Goal: Task Accomplishment & Management: Manage account settings

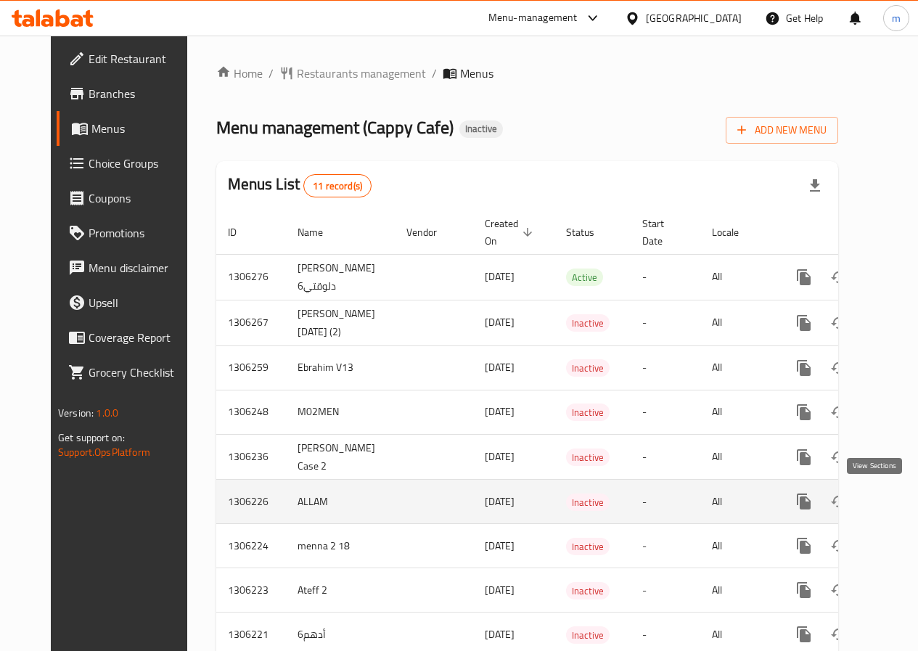
click at [900, 499] on icon "enhanced table" at bounding box center [908, 501] width 17 height 17
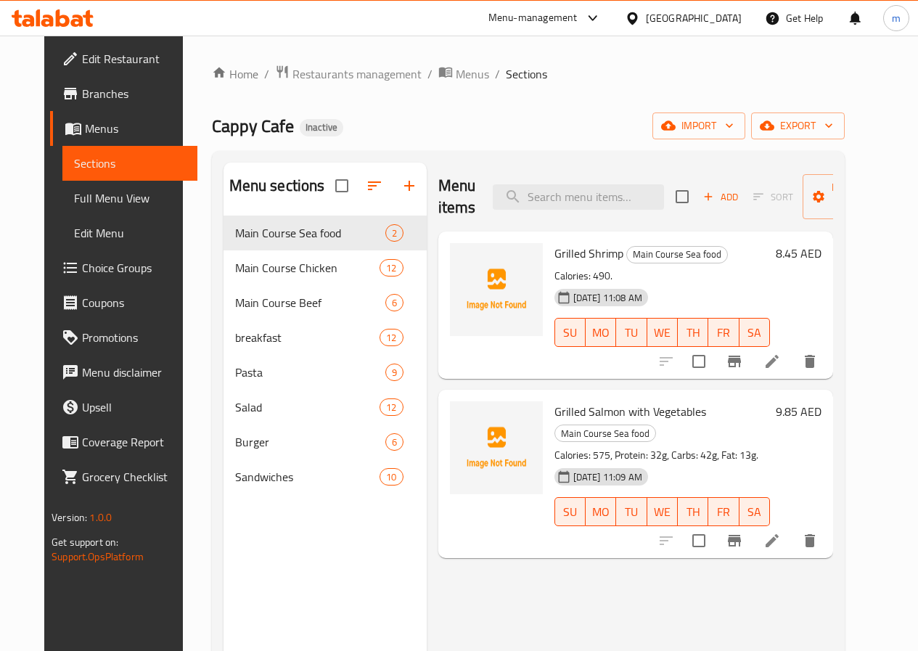
click at [74, 198] on span "Full Menu View" at bounding box center [130, 197] width 112 height 17
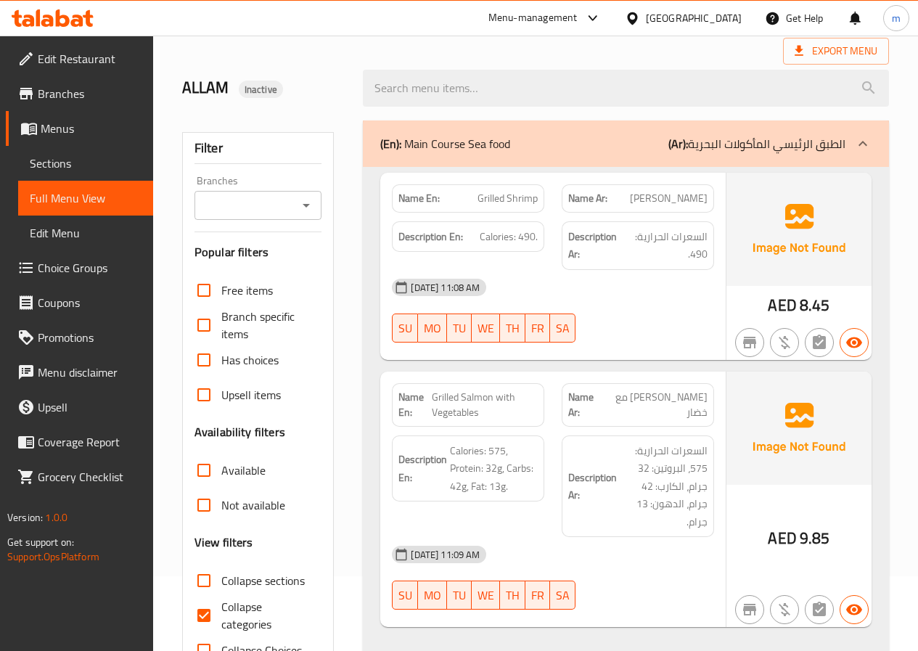
scroll to position [145, 0]
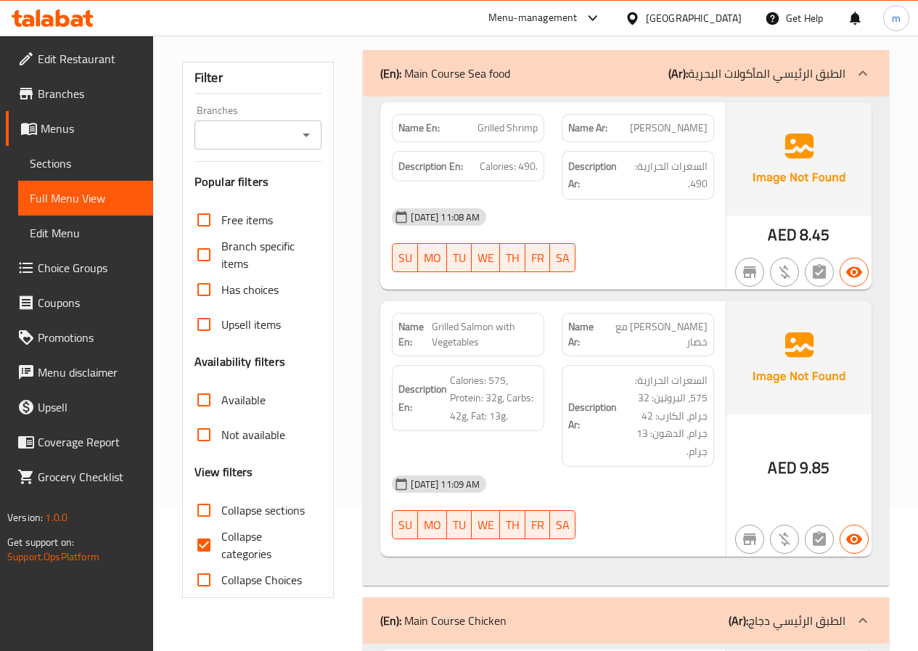
click at [211, 536] on input "Collapse categories" at bounding box center [204, 545] width 35 height 35
checkbox input "false"
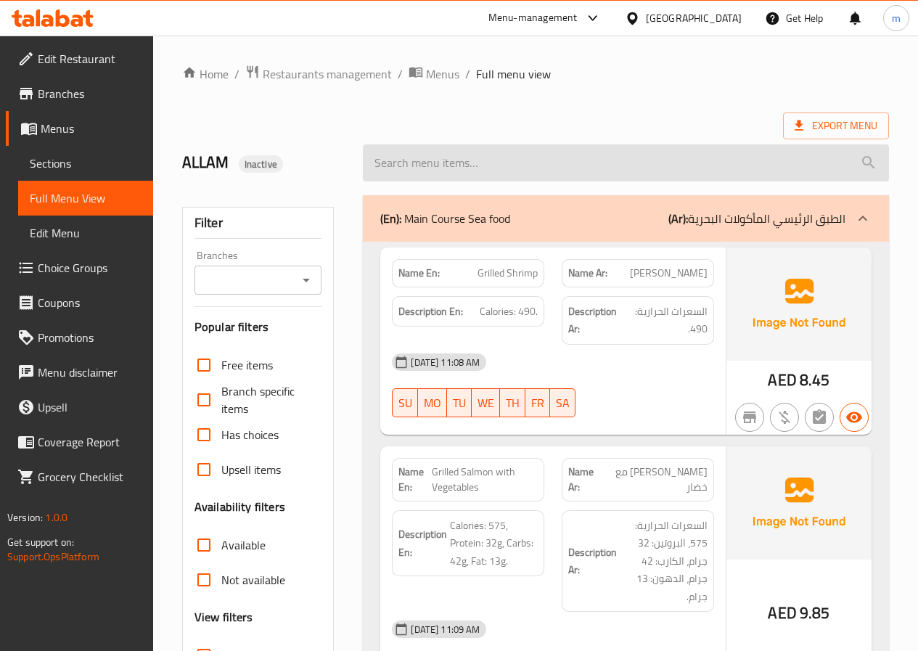
click at [535, 172] on input "search" at bounding box center [626, 162] width 526 height 37
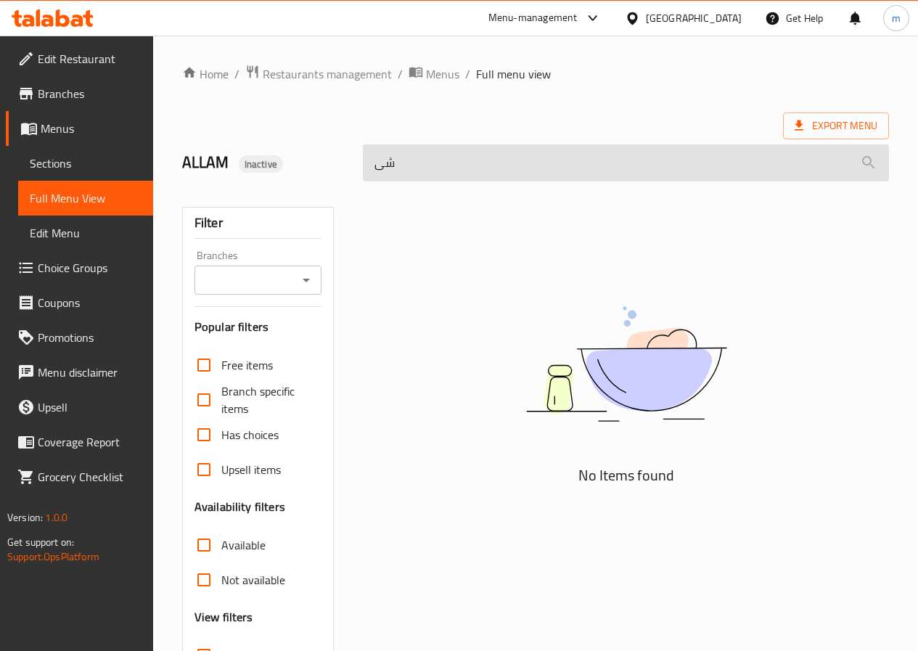
type input "ش"
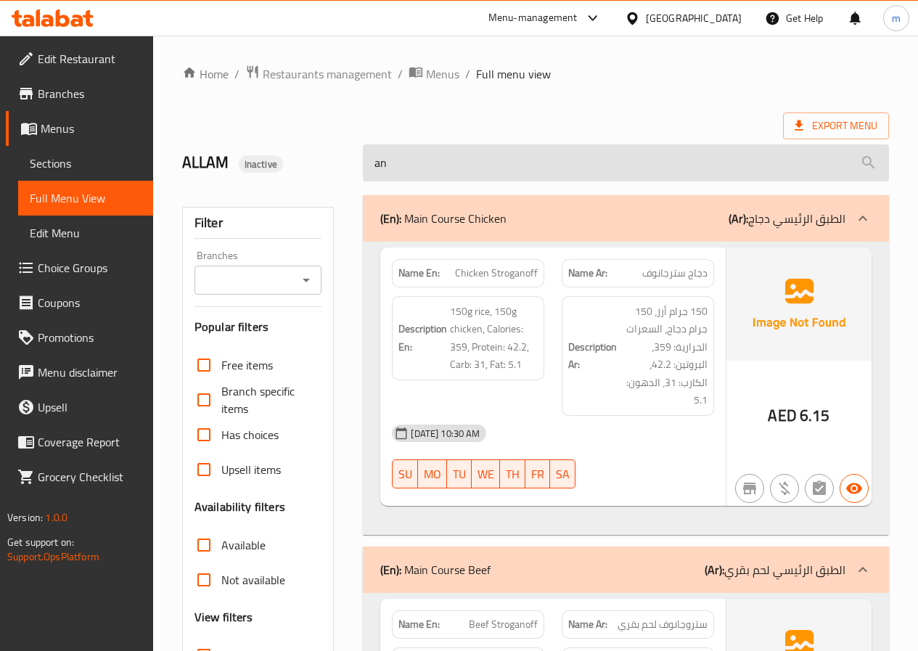
type input "a"
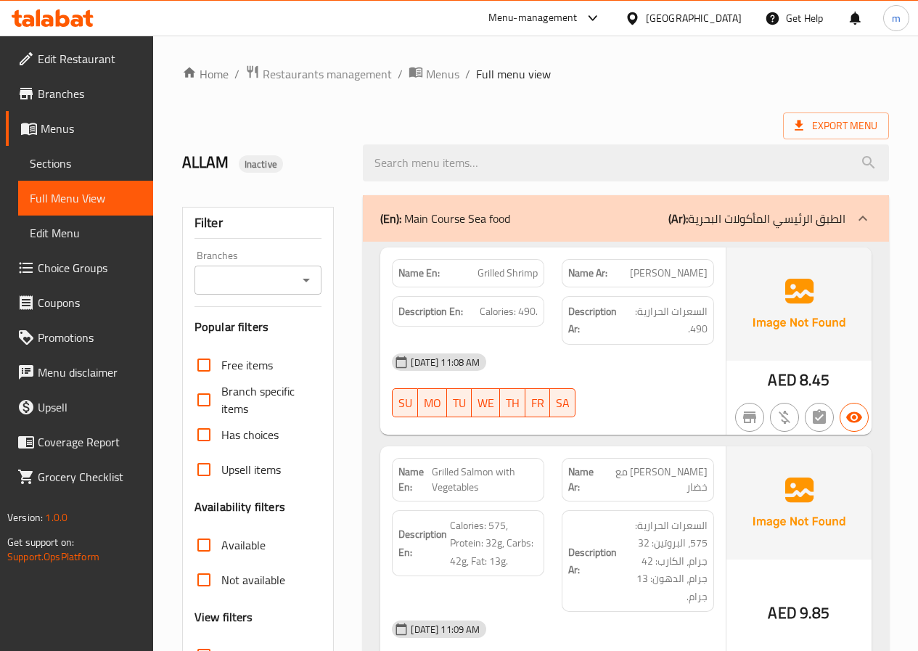
click at [369, 322] on div "Name En: Grilled Shrimp Name Ar: جمبري مشوي Description En: Calories: 490. Desc…" at bounding box center [626, 487] width 526 height 490
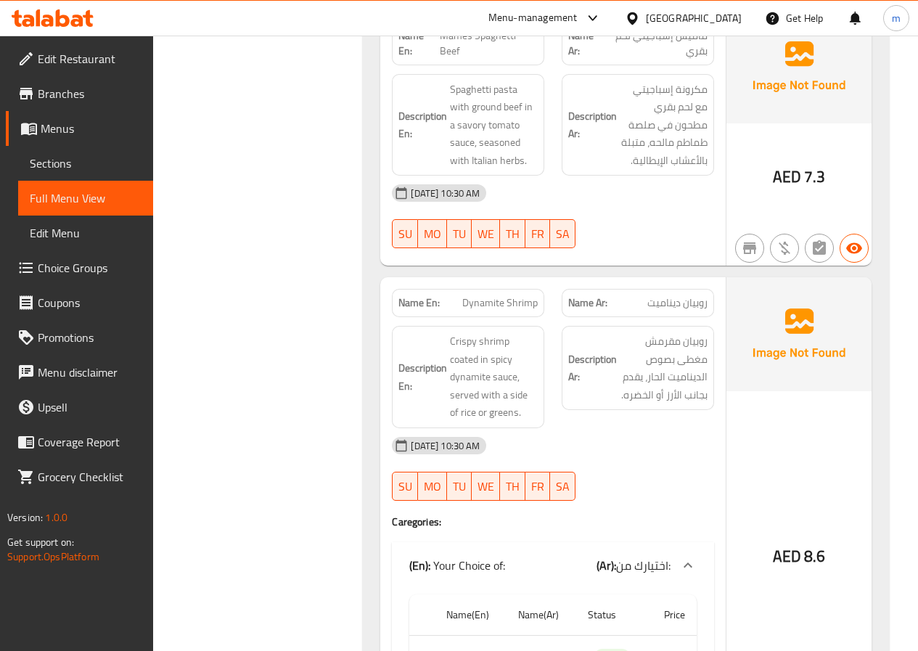
scroll to position [10596, 0]
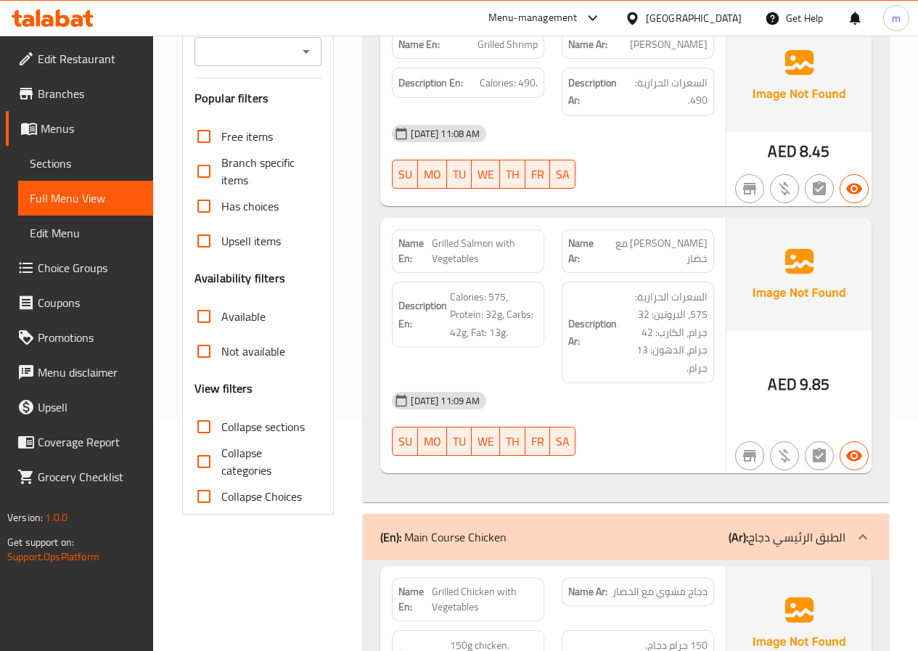
scroll to position [467, 0]
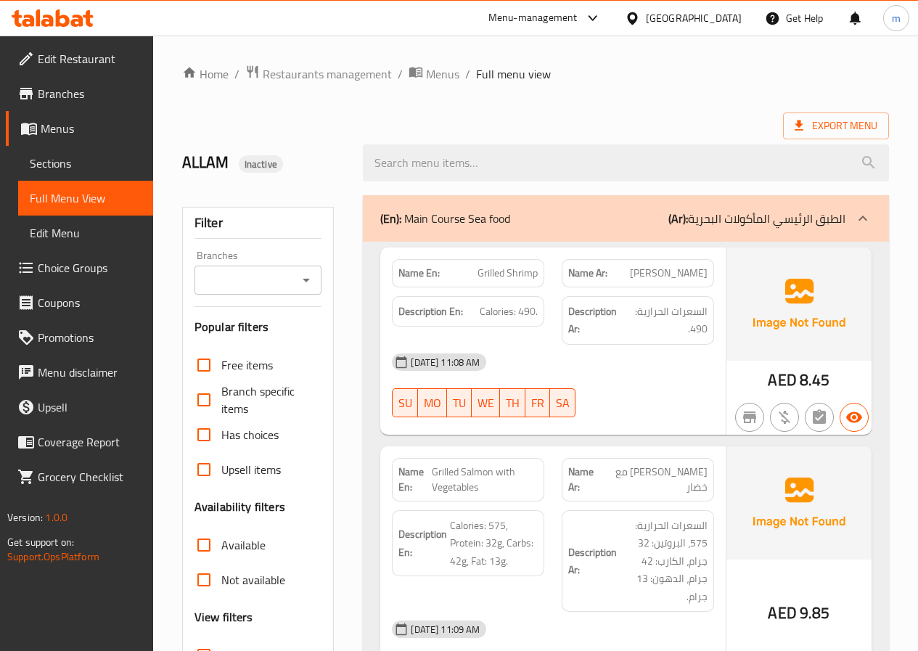
click at [80, 168] on span "Sections" at bounding box center [86, 163] width 112 height 17
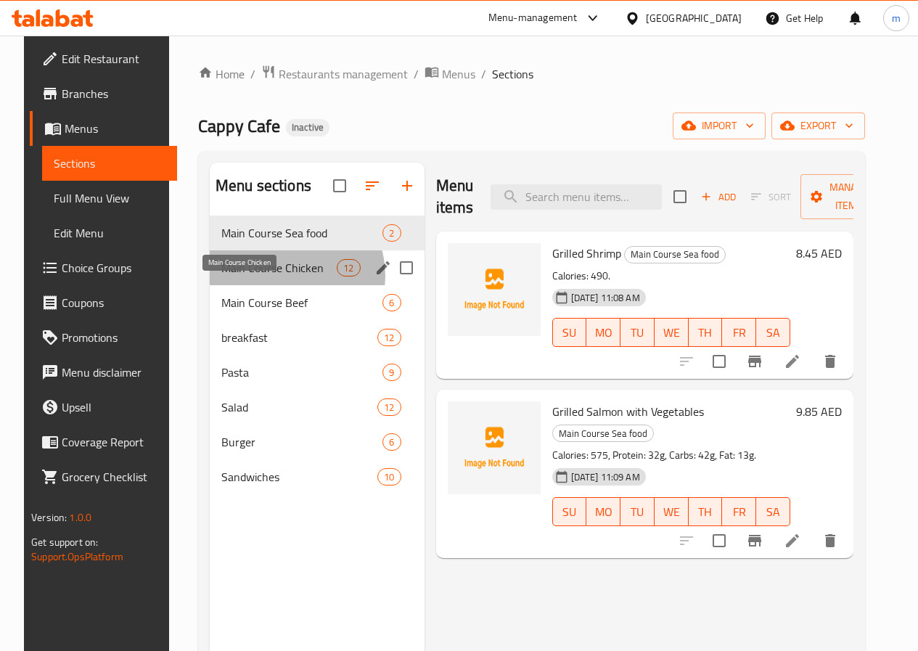
click at [277, 277] on span "Main Course Chicken" at bounding box center [278, 267] width 115 height 17
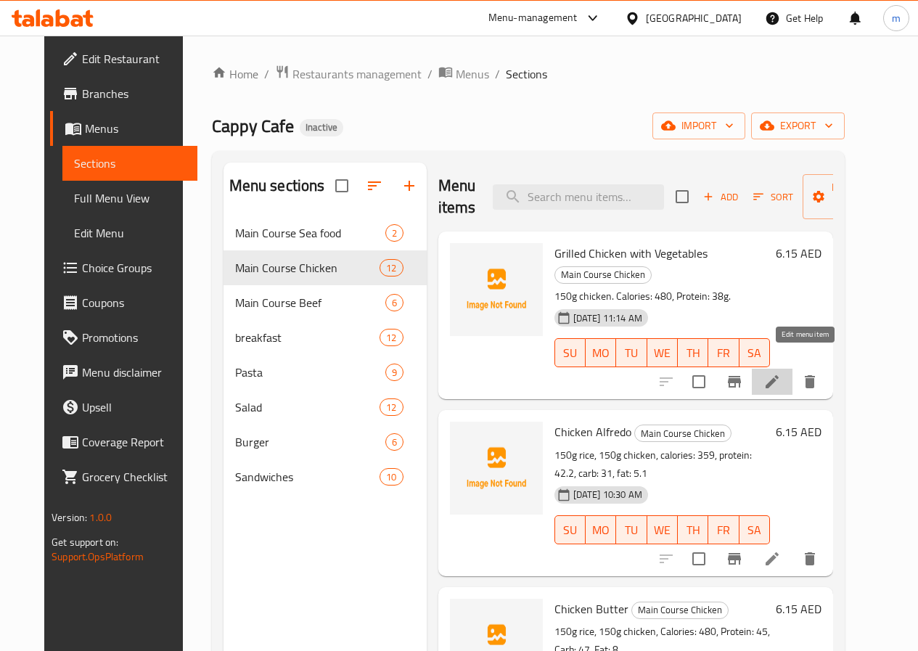
click at [781, 373] on icon at bounding box center [771, 381] width 17 height 17
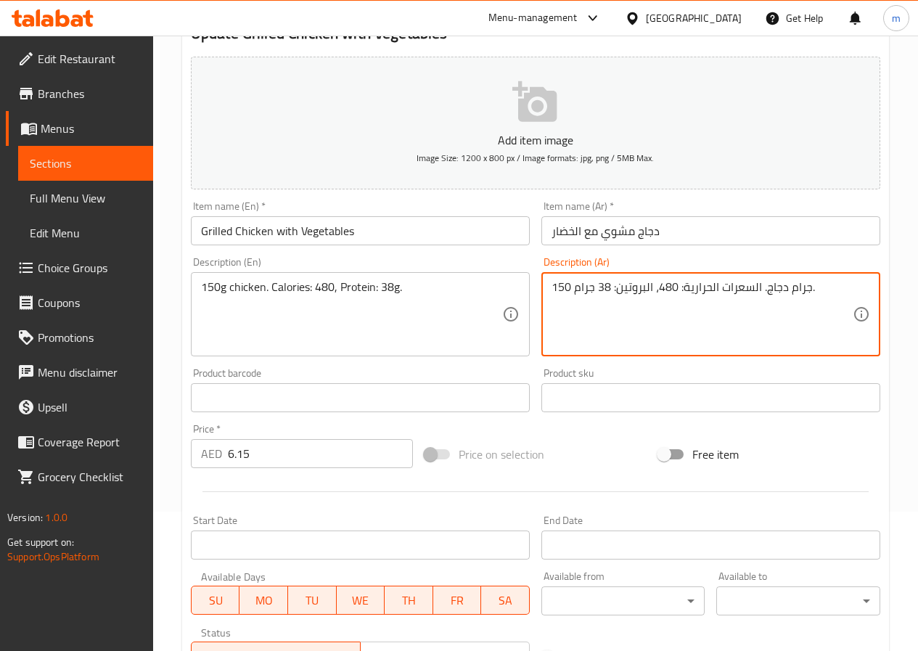
scroll to position [363, 0]
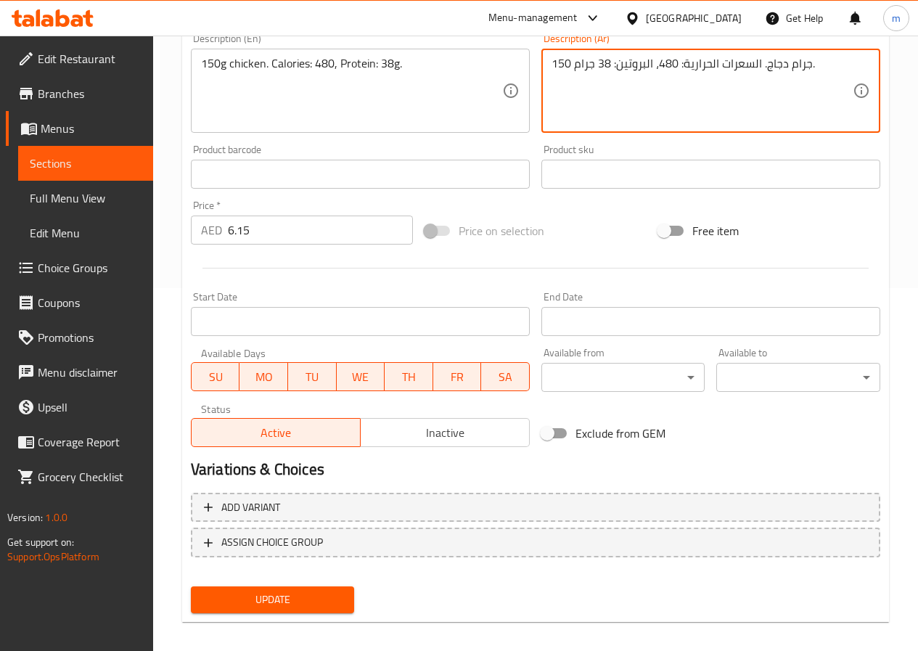
type textarea "150 جرام دجاج. السعرات الحرارية: 480، البروتين: 38 جرام."
click at [256, 606] on span "Update" at bounding box center [272, 600] width 141 height 18
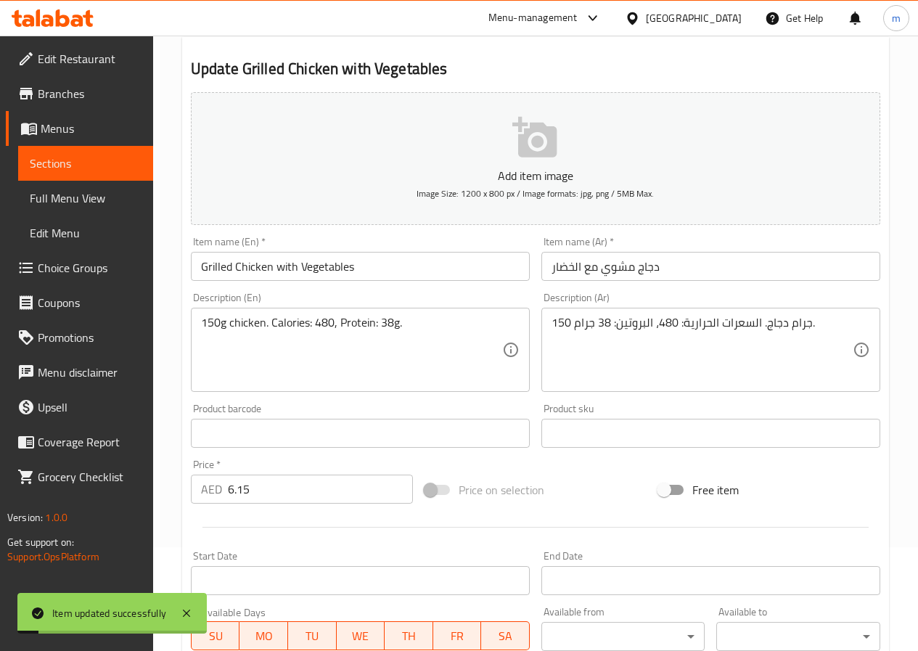
scroll to position [0, 0]
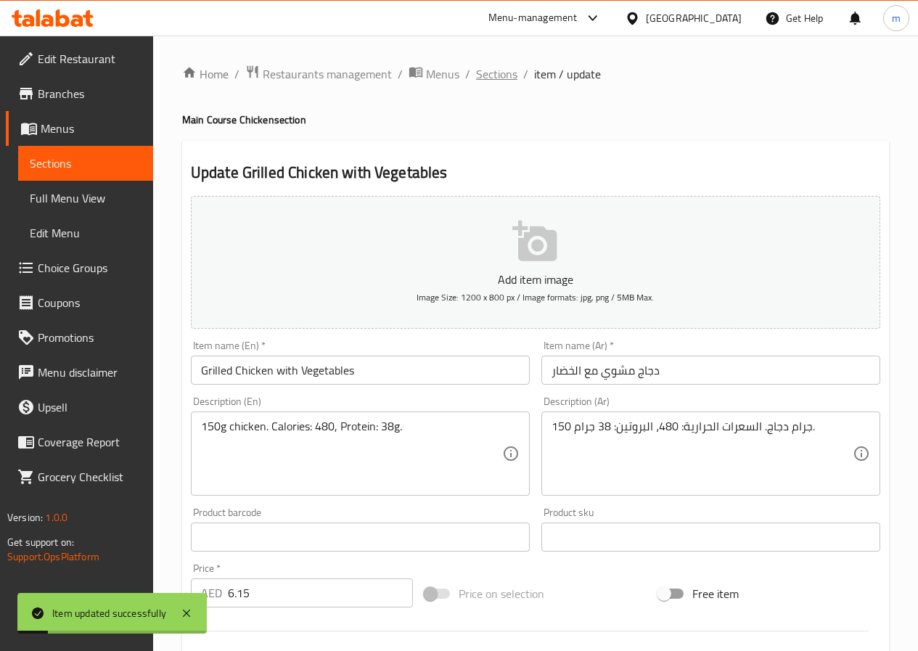
click at [490, 76] on span "Sections" at bounding box center [496, 73] width 41 height 17
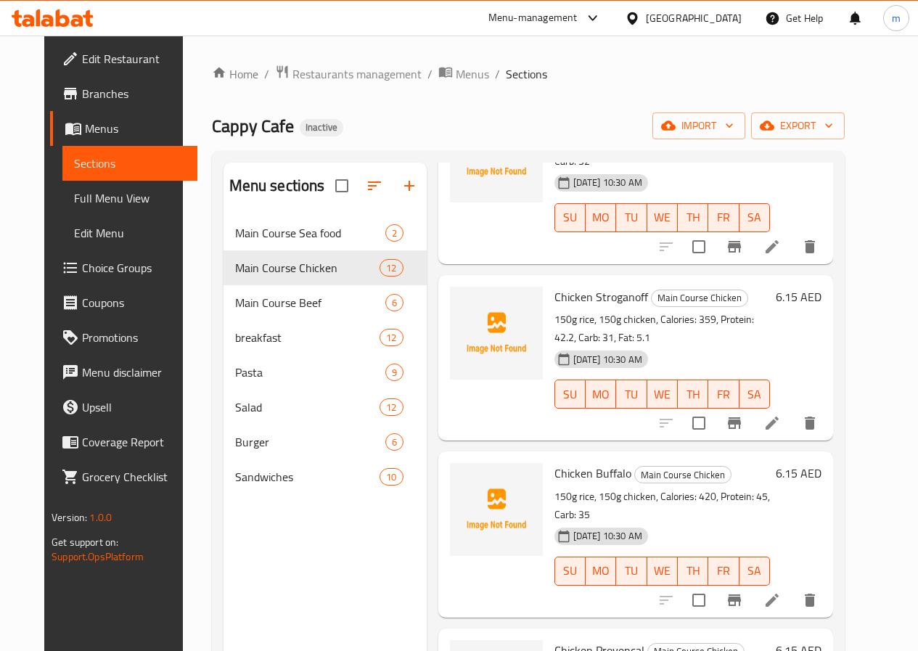
scroll to position [1309, 0]
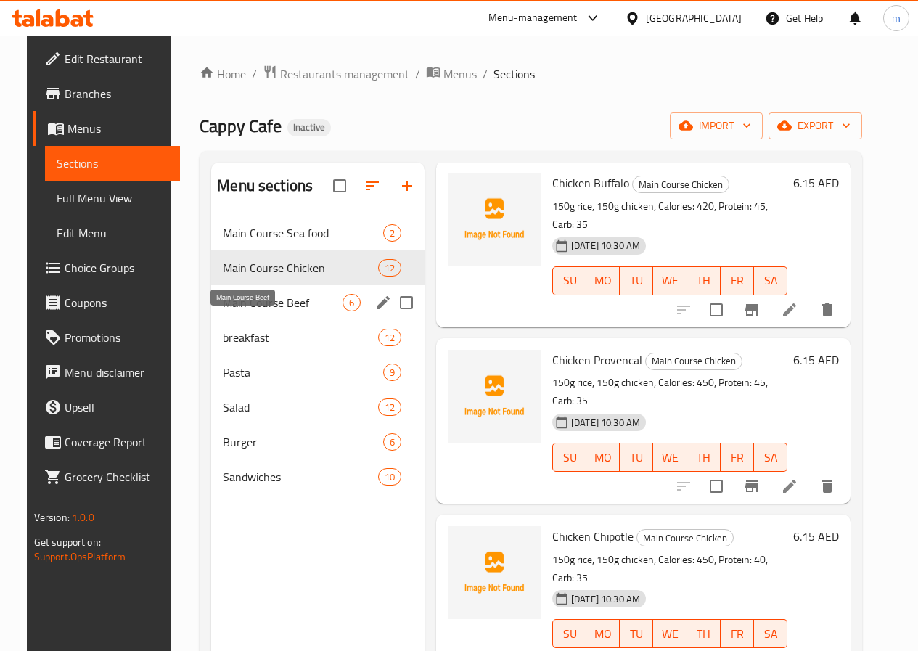
click at [247, 311] on span "Main Course Beef" at bounding box center [283, 302] width 120 height 17
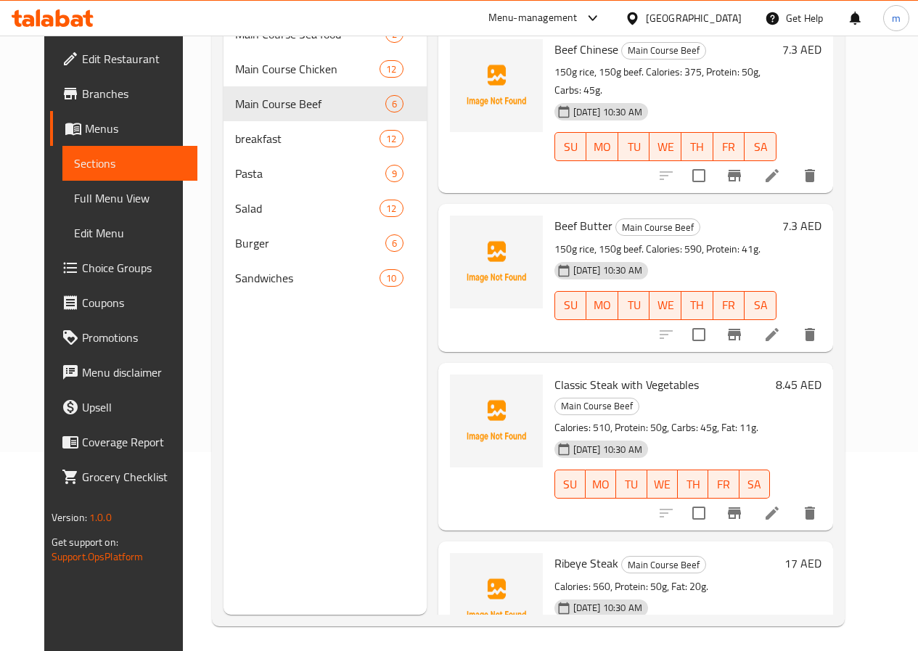
scroll to position [203, 0]
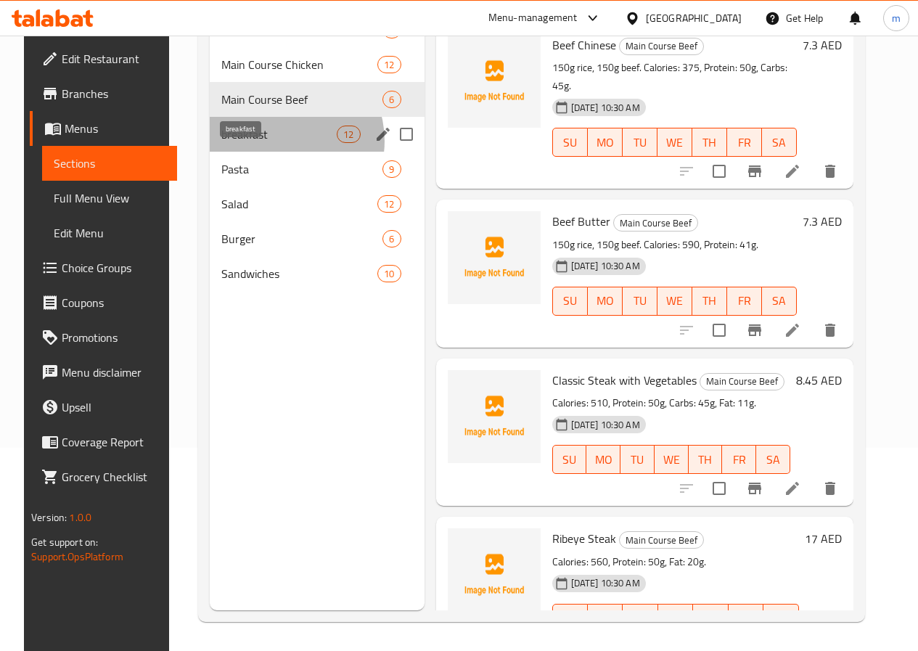
click at [266, 143] on span "breakfast" at bounding box center [278, 134] width 115 height 17
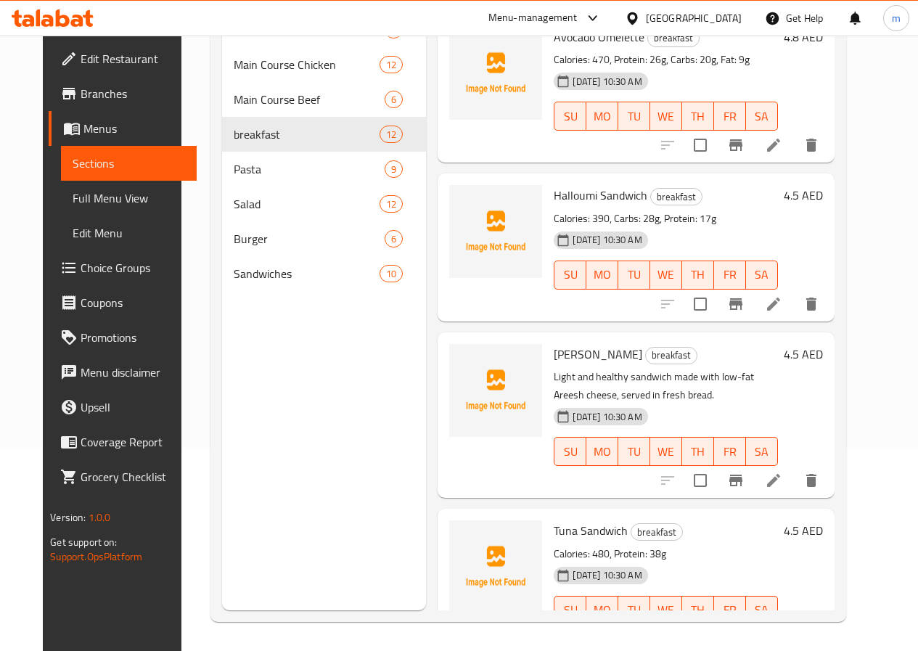
scroll to position [649, 0]
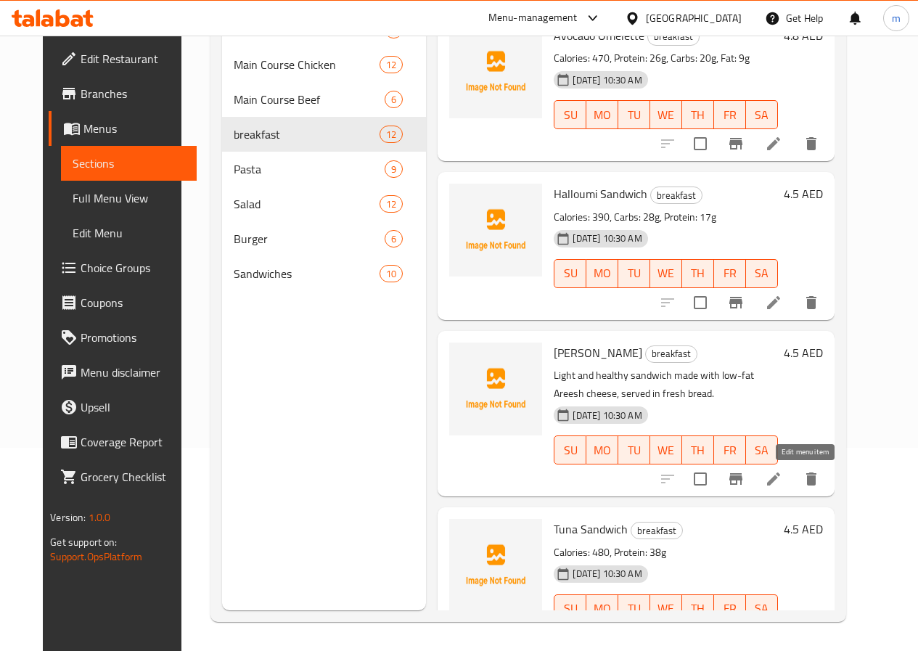
click at [782, 482] on icon at bounding box center [773, 478] width 17 height 17
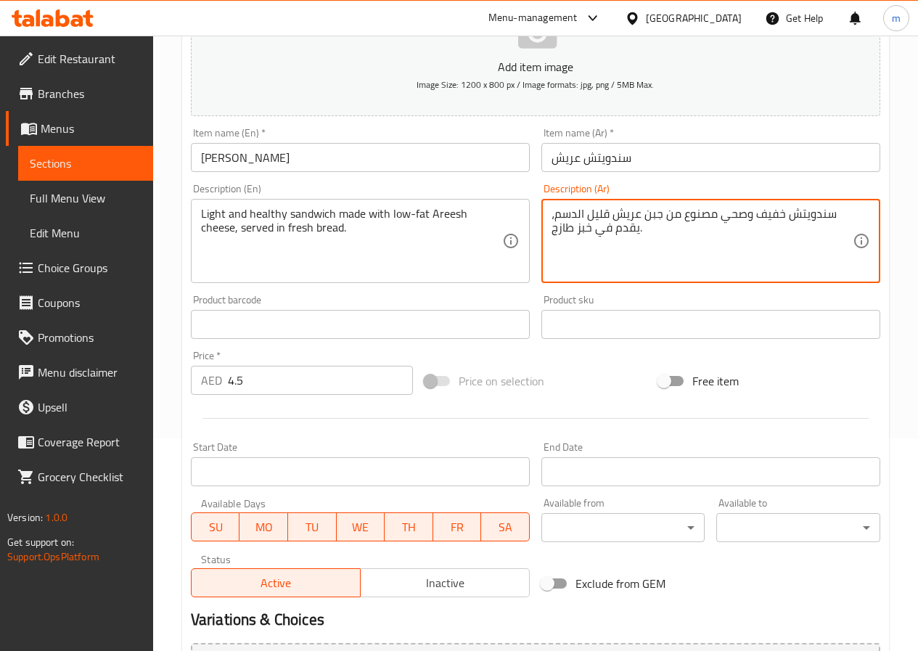
scroll to position [363, 0]
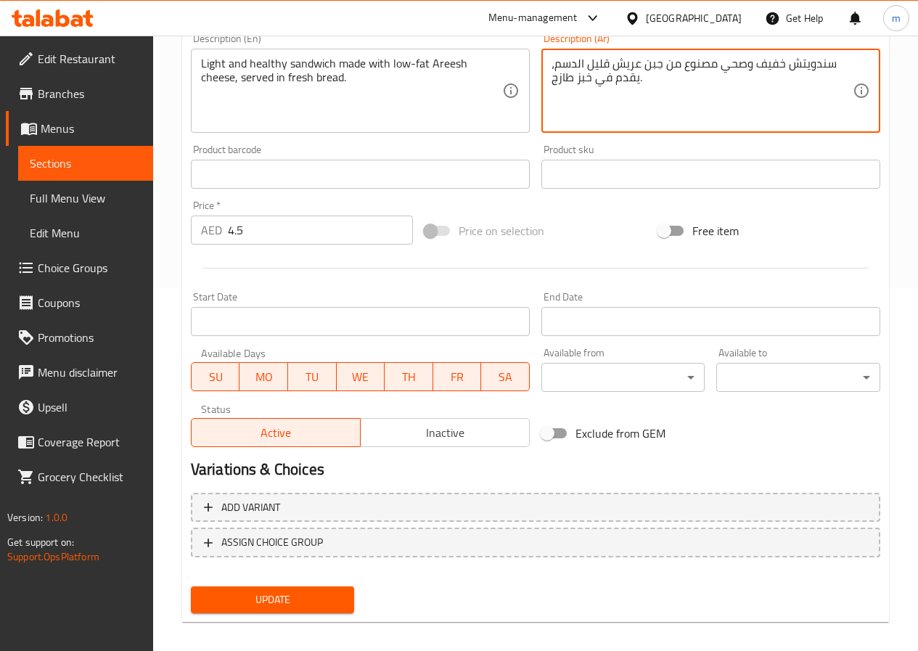
type textarea "سندويتش خفيف وصحي مصنوع من جبن عريش قليل الدسم، يقدم في خبز طازج."
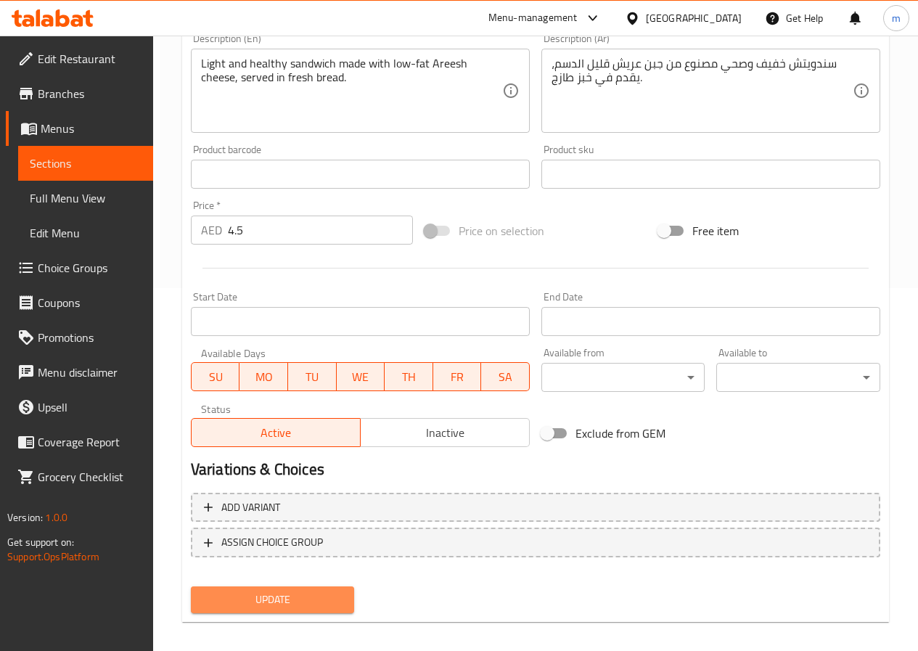
click at [245, 599] on span "Update" at bounding box center [272, 600] width 141 height 18
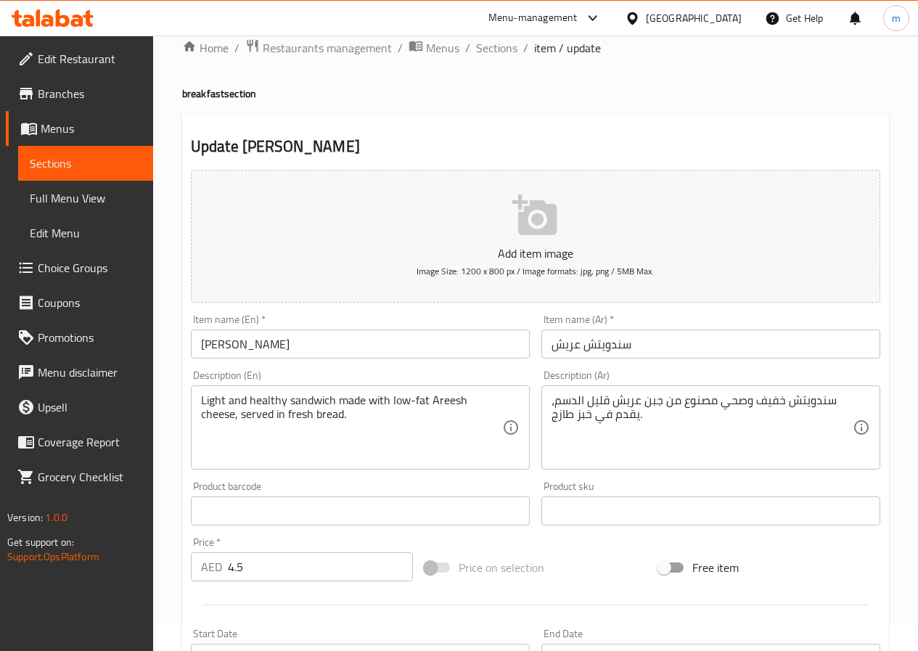
scroll to position [0, 0]
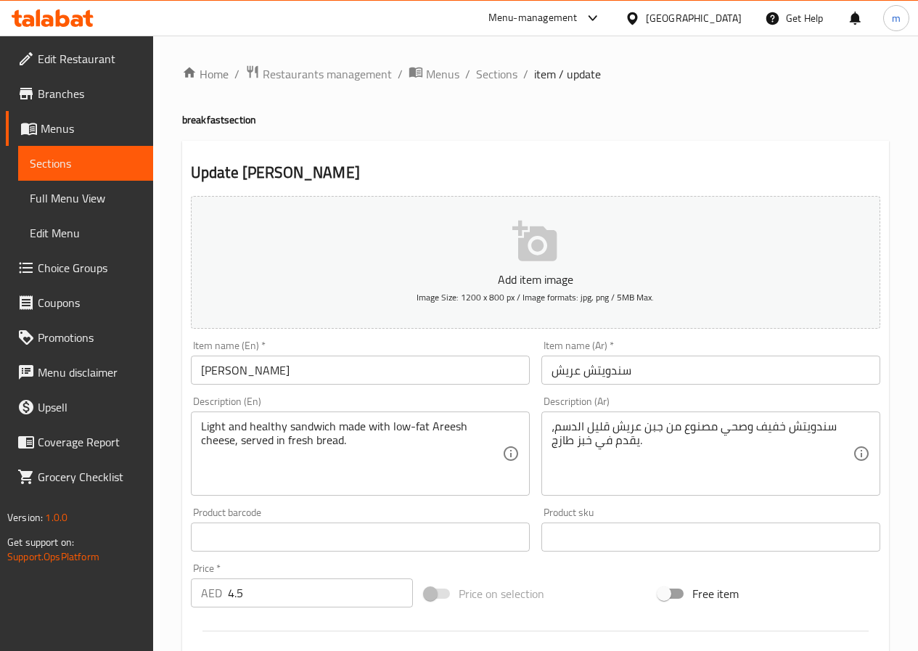
click at [92, 67] on span "Edit Restaurant" at bounding box center [90, 58] width 104 height 17
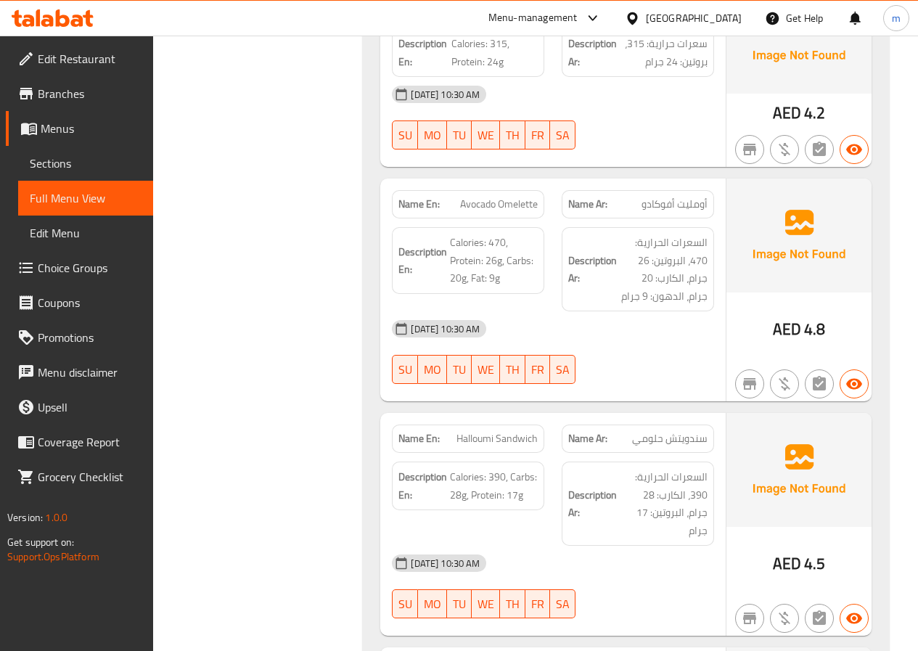
scroll to position [6387, 0]
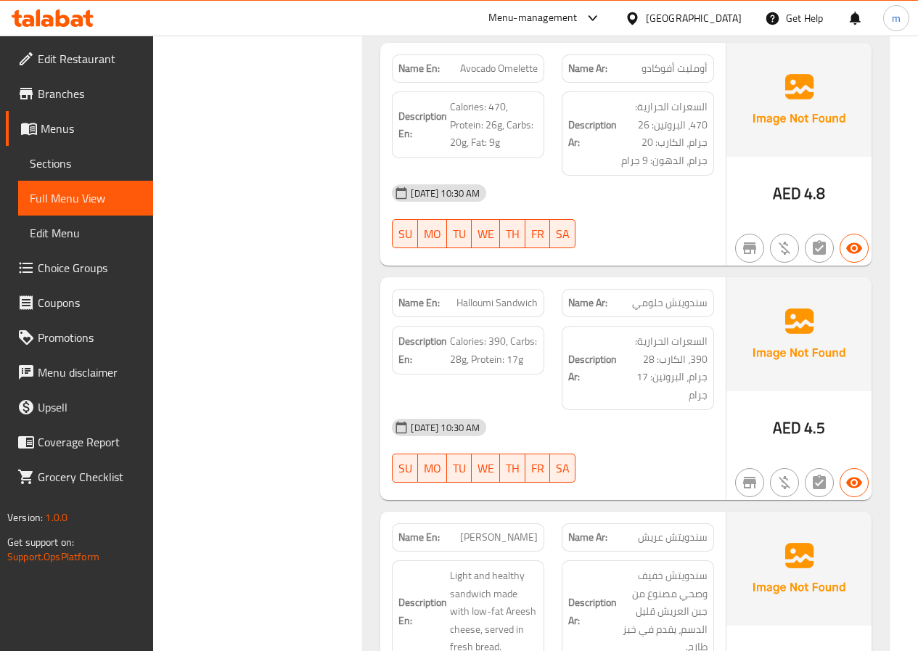
copy span "Areesh"
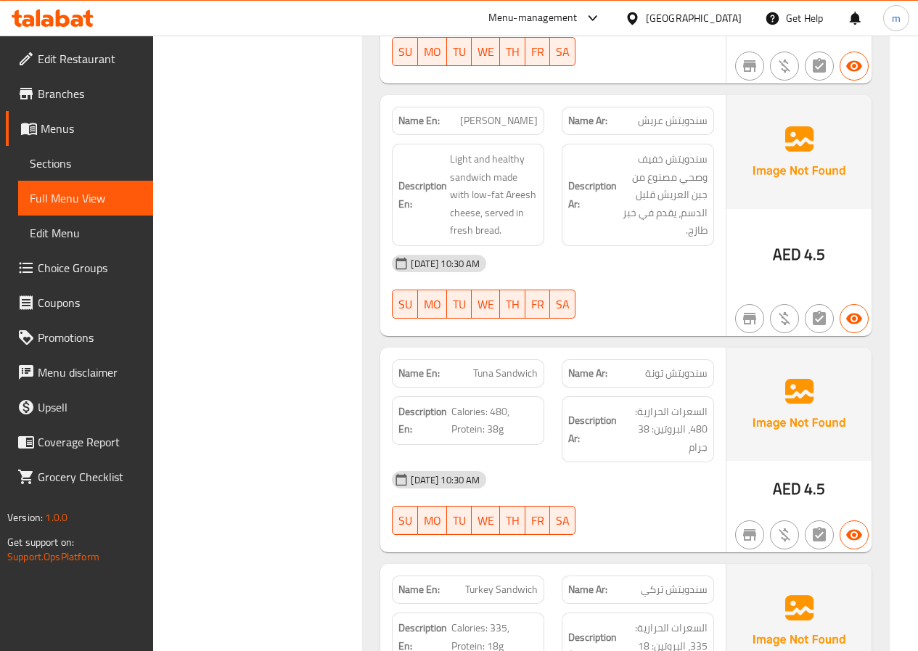
scroll to position [6967, 0]
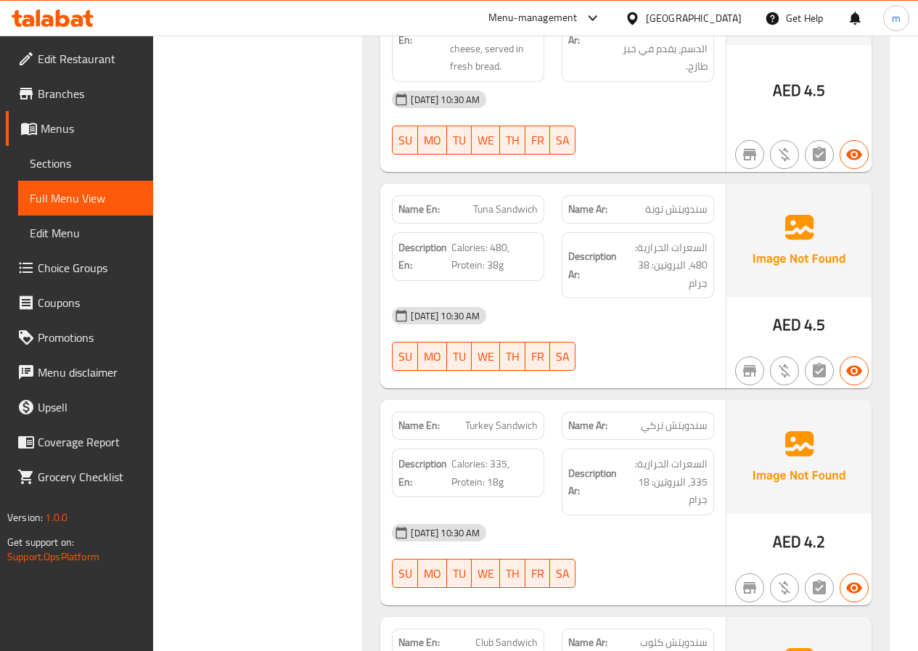
click at [71, 48] on link "Edit Restaurant" at bounding box center [79, 58] width 147 height 35
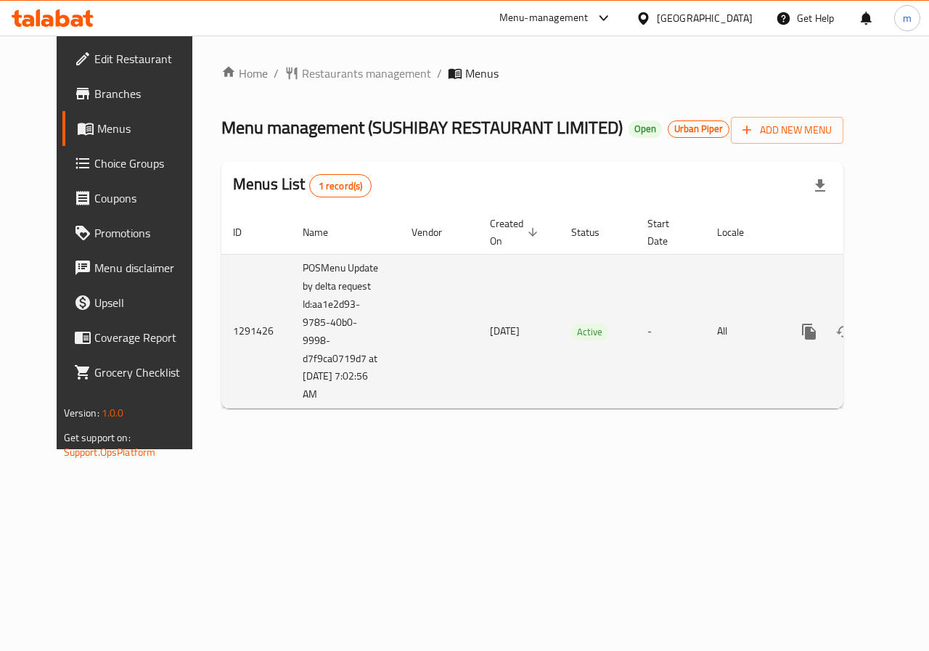
click at [907, 329] on icon "enhanced table" at bounding box center [913, 331] width 13 height 13
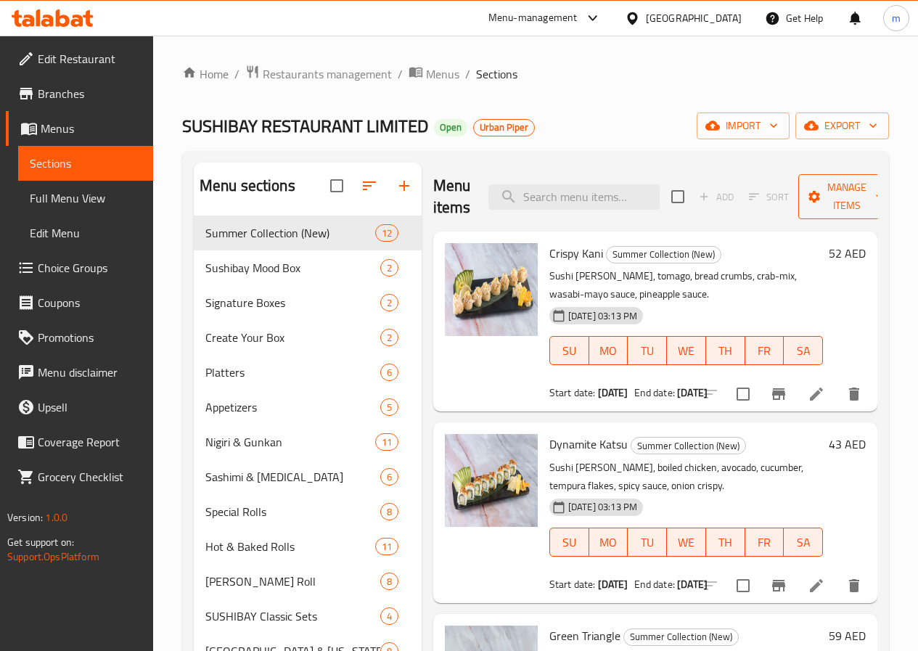
click at [830, 207] on span "Manage items" at bounding box center [847, 197] width 74 height 36
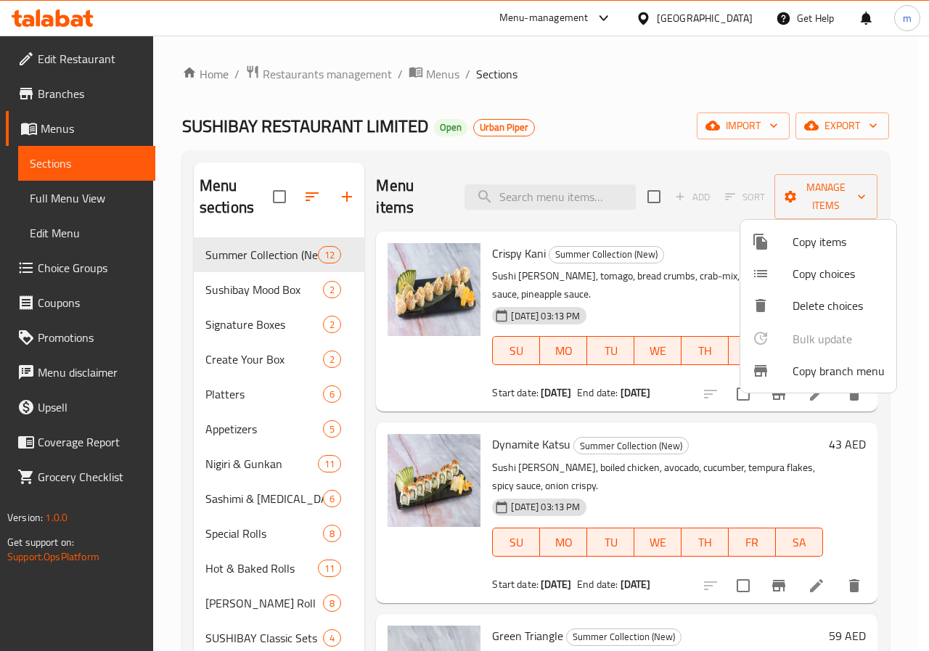
click at [819, 187] on div at bounding box center [464, 325] width 929 height 651
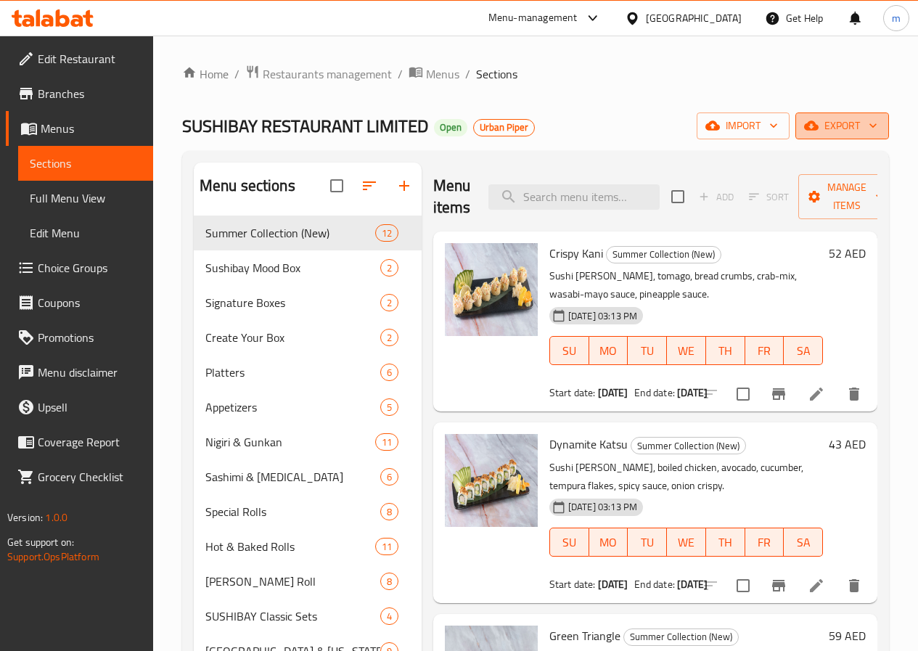
click at [847, 125] on span "export" at bounding box center [842, 126] width 70 height 18
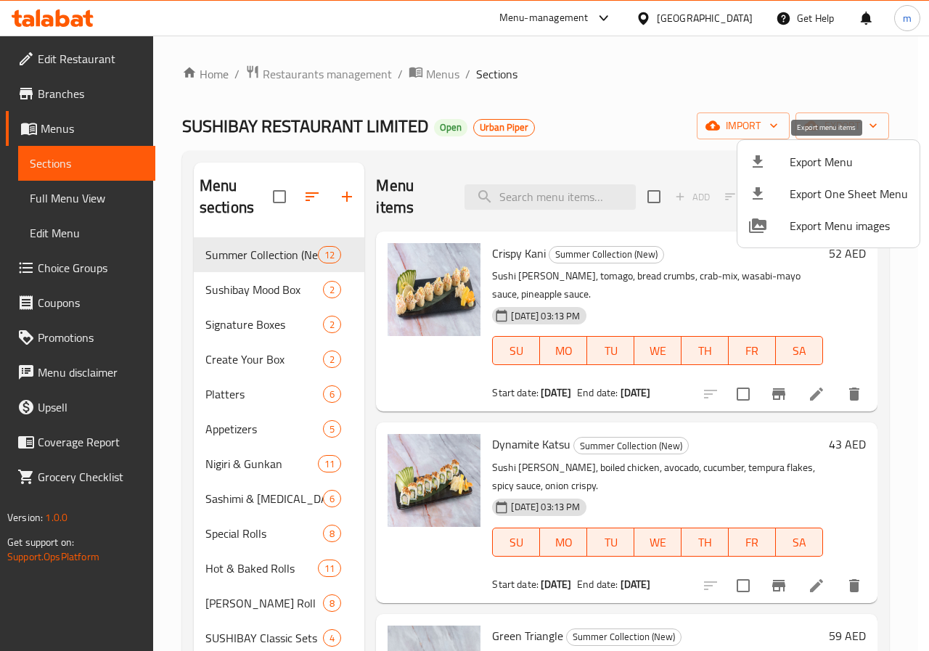
click at [842, 162] on span "Export Menu" at bounding box center [849, 161] width 118 height 17
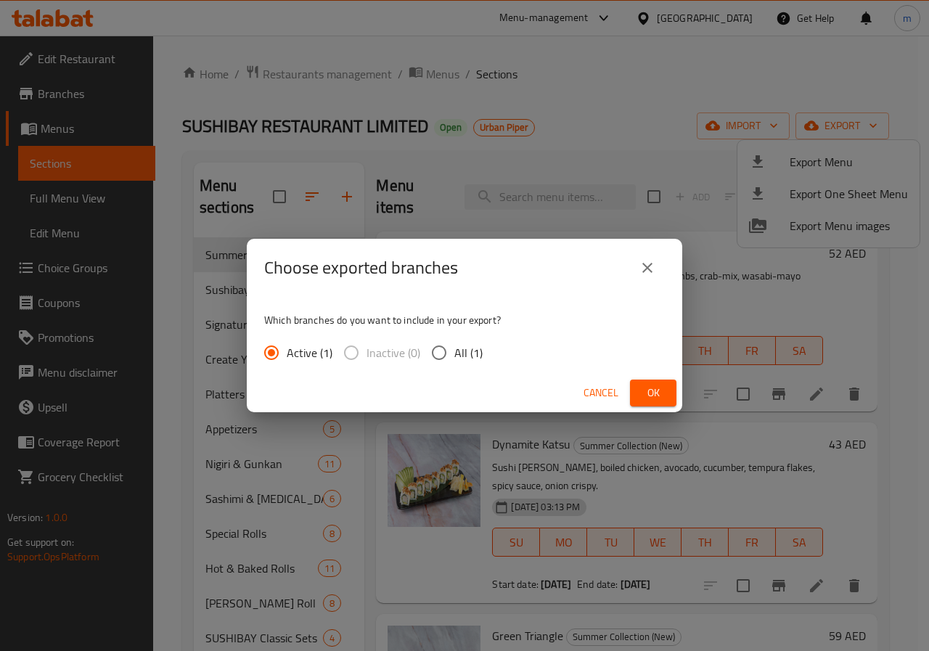
click at [451, 356] on input "All (1)" at bounding box center [439, 352] width 30 height 30
radio input "true"
click at [647, 390] on span "Ok" at bounding box center [653, 393] width 23 height 18
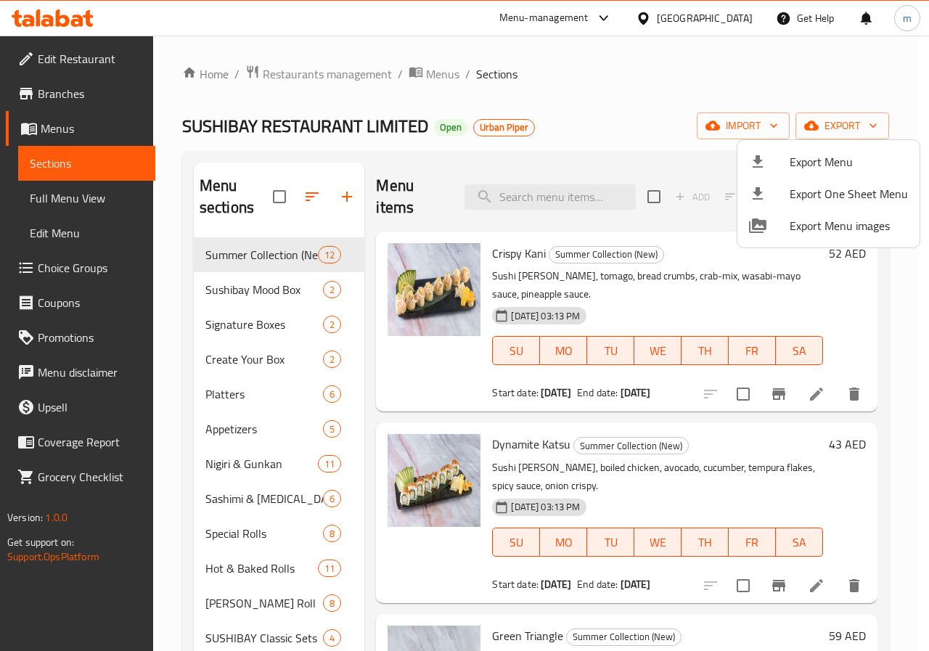
click at [62, 20] on div at bounding box center [464, 325] width 929 height 651
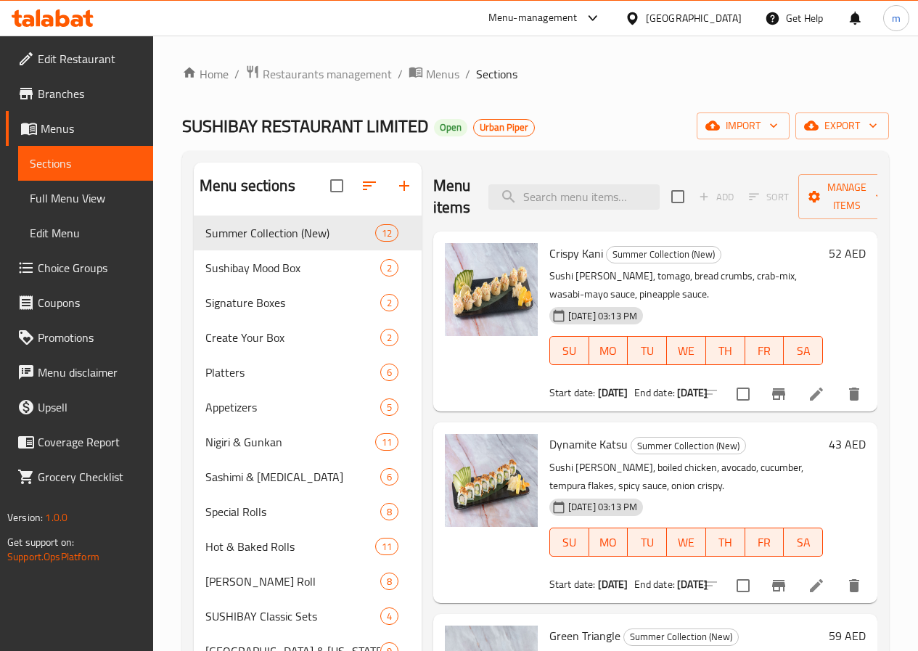
click at [62, 20] on icon at bounding box center [53, 17] width 82 height 17
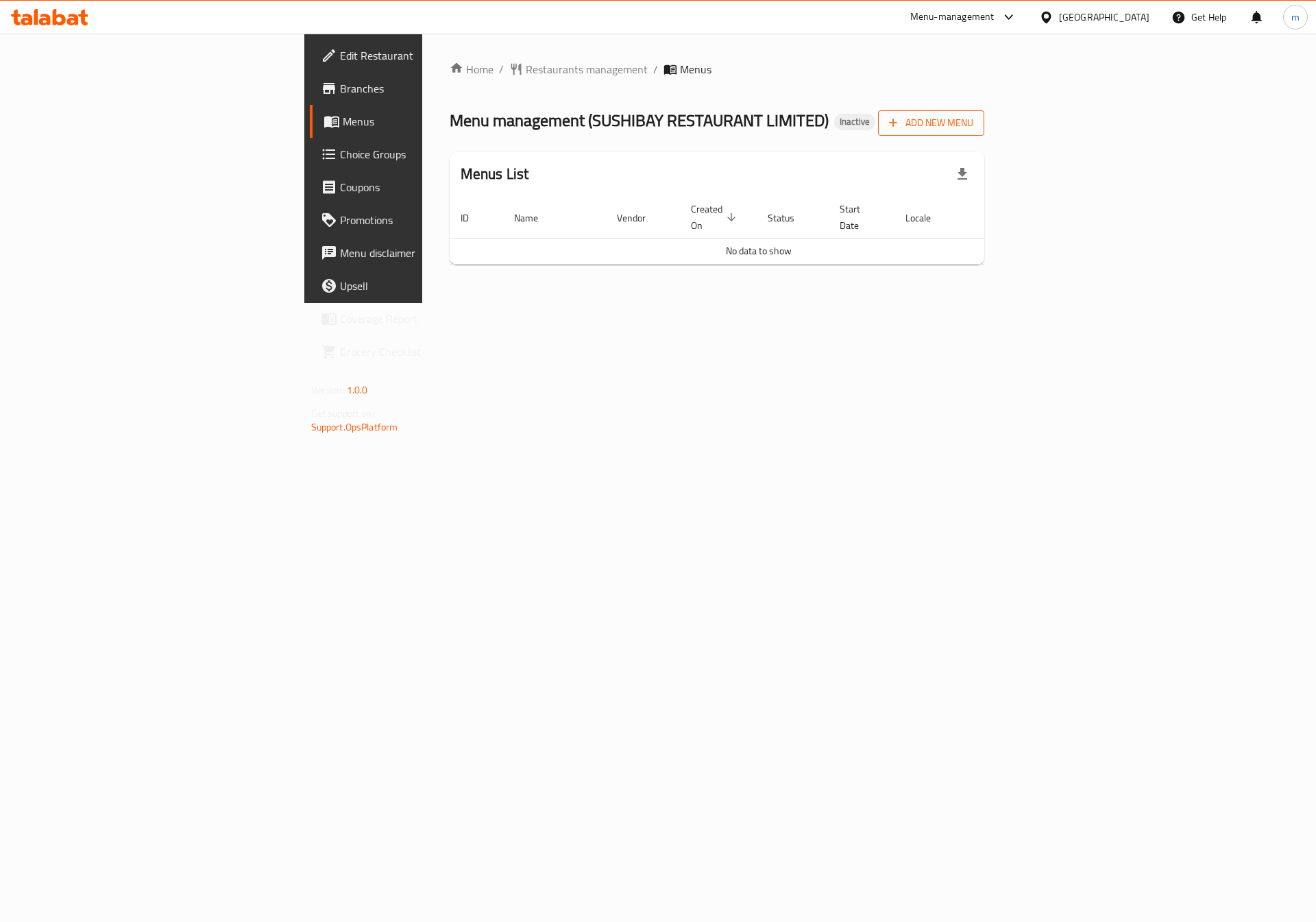
click at [974, 117] on span "Add New Menu" at bounding box center [931, 123] width 84 height 17
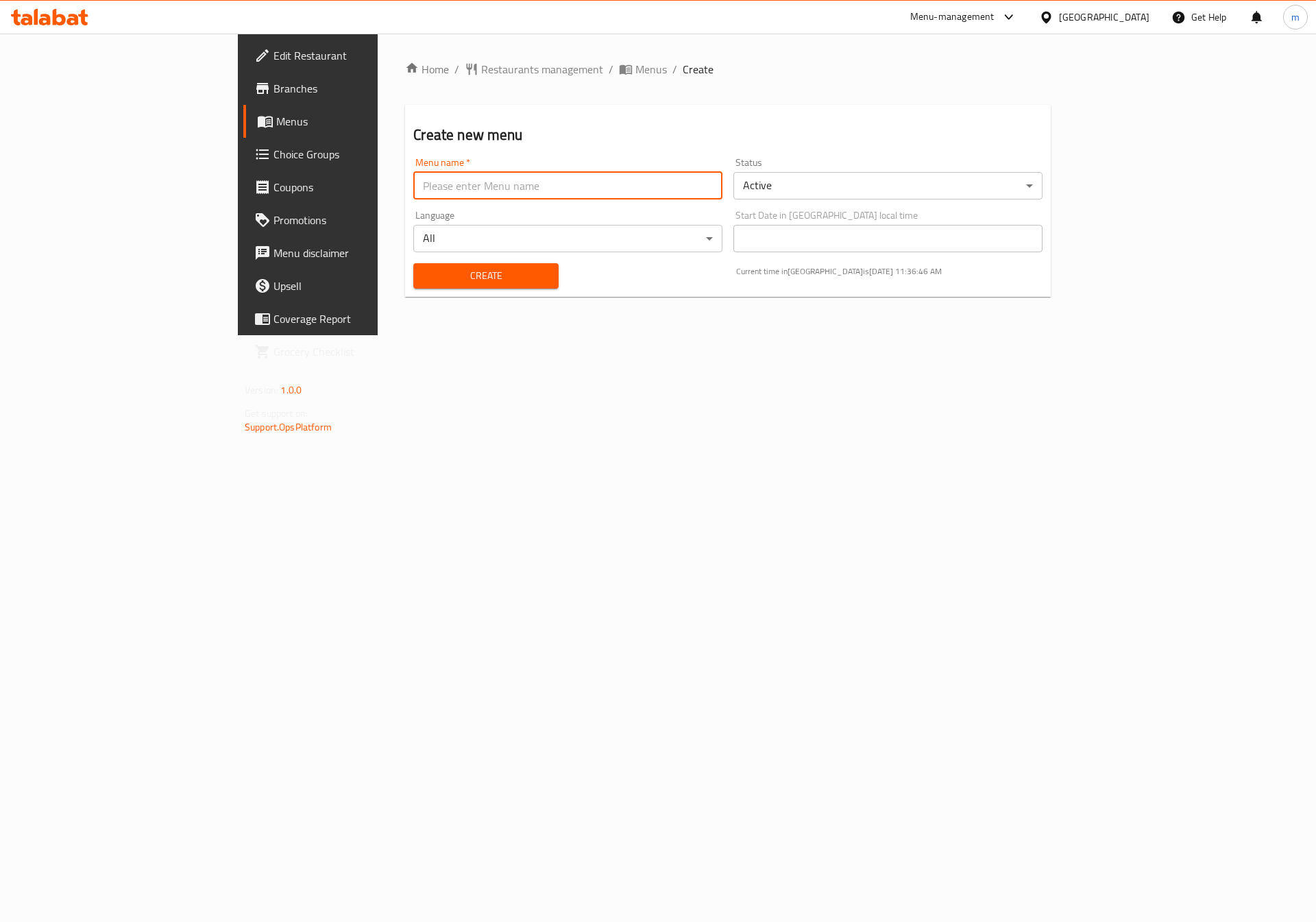
click at [644, 189] on input "text" at bounding box center [568, 185] width 309 height 27
drag, startPoint x: 286, startPoint y: 181, endPoint x: 262, endPoint y: 167, distance: 27.8
click at [414, 185] on input "8/19/2025" at bounding box center [568, 185] width 309 height 27
type input "[DATE]"
click at [414, 265] on button "Create" at bounding box center [486, 276] width 145 height 26
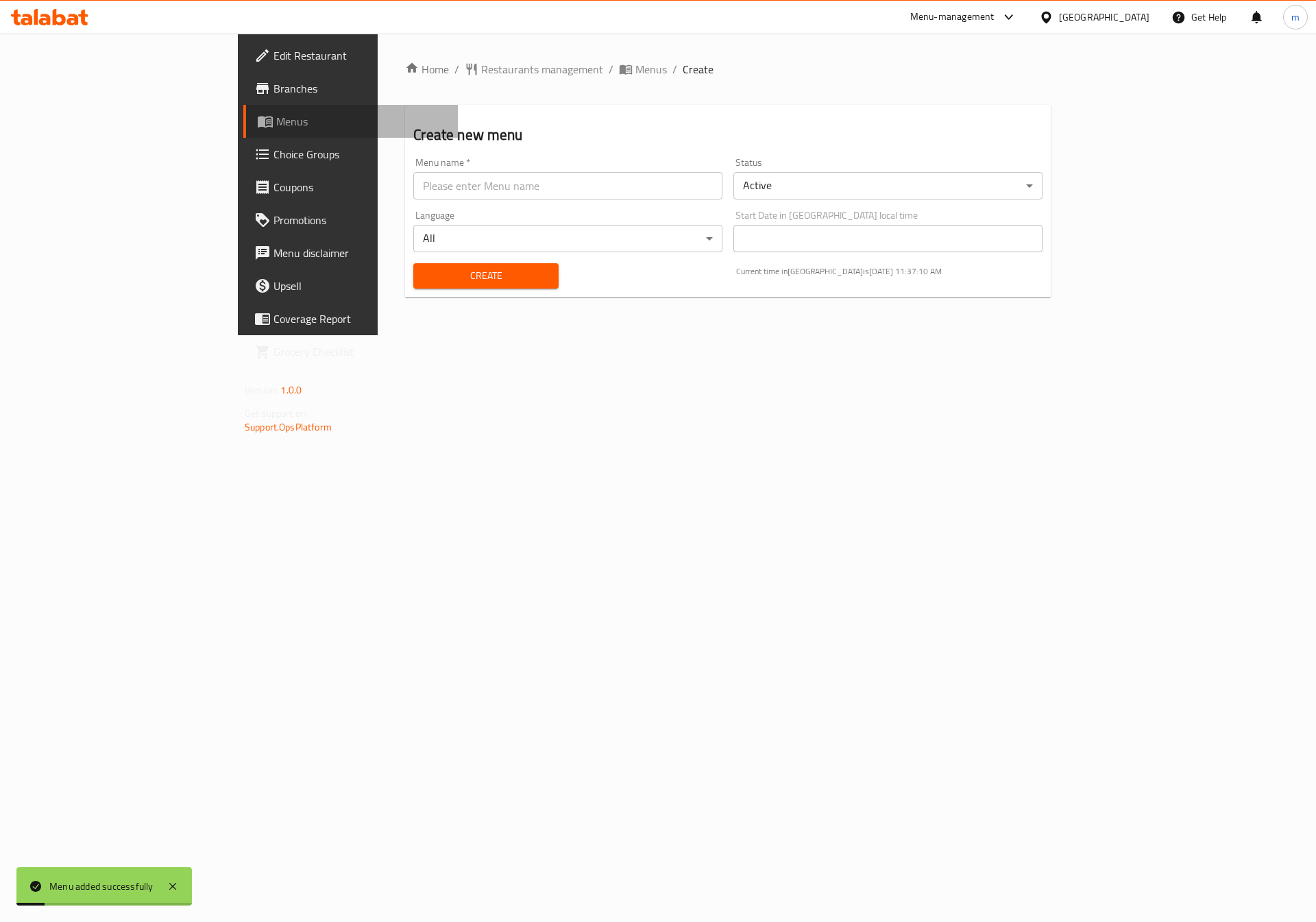
click at [244, 110] on link "Menus" at bounding box center [350, 121] width 214 height 33
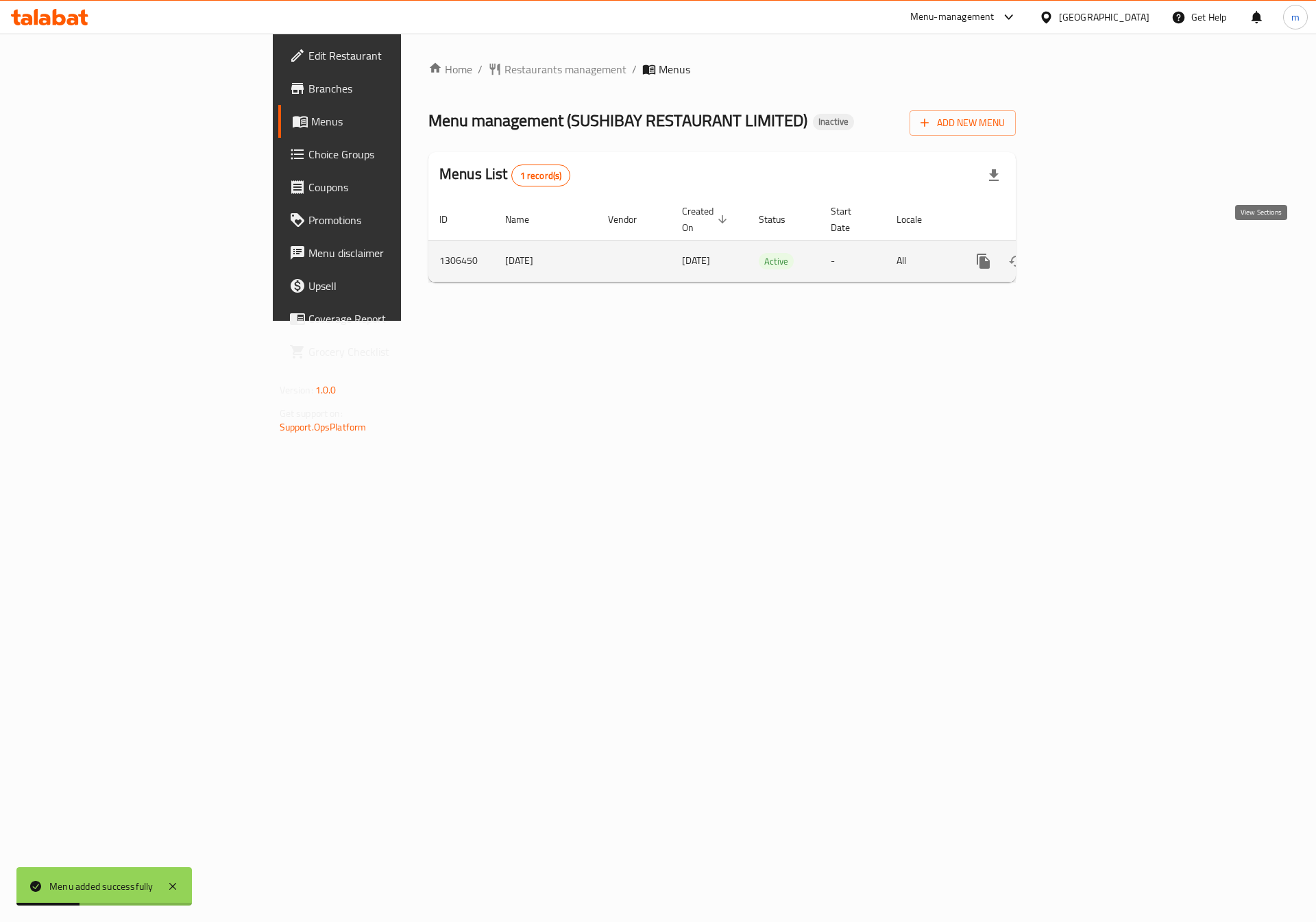
click at [1099, 245] on link "enhanced table" at bounding box center [1083, 261] width 33 height 33
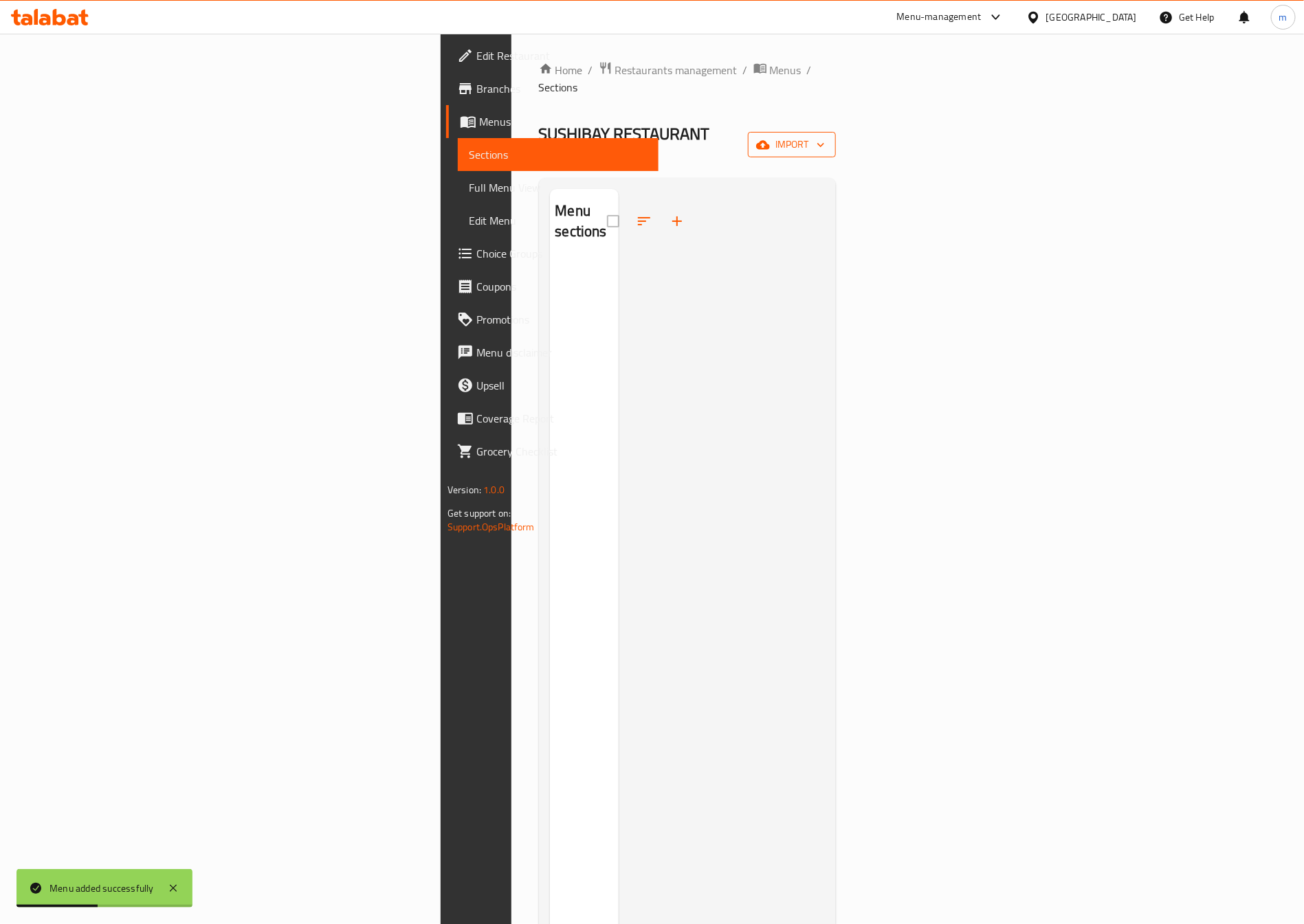
click at [825, 136] on span "import" at bounding box center [792, 145] width 66 height 17
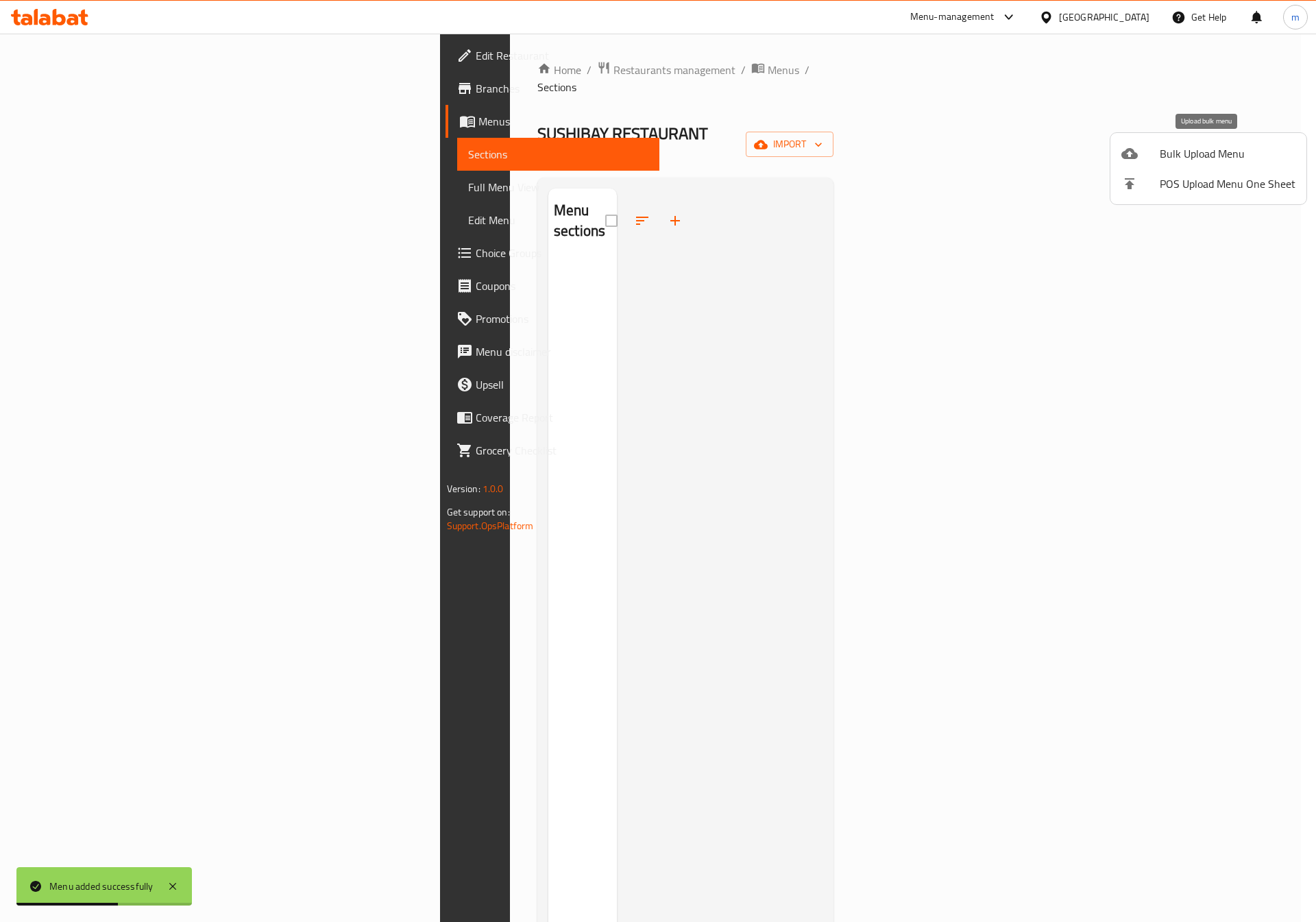
click at [1186, 159] on span "Bulk Upload Menu" at bounding box center [1228, 153] width 136 height 16
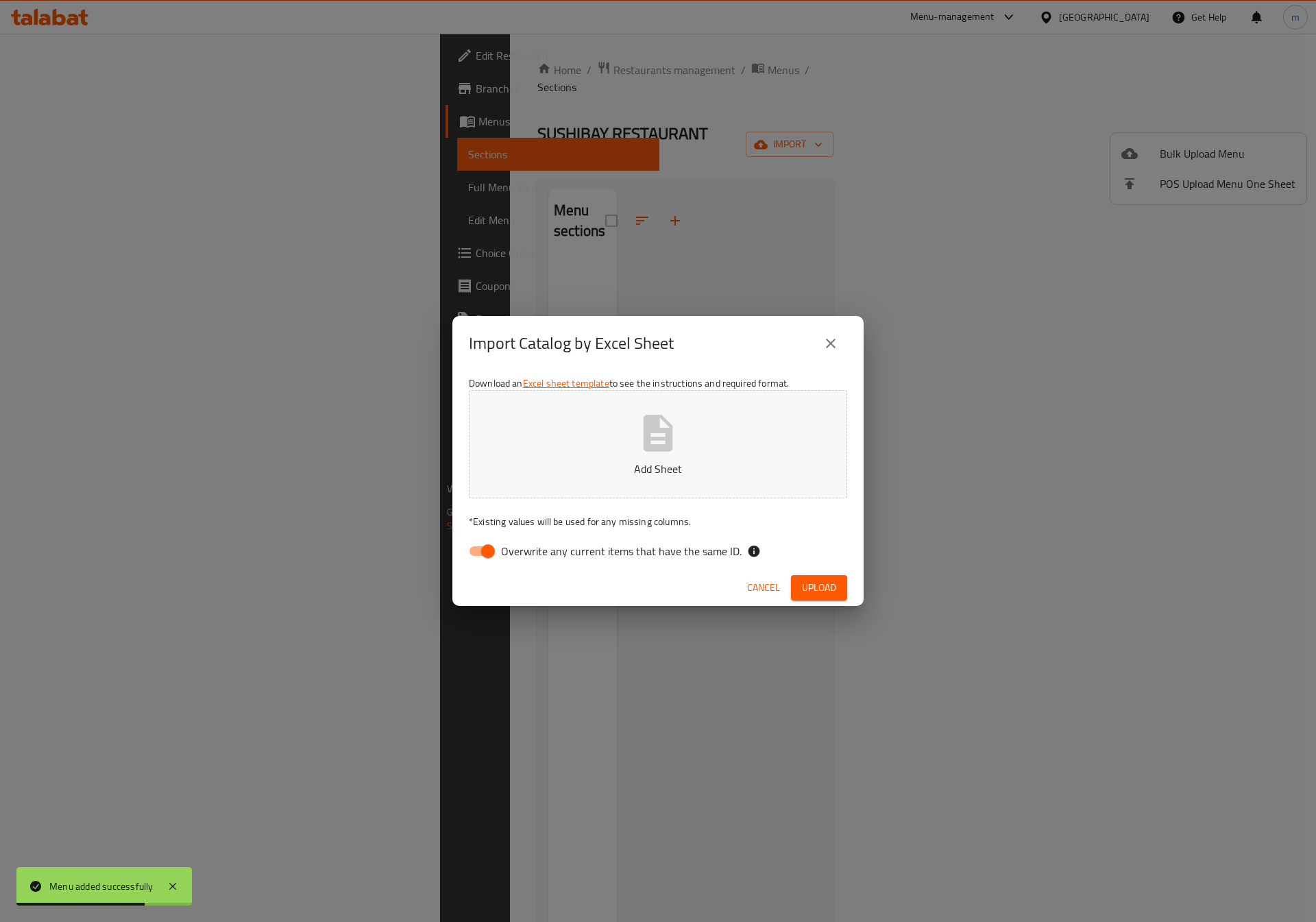
click at [516, 549] on span "Overwrite any current items that have the same ID." at bounding box center [622, 551] width 241 height 16
click at [516, 549] on input "Overwrite any current items that have the same ID." at bounding box center [487, 552] width 78 height 26
checkbox input "false"
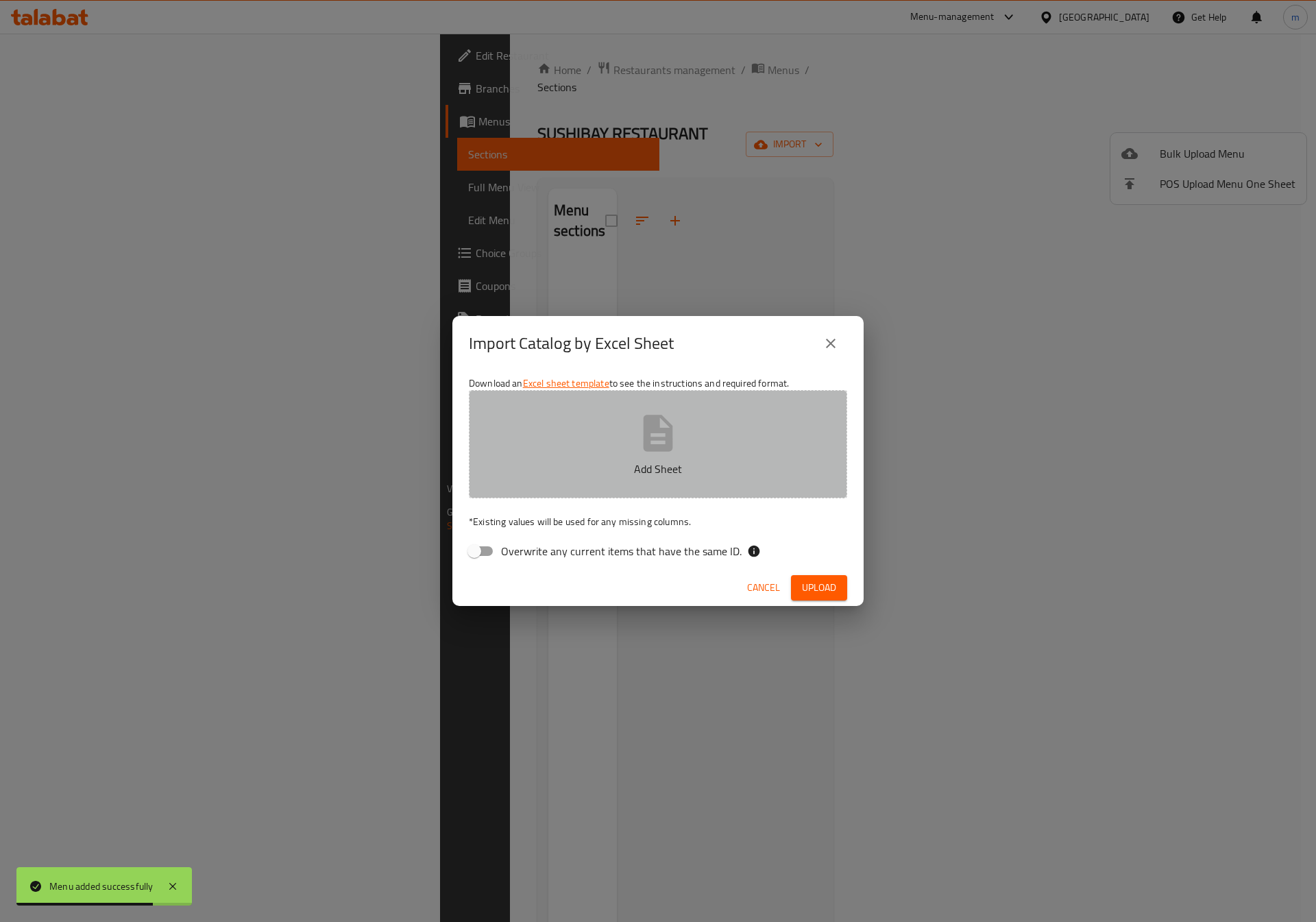
click at [607, 419] on button "Add Sheet" at bounding box center [658, 444] width 379 height 109
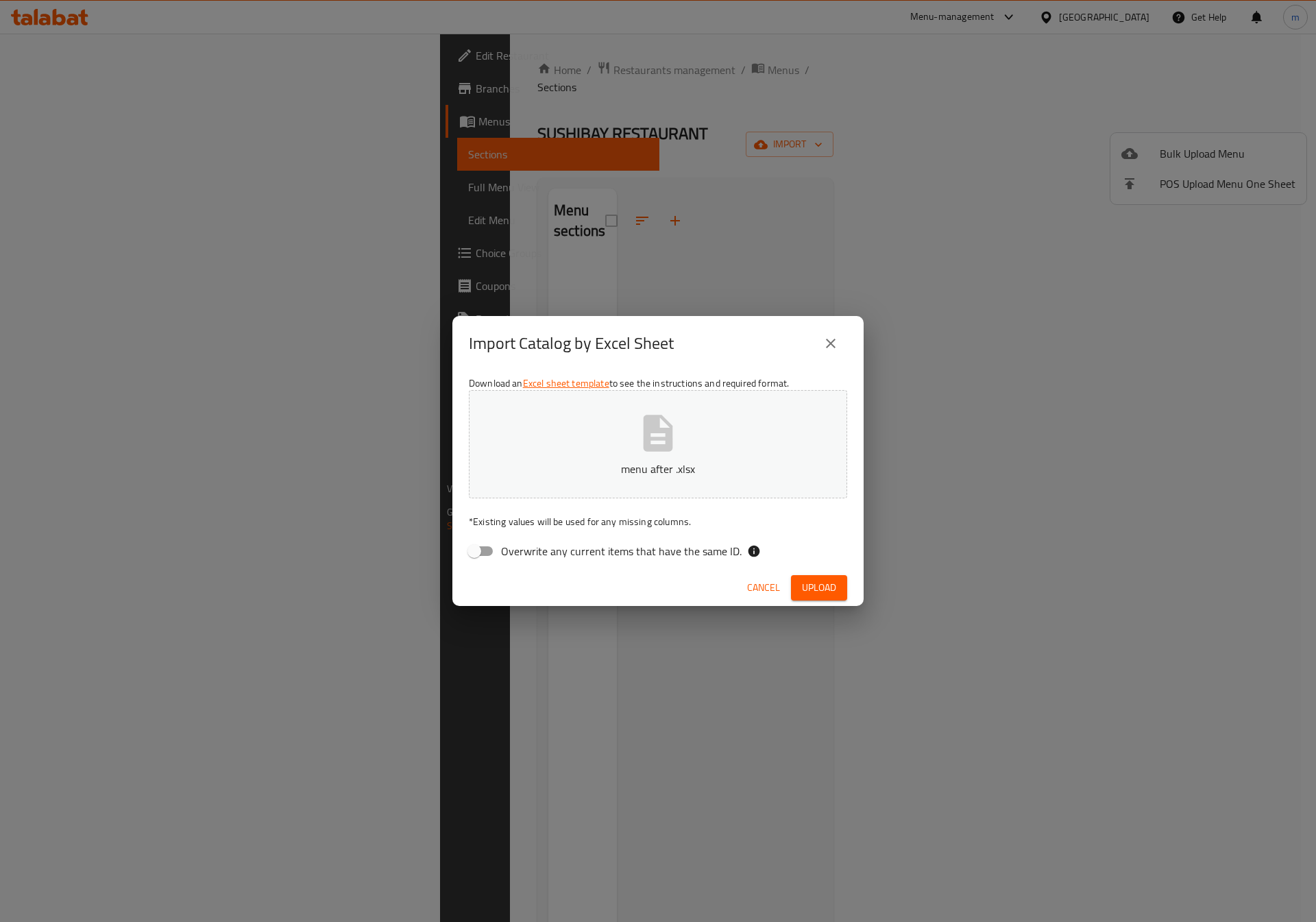
click at [826, 576] on button "Upload" at bounding box center [820, 588] width 57 height 26
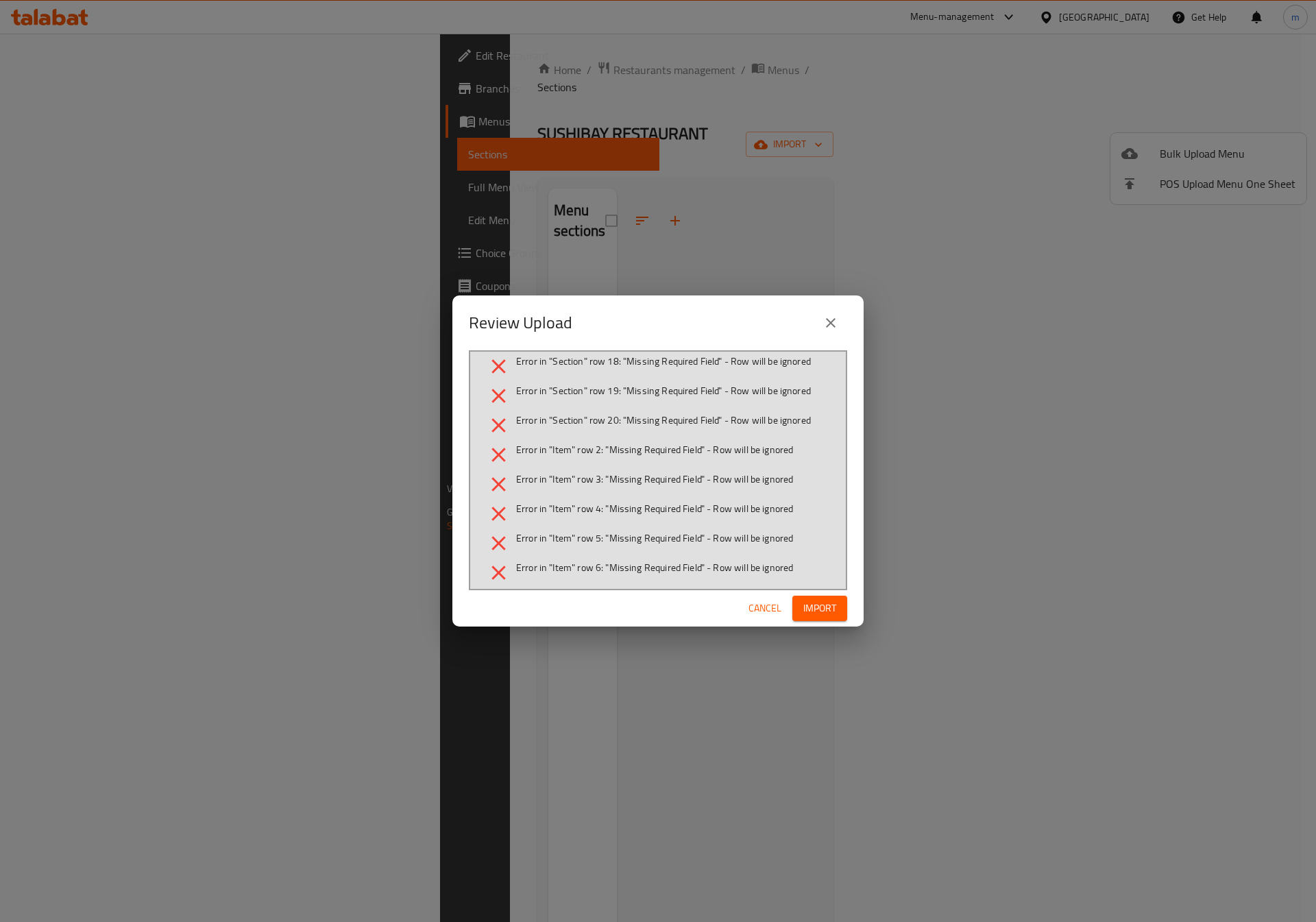
scroll to position [514, 0]
drag, startPoint x: 624, startPoint y: 391, endPoint x: 557, endPoint y: 385, distance: 67.3
click at [557, 385] on span "Error in "Section" row 20: "Missing Required Field" - Row will be ignored" at bounding box center [663, 385] width 295 height 14
click at [665, 398] on li "Error in "Section" row 20: "Missing Required Field" - Row will be ignored" at bounding box center [658, 390] width 343 height 24
drag, startPoint x: 730, startPoint y: 383, endPoint x: 556, endPoint y: 381, distance: 174.0
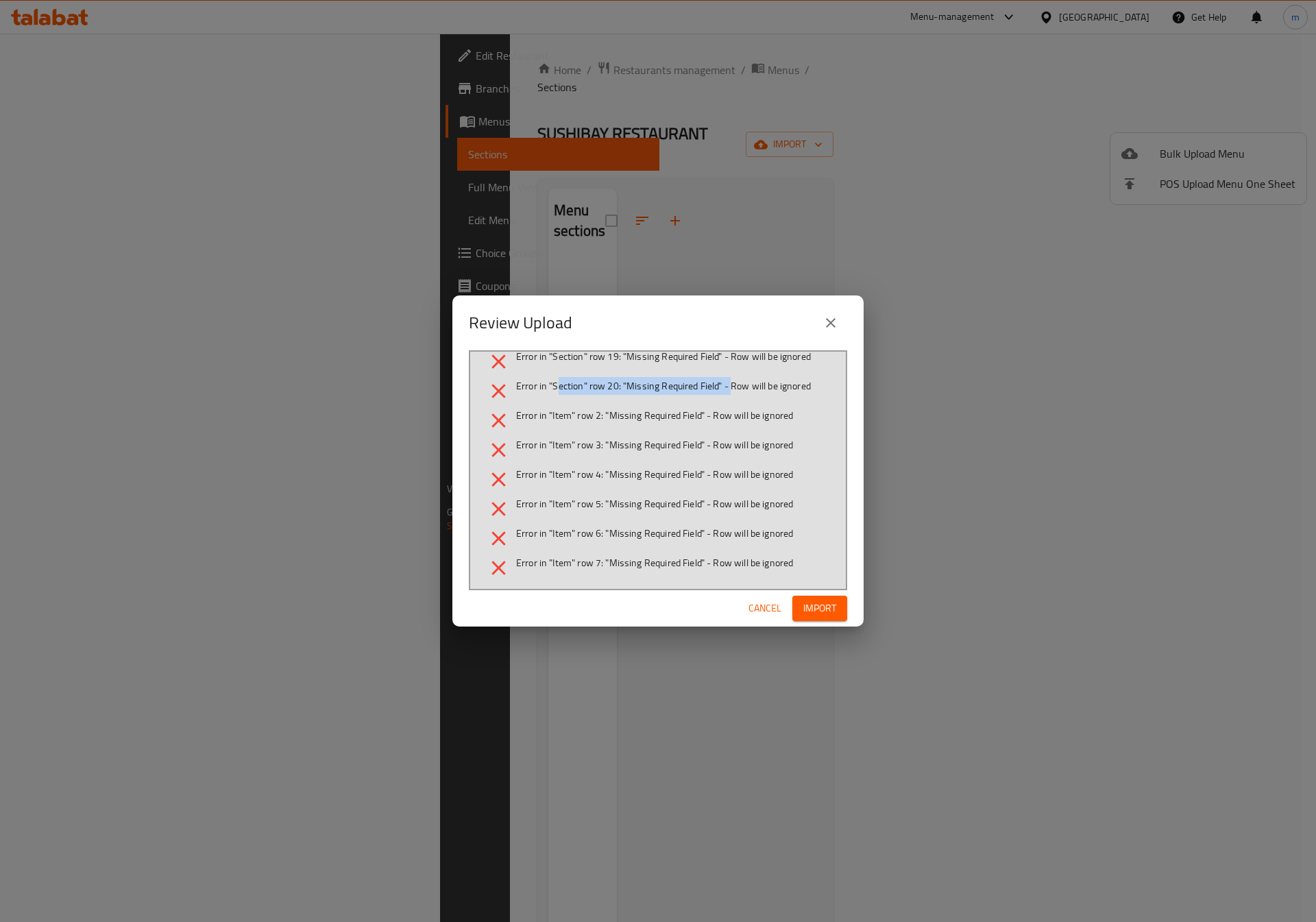
click at [556, 381] on span "Error in "Section" row 20: "Missing Required Field" - Row will be ignored" at bounding box center [663, 385] width 295 height 14
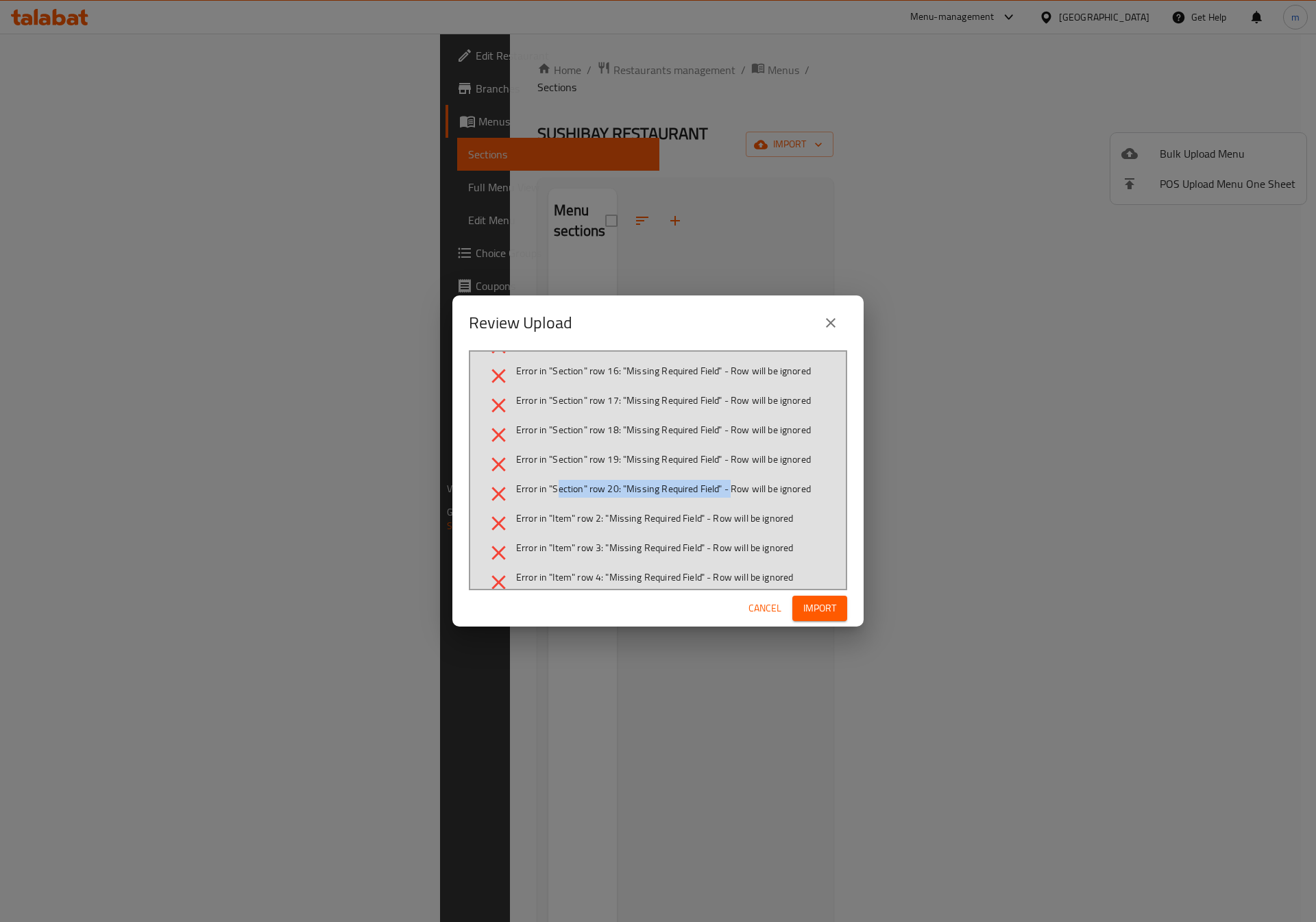
click at [572, 494] on span "Error in "Section" row 20: "Missing Required Field" - Row will be ignored" at bounding box center [663, 488] width 295 height 14
drag, startPoint x: 589, startPoint y: 522, endPoint x: 599, endPoint y: 524, distance: 10.2
click at [599, 524] on span "Error in "Item" row 2: "Missing Required Field" - Row will be ignored" at bounding box center [654, 518] width 277 height 14
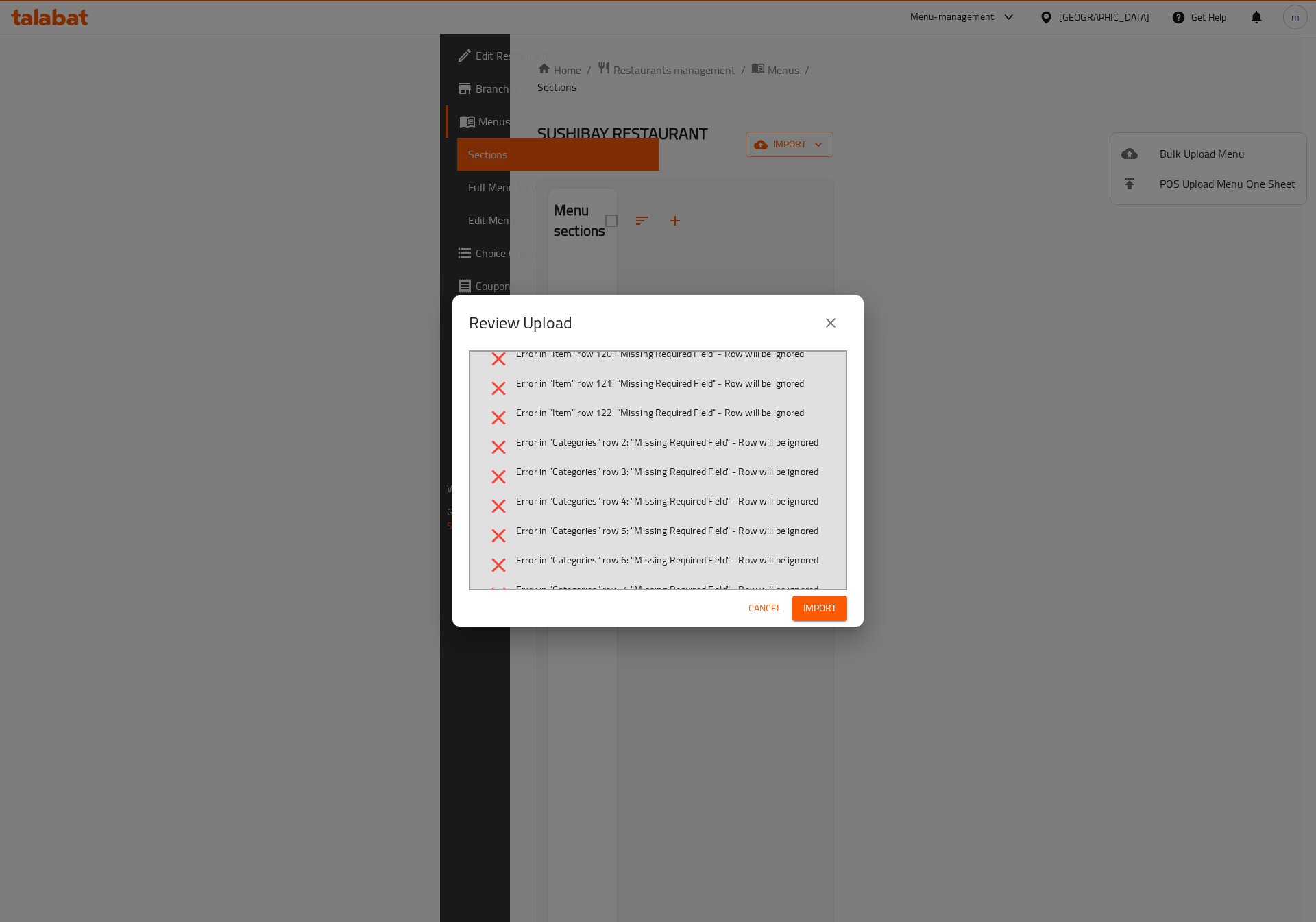
scroll to position [3952, 0]
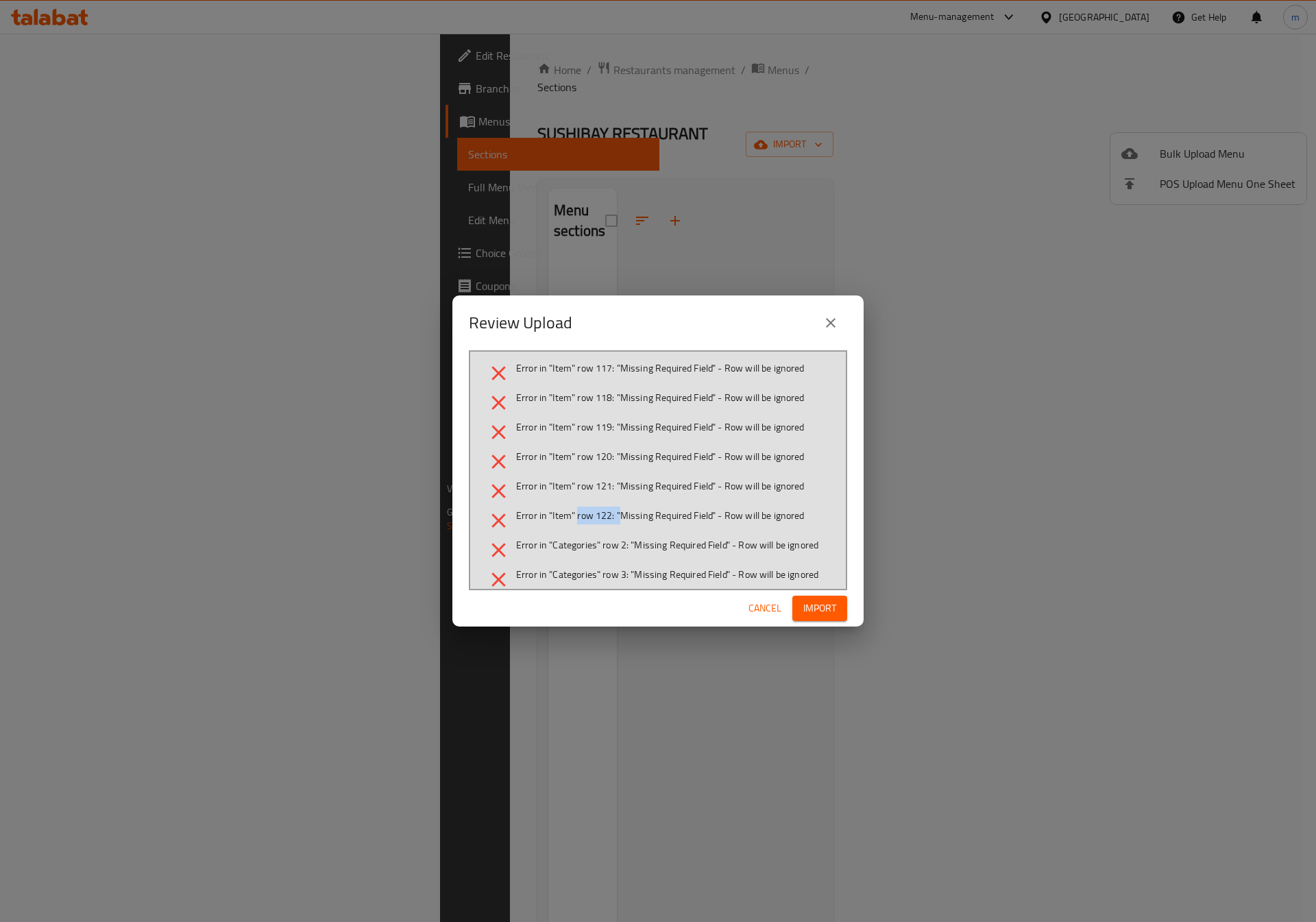
drag, startPoint x: 622, startPoint y: 509, endPoint x: 576, endPoint y: 509, distance: 46.0
click at [576, 509] on span "Error in "Item" row 122: "Missing Required Field" - Row will be ignored" at bounding box center [660, 516] width 289 height 14
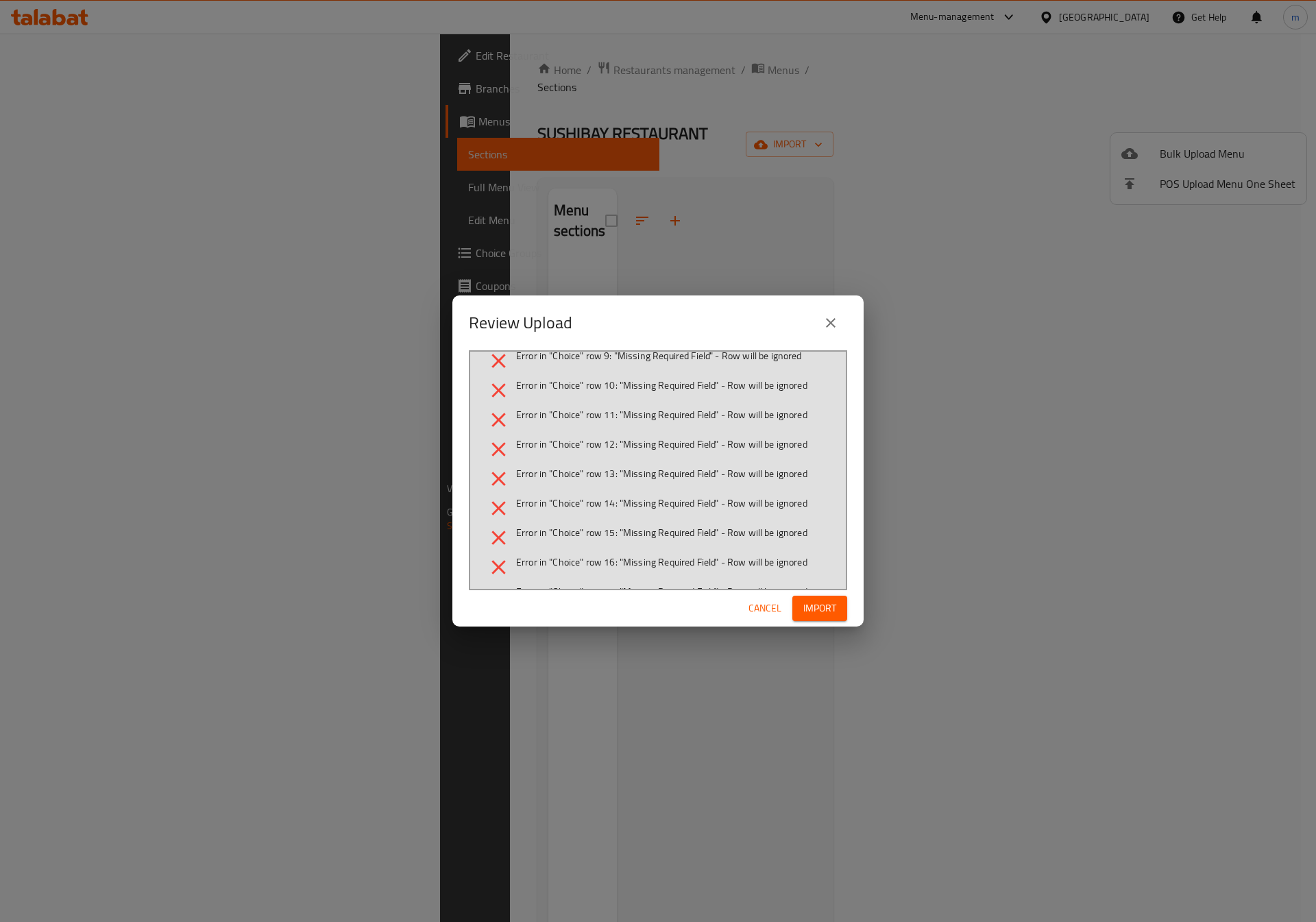
scroll to position [5330, 0]
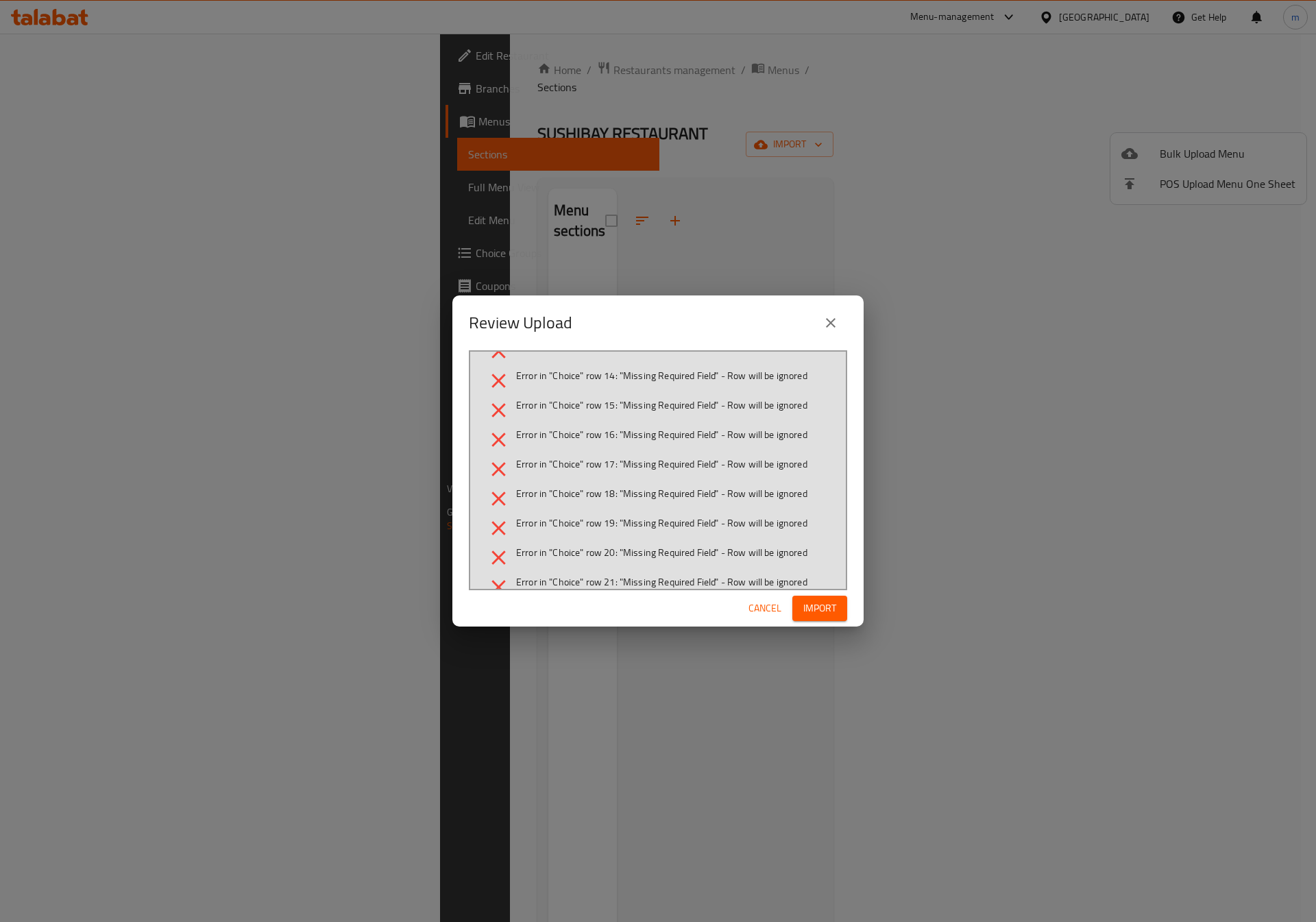
click at [831, 323] on icon "close" at bounding box center [830, 322] width 16 height 16
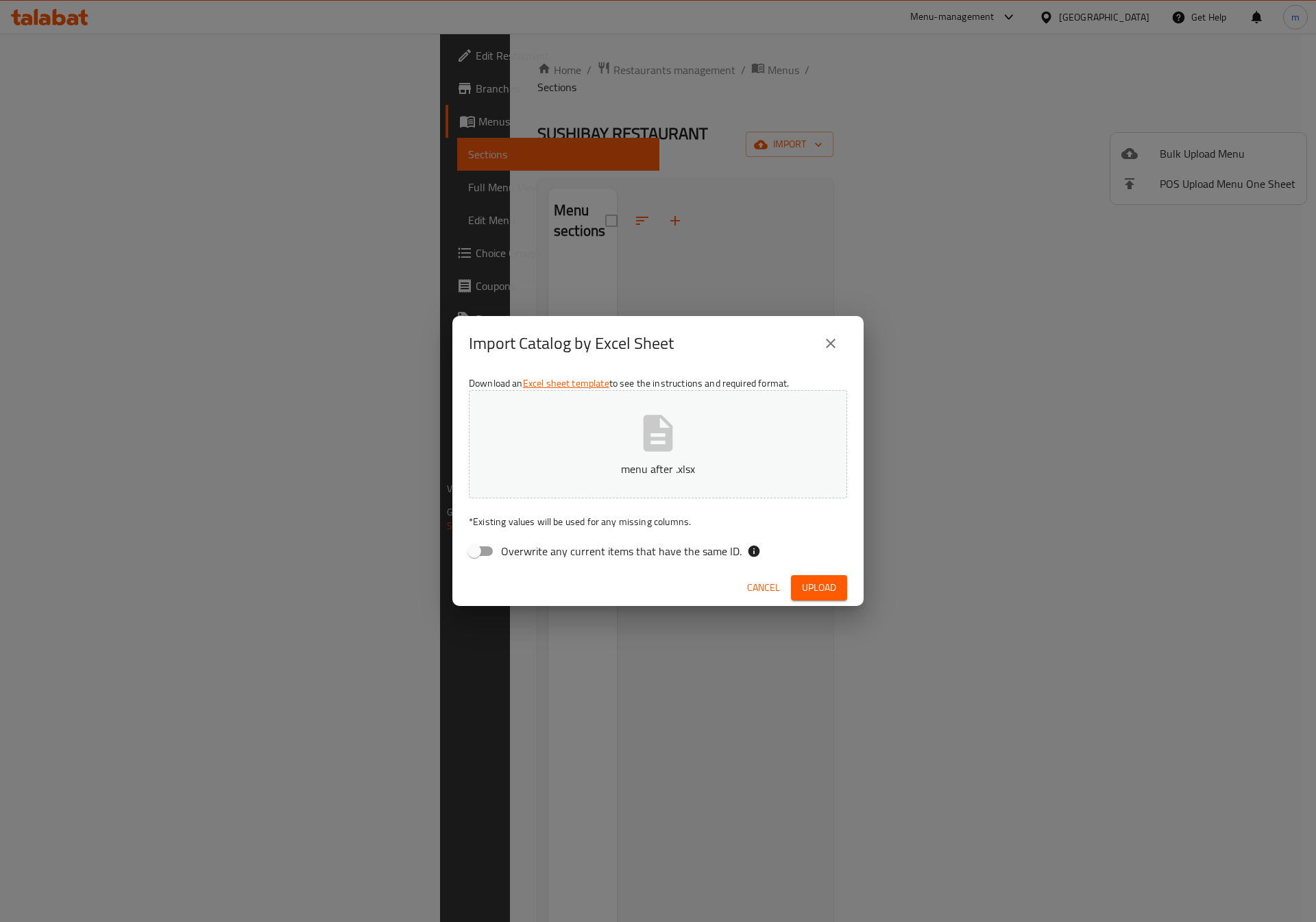
click at [759, 589] on span "Cancel" at bounding box center [763, 588] width 33 height 17
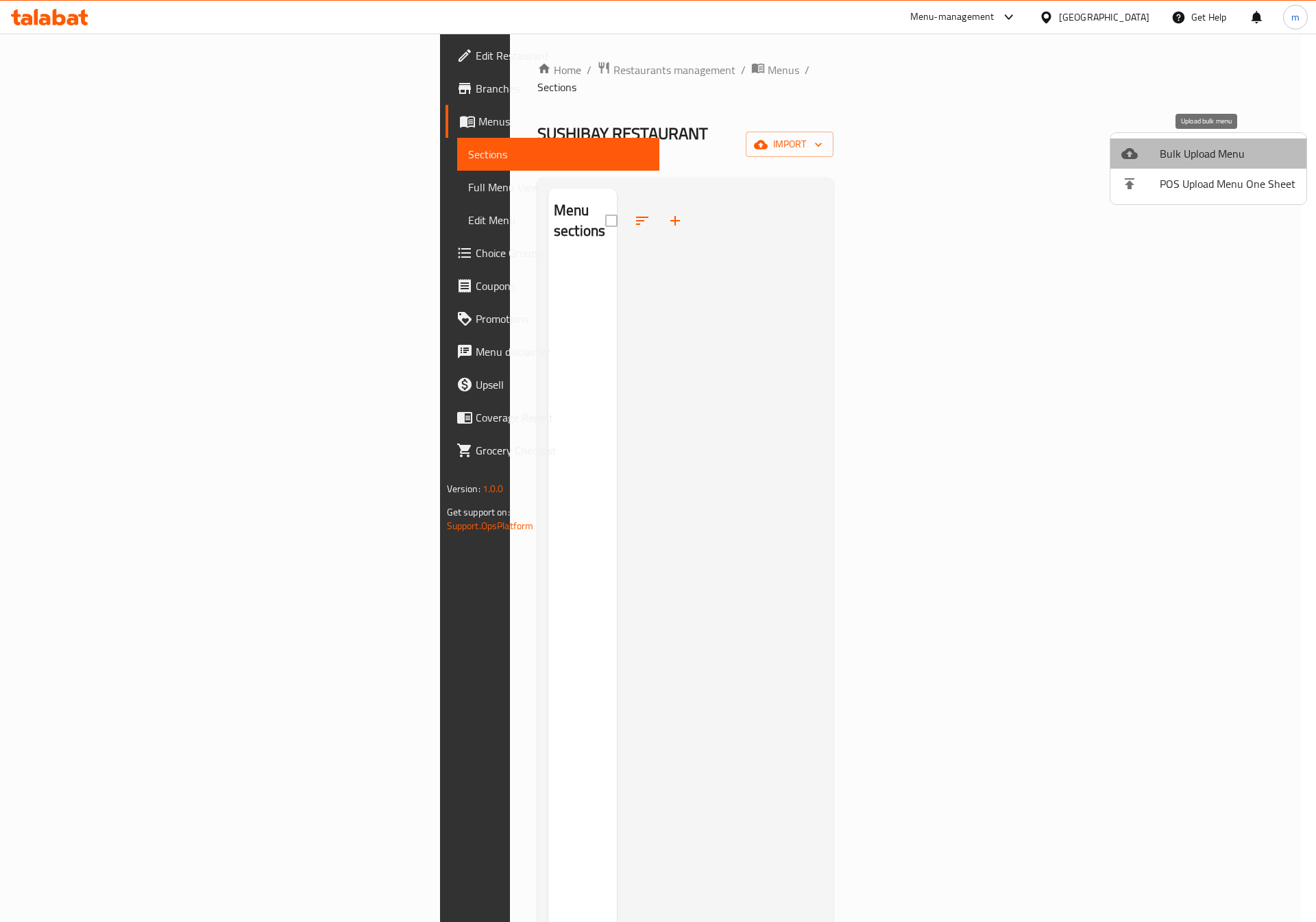
click at [1269, 152] on span "Bulk Upload Menu" at bounding box center [1228, 153] width 136 height 16
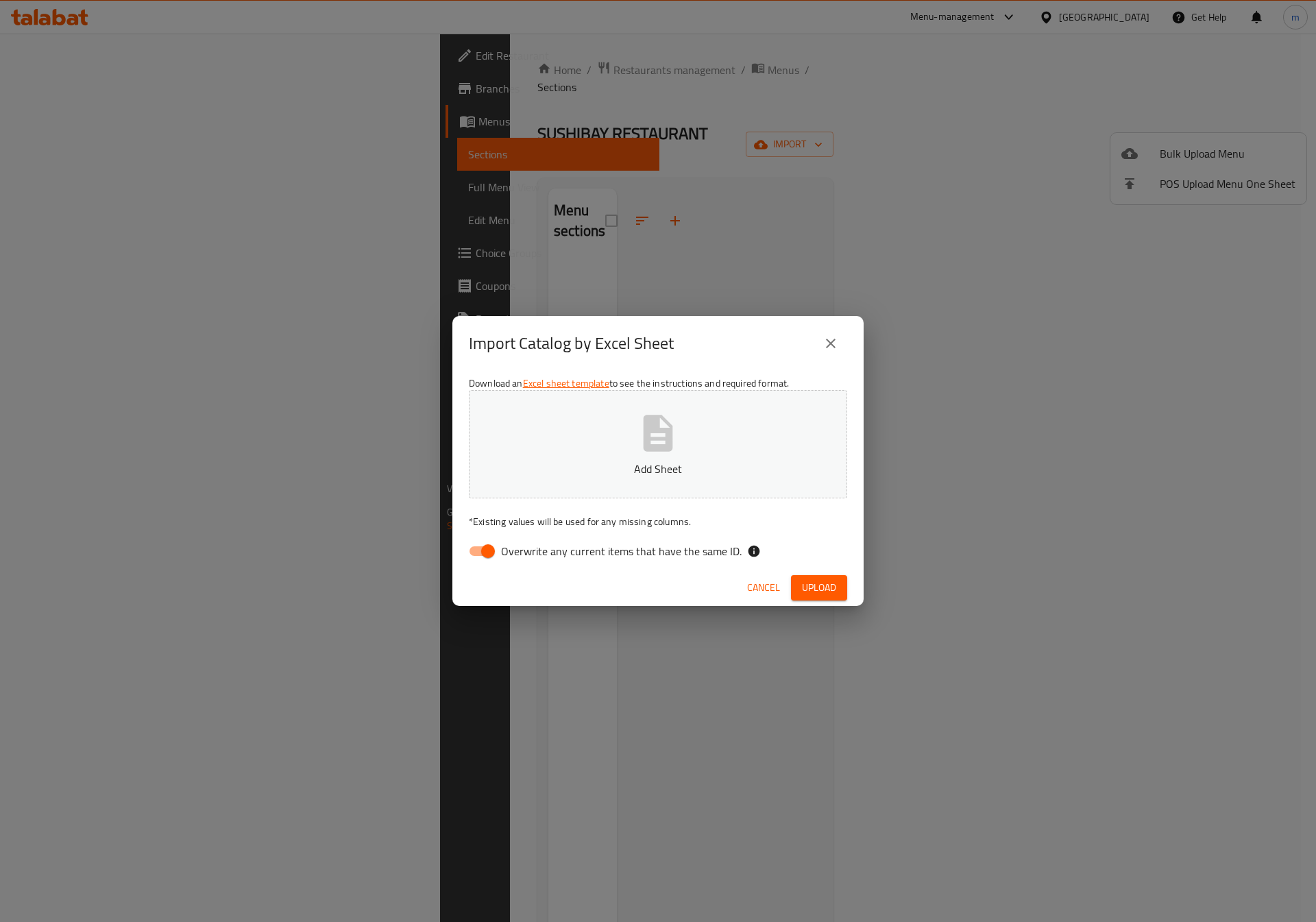
click at [504, 556] on span "Overwrite any current items that have the same ID." at bounding box center [622, 551] width 241 height 16
click at [504, 556] on input "Overwrite any current items that have the same ID." at bounding box center [487, 552] width 78 height 26
checkbox input "false"
click at [607, 496] on button "Add Sheet" at bounding box center [658, 444] width 379 height 109
click at [807, 566] on div "Download an Excel sheet template to see the instructions and required format. S…" at bounding box center [658, 470] width 411 height 198
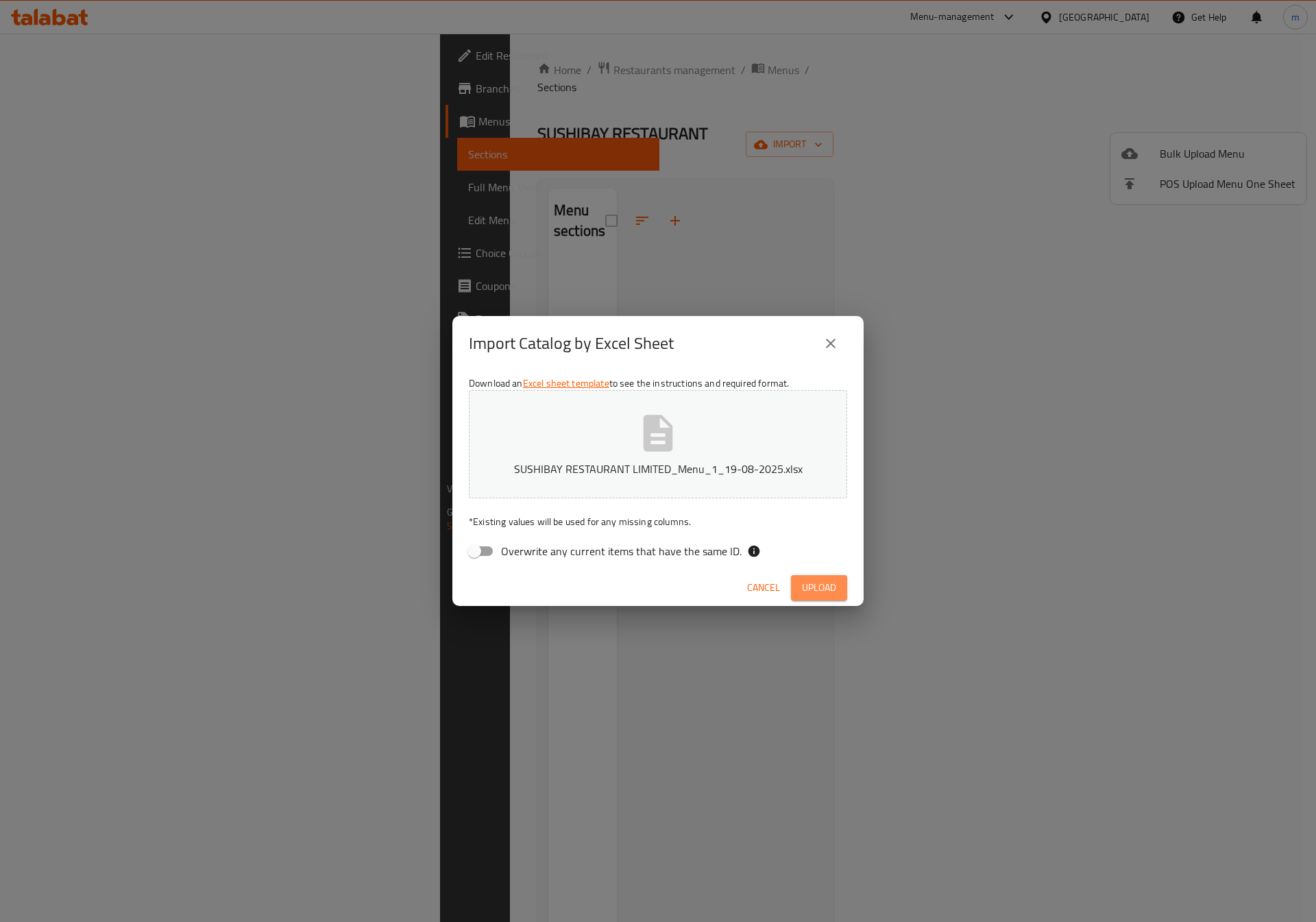
click at [812, 585] on span "Upload" at bounding box center [819, 588] width 34 height 17
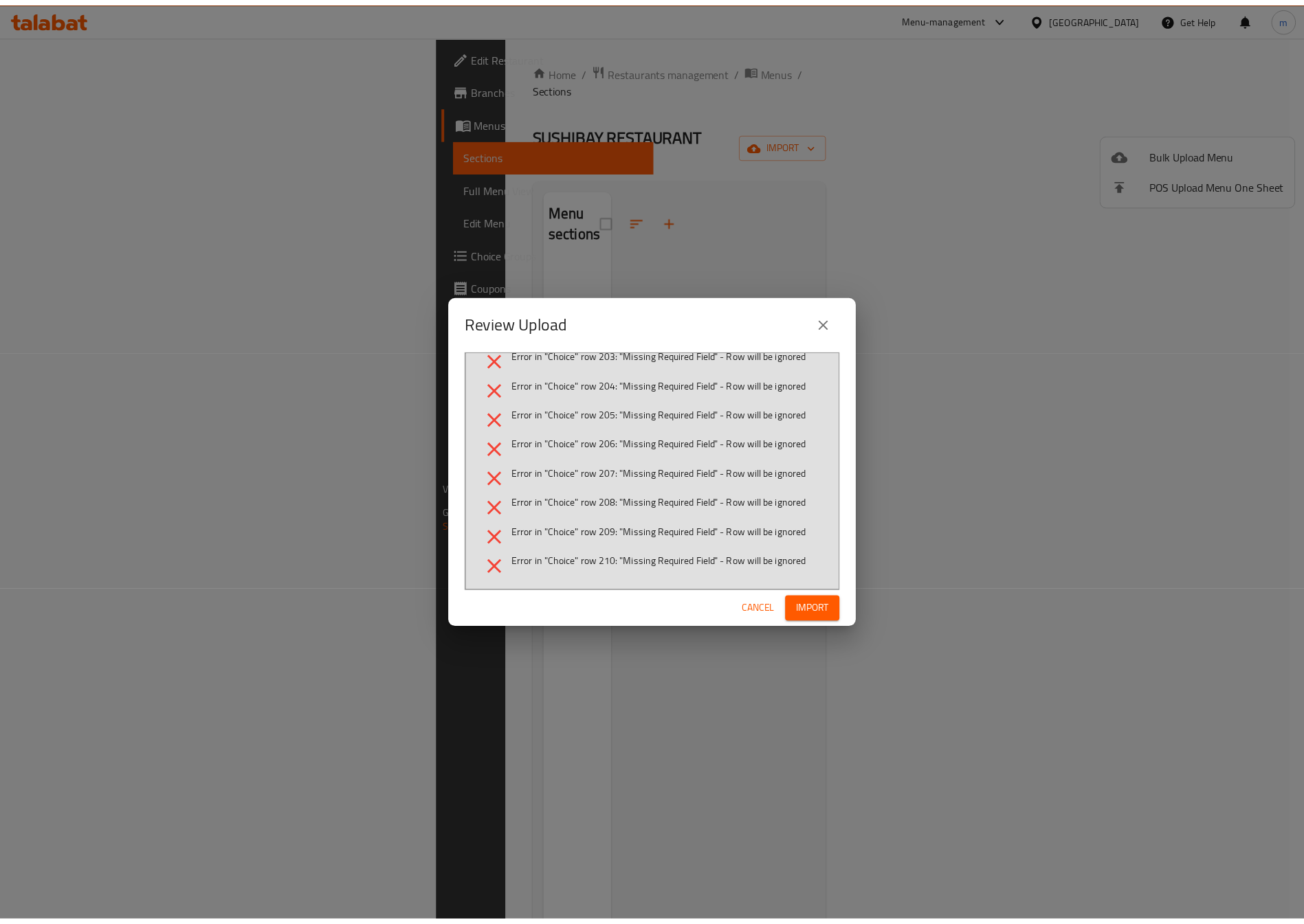
scroll to position [0, 0]
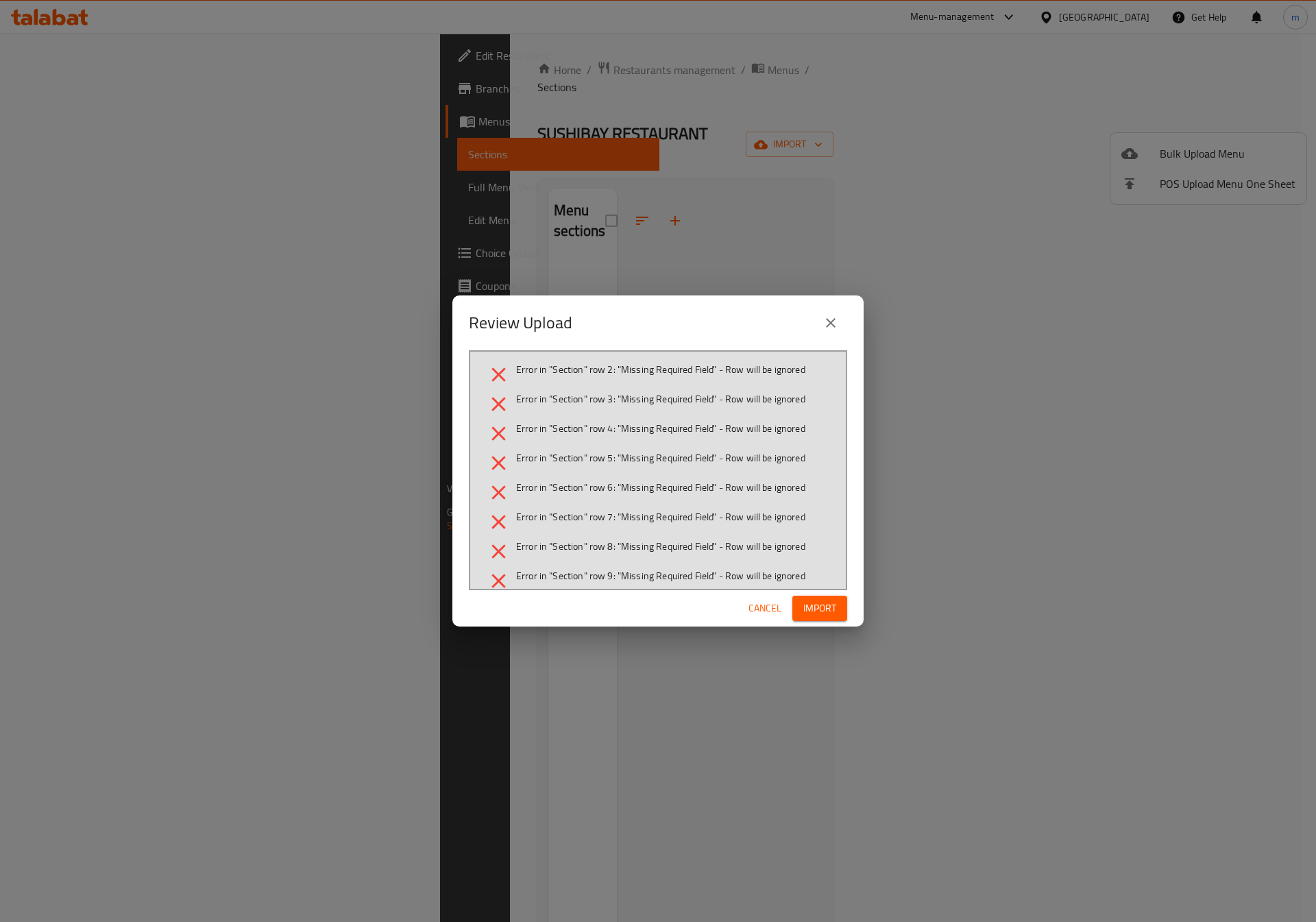
click at [754, 606] on span "Cancel" at bounding box center [765, 608] width 33 height 17
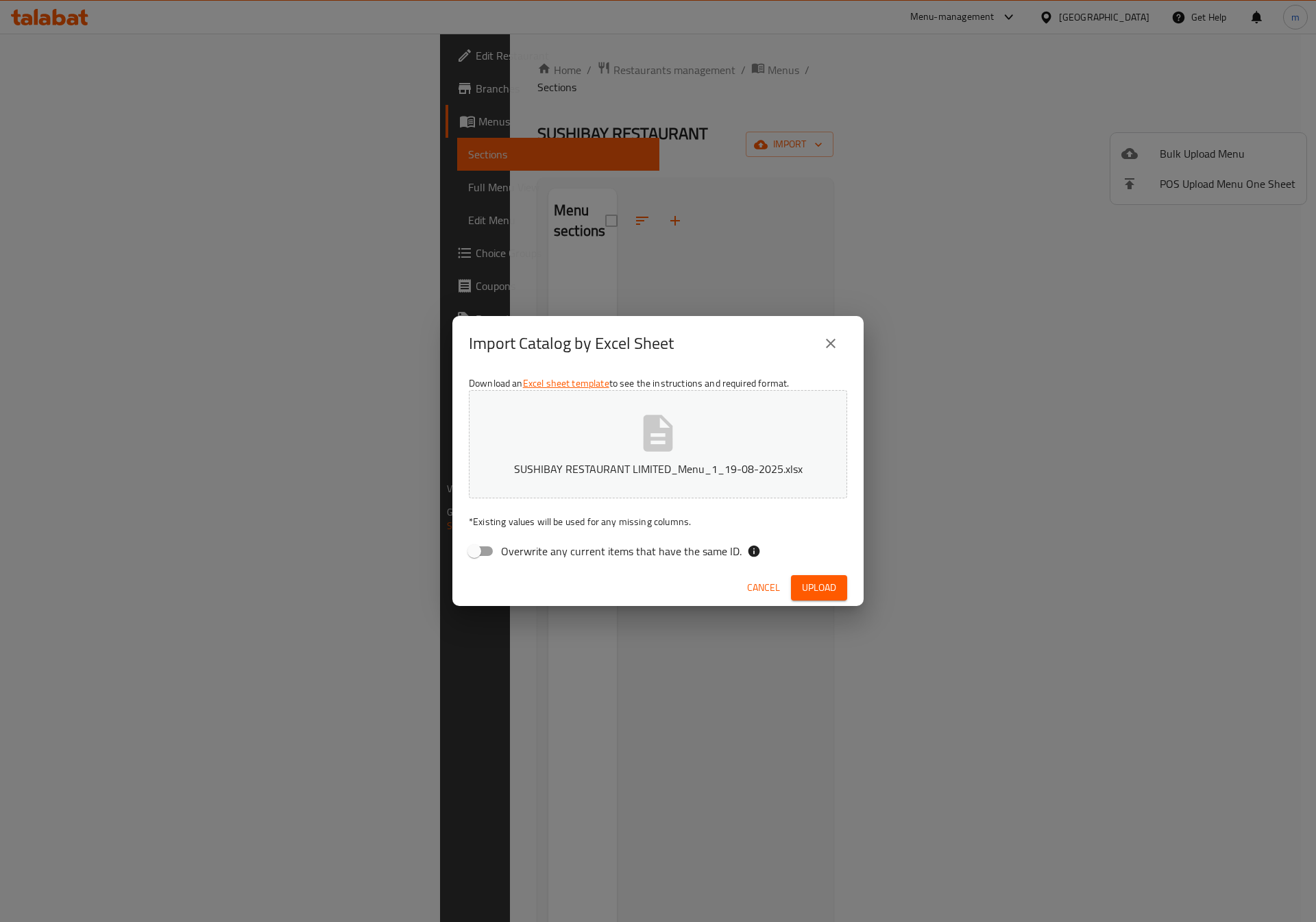
click at [763, 585] on span "Cancel" at bounding box center [763, 588] width 33 height 17
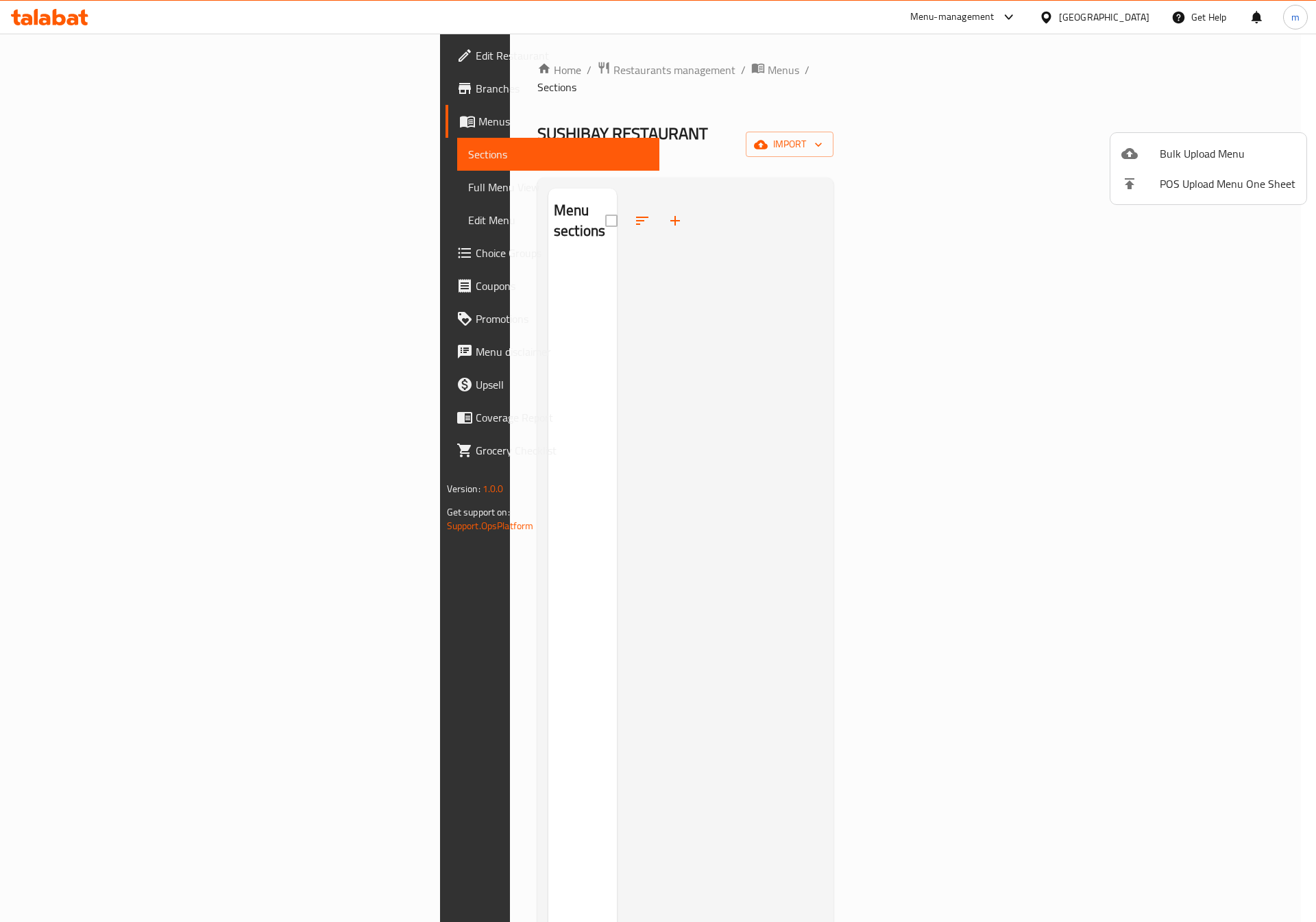
click at [60, 83] on div at bounding box center [658, 461] width 1316 height 922
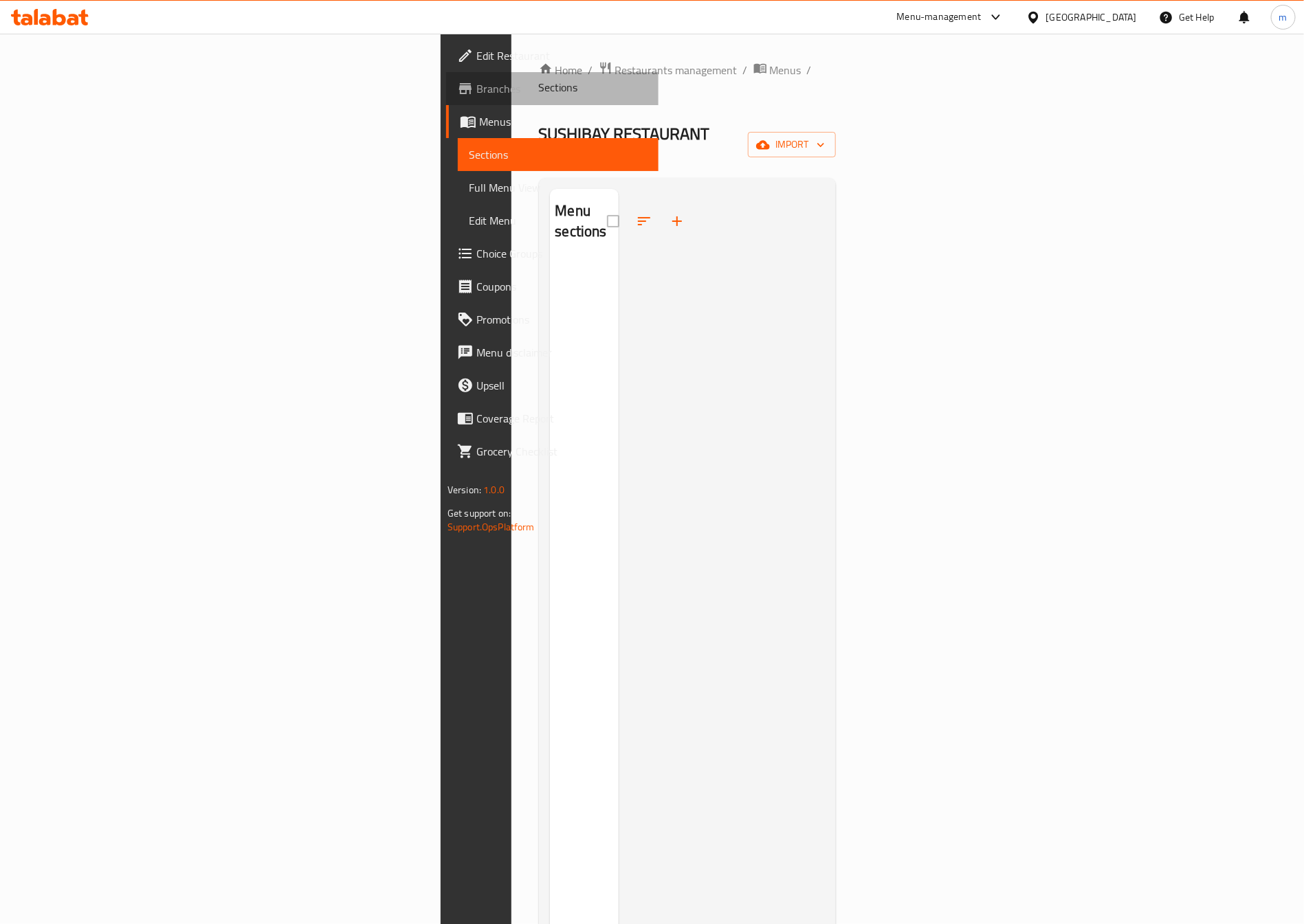
click at [476, 83] on span "Branches" at bounding box center [562, 88] width 171 height 16
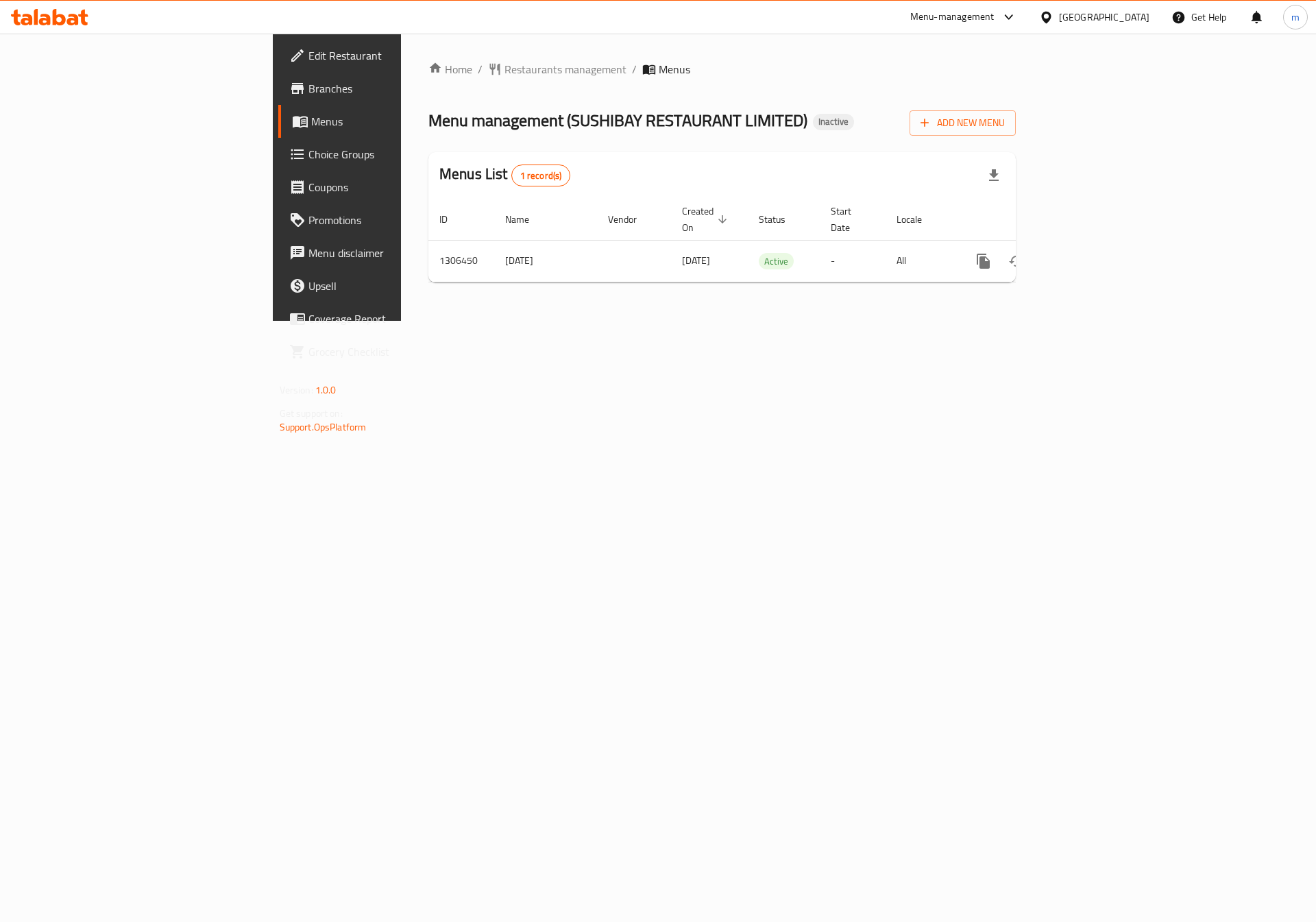
click at [63, 12] on icon at bounding box center [50, 16] width 77 height 16
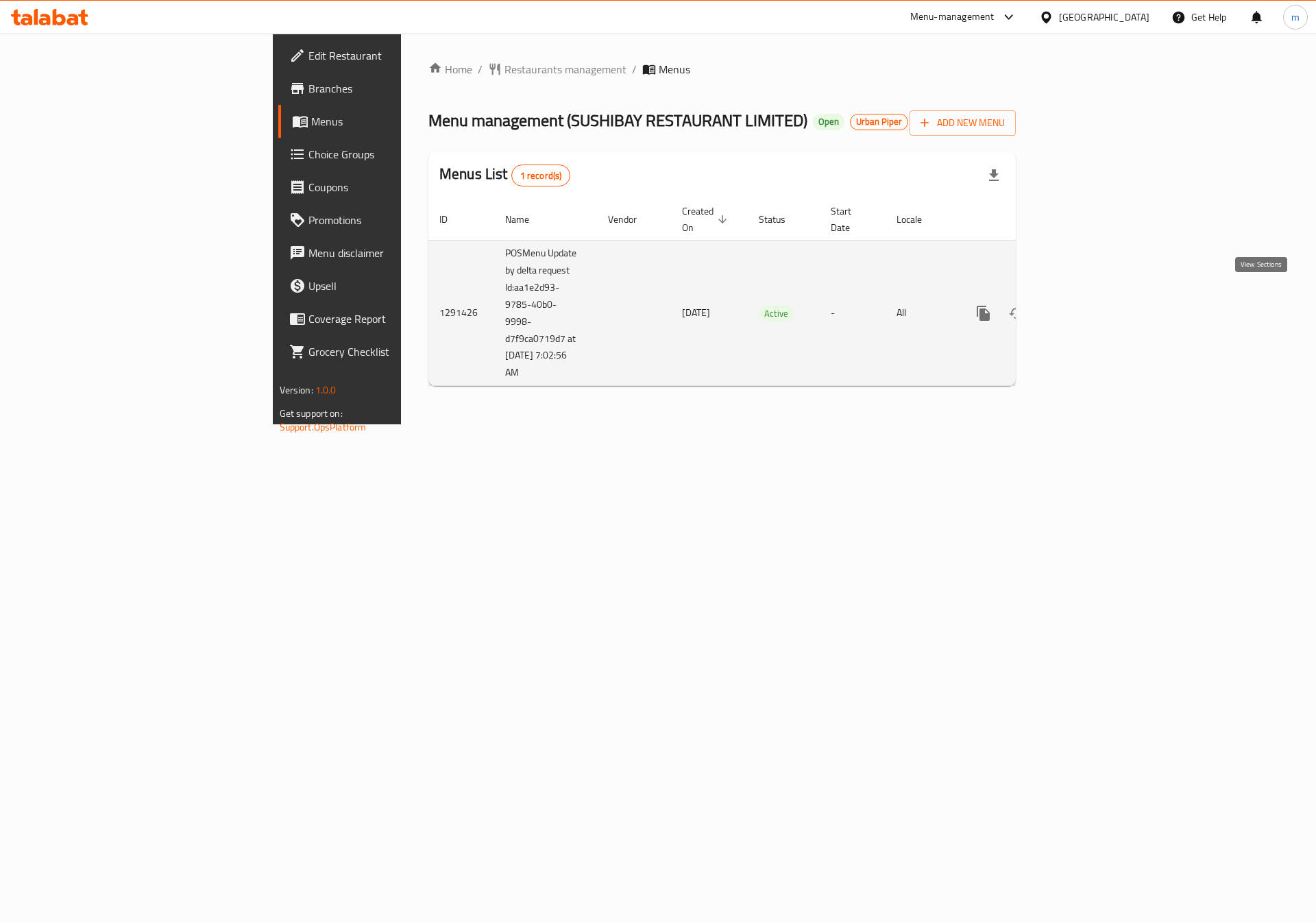
click at [1088, 307] on icon "enhanced table" at bounding box center [1082, 313] width 12 height 12
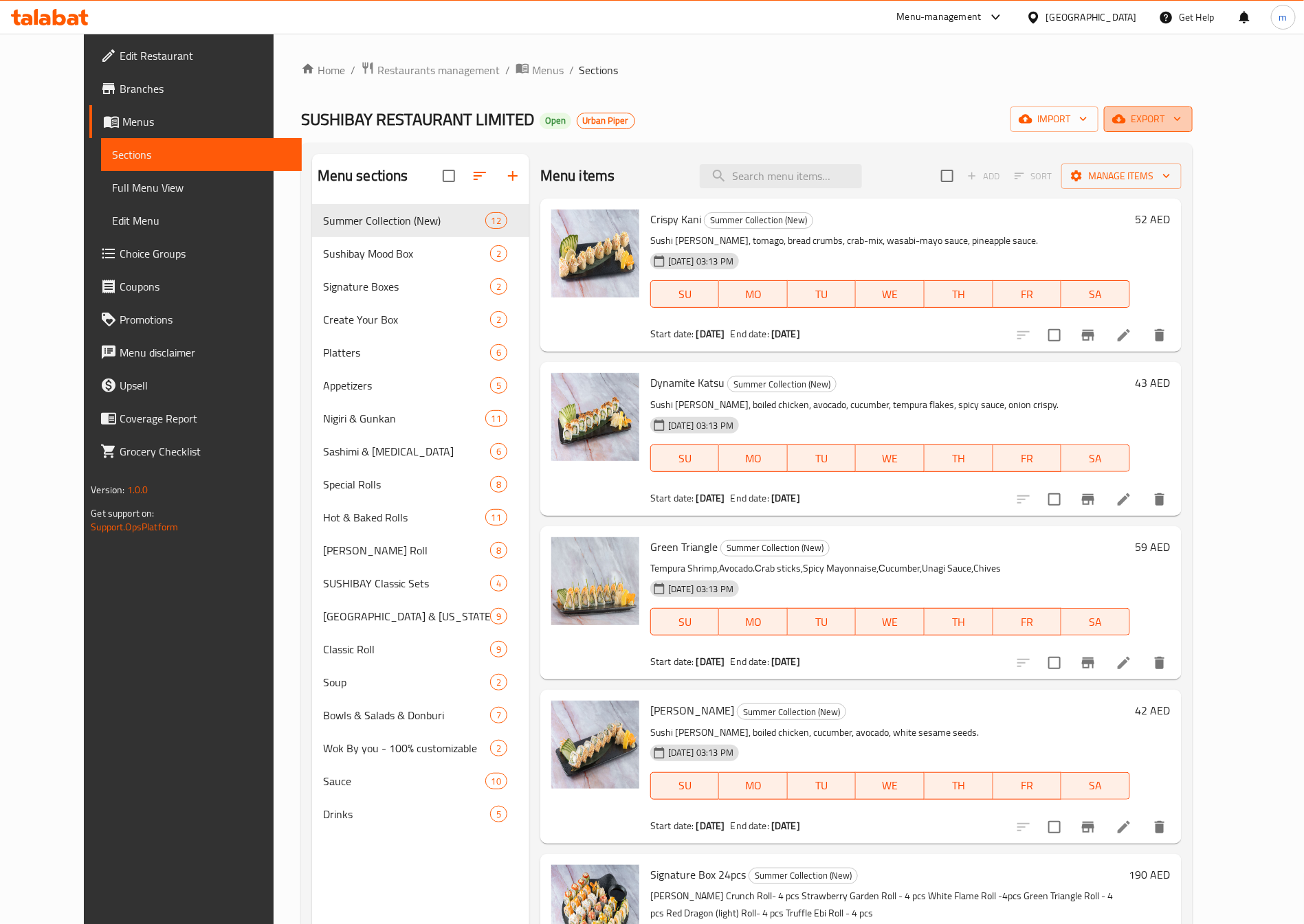
click at [1182, 114] on span "export" at bounding box center [1148, 119] width 66 height 17
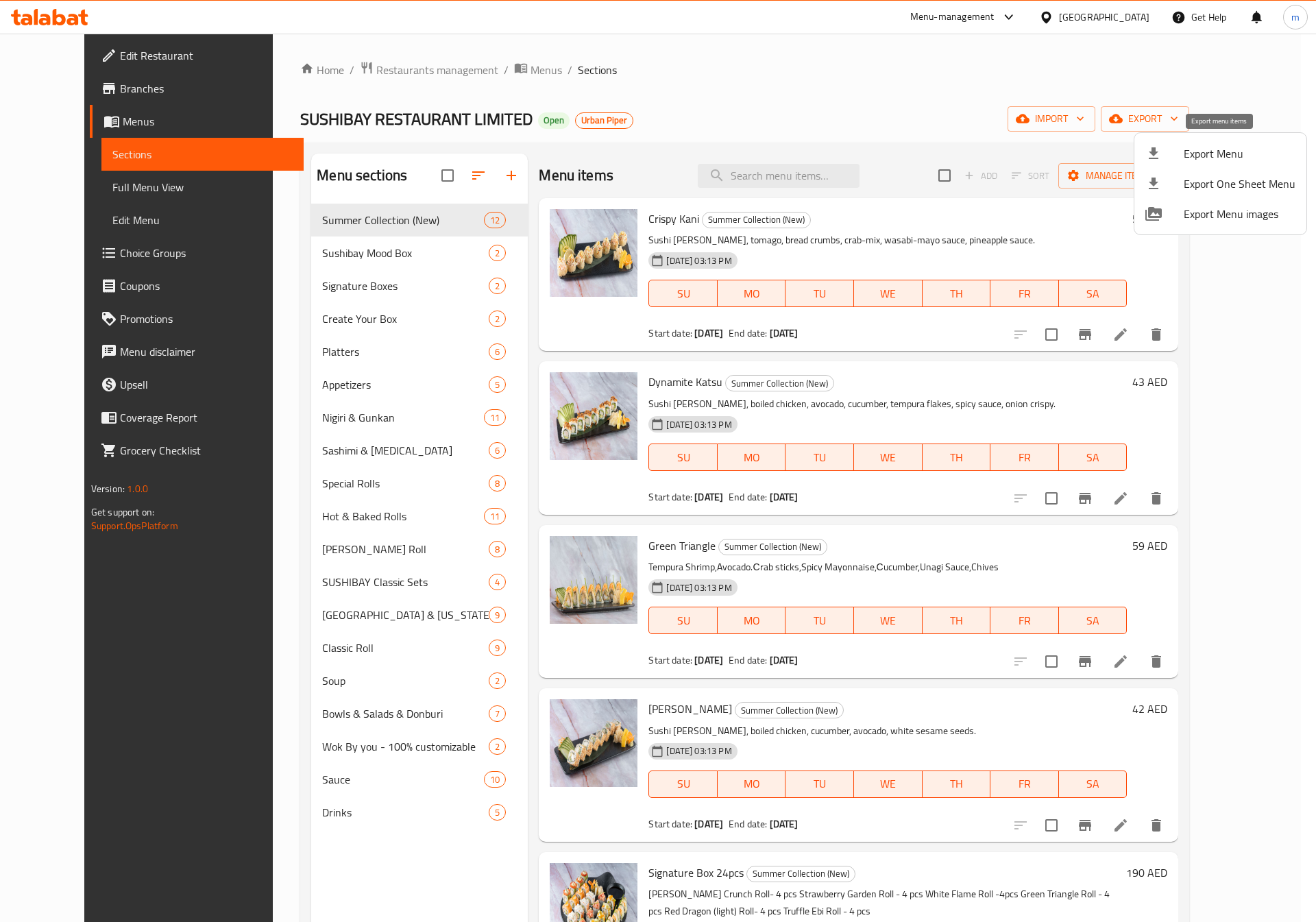
click at [1228, 142] on li "Export Menu" at bounding box center [1221, 154] width 172 height 30
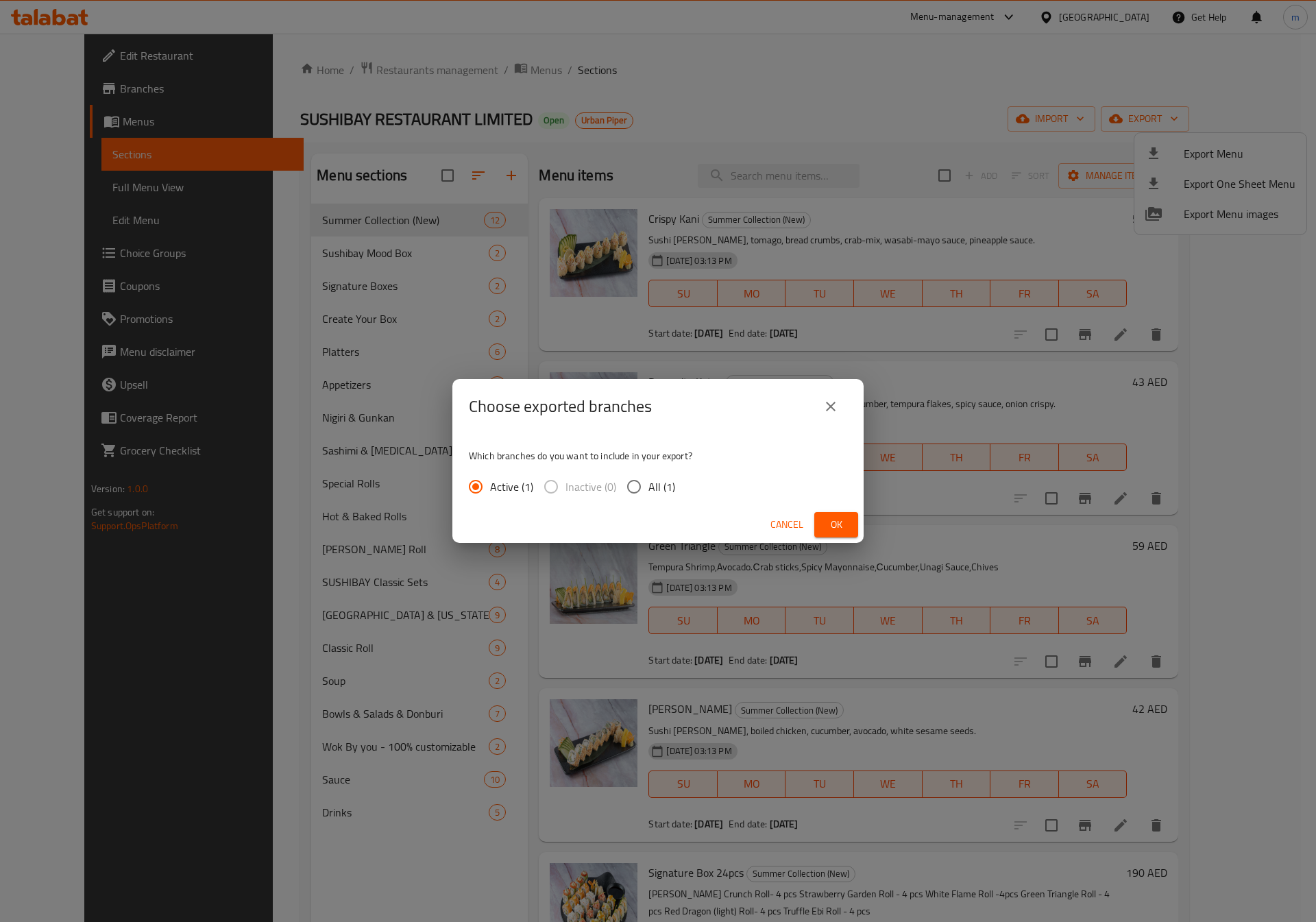
click at [643, 478] on input "All (1)" at bounding box center [634, 487] width 28 height 28
radio input "true"
click at [821, 516] on button "Ok" at bounding box center [836, 524] width 43 height 26
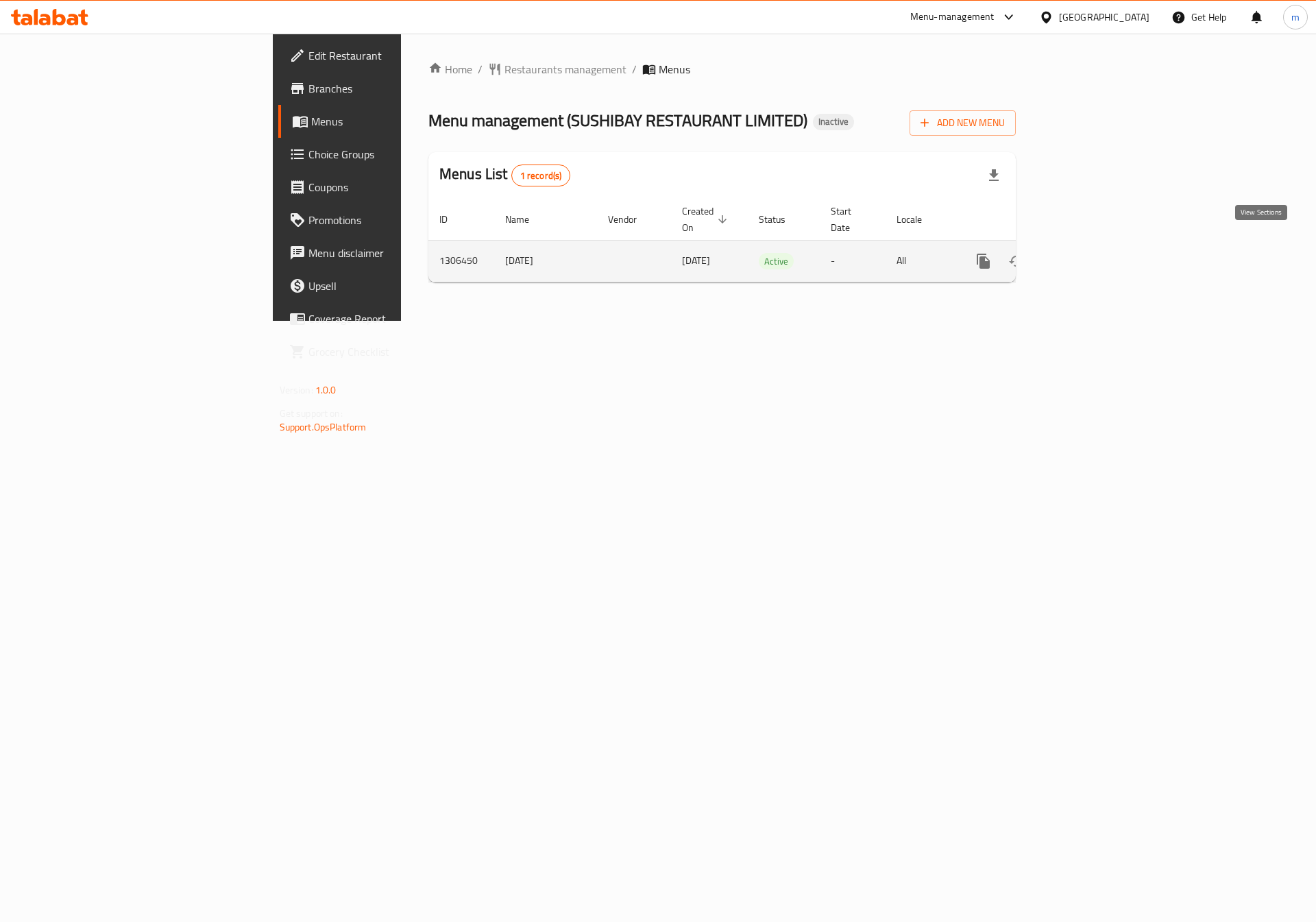
click at [1088, 255] on icon "enhanced table" at bounding box center [1082, 261] width 12 height 12
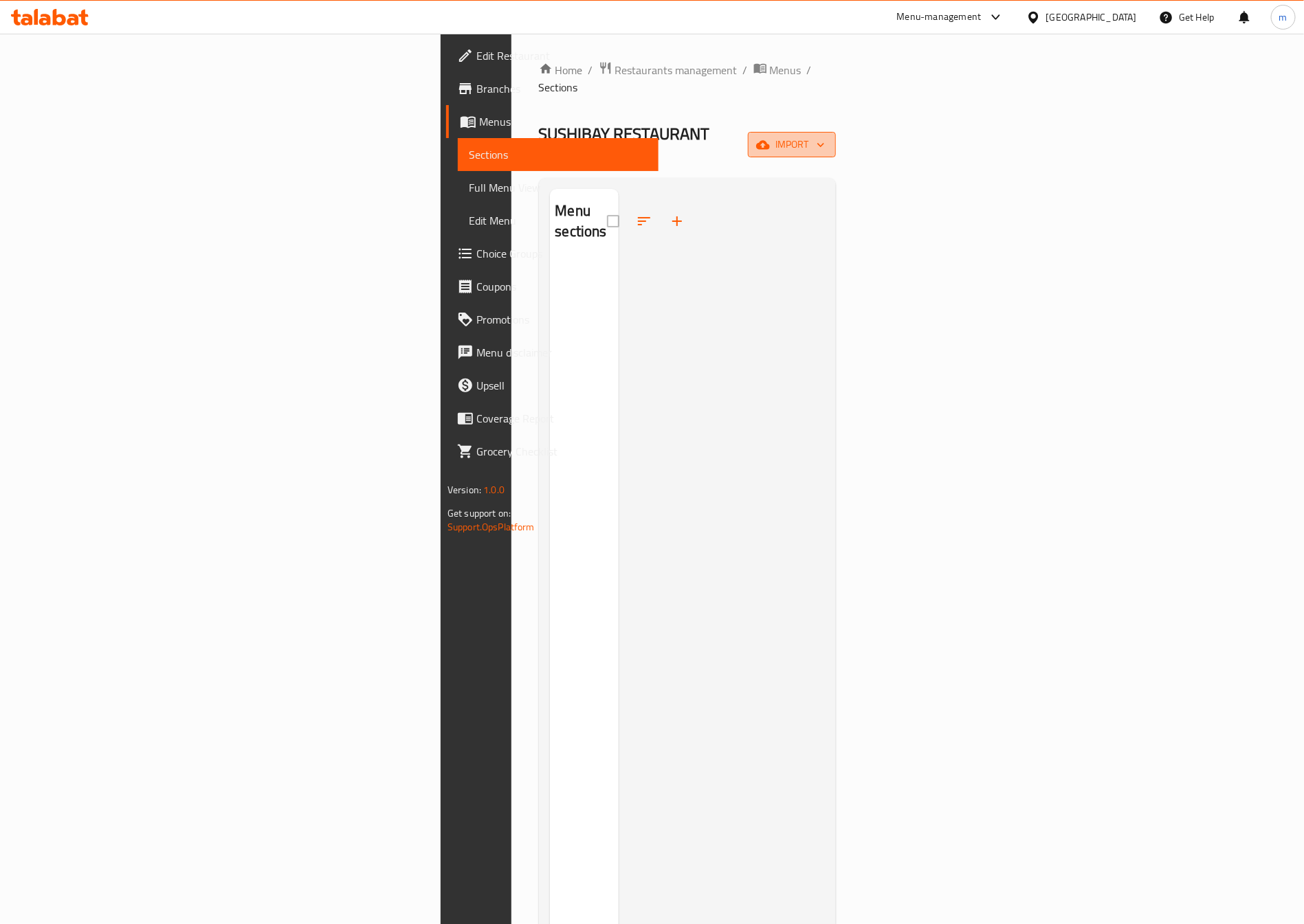
click at [836, 132] on button "import" at bounding box center [792, 144] width 88 height 26
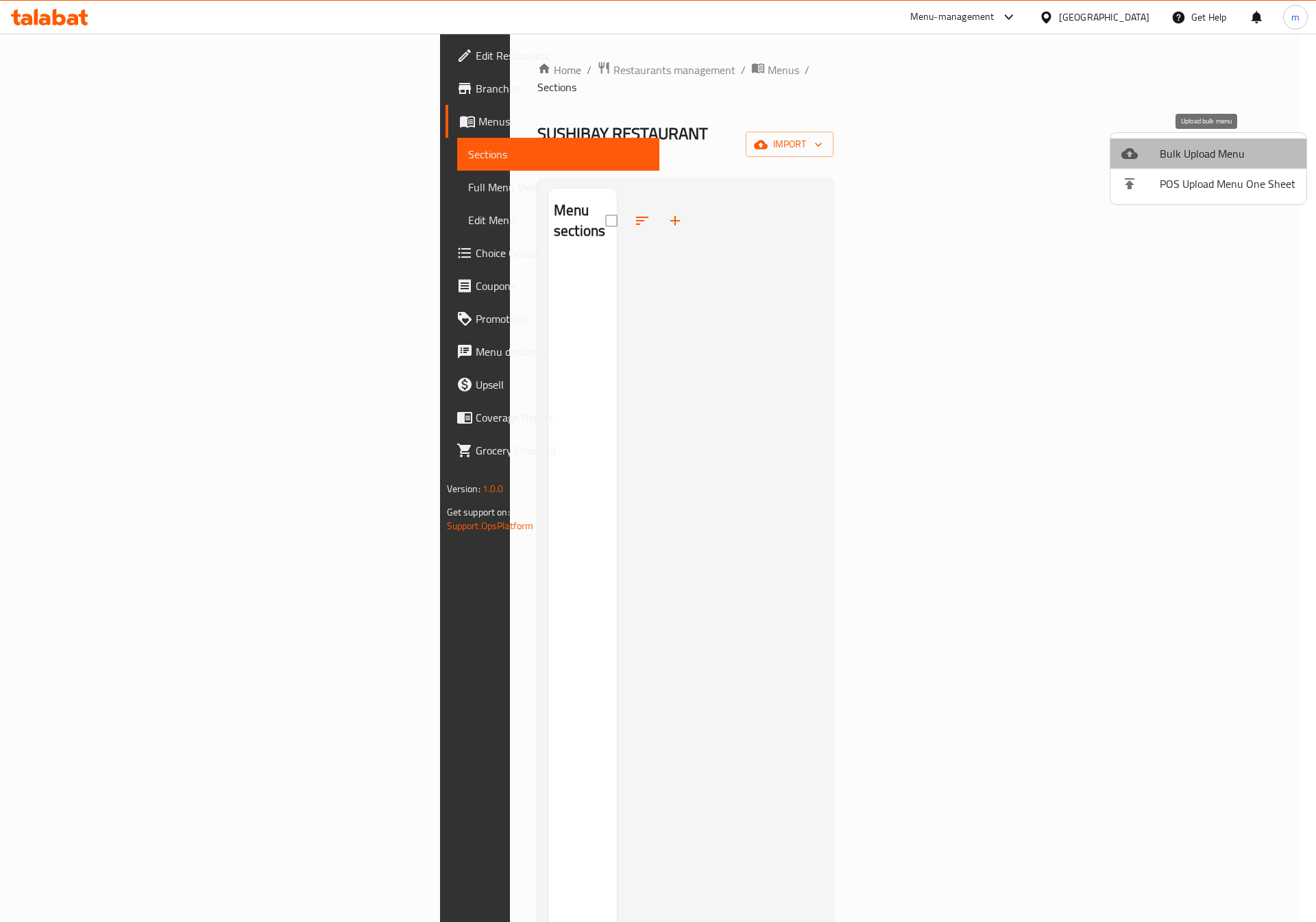
click at [1214, 154] on span "Bulk Upload Menu" at bounding box center [1228, 153] width 136 height 16
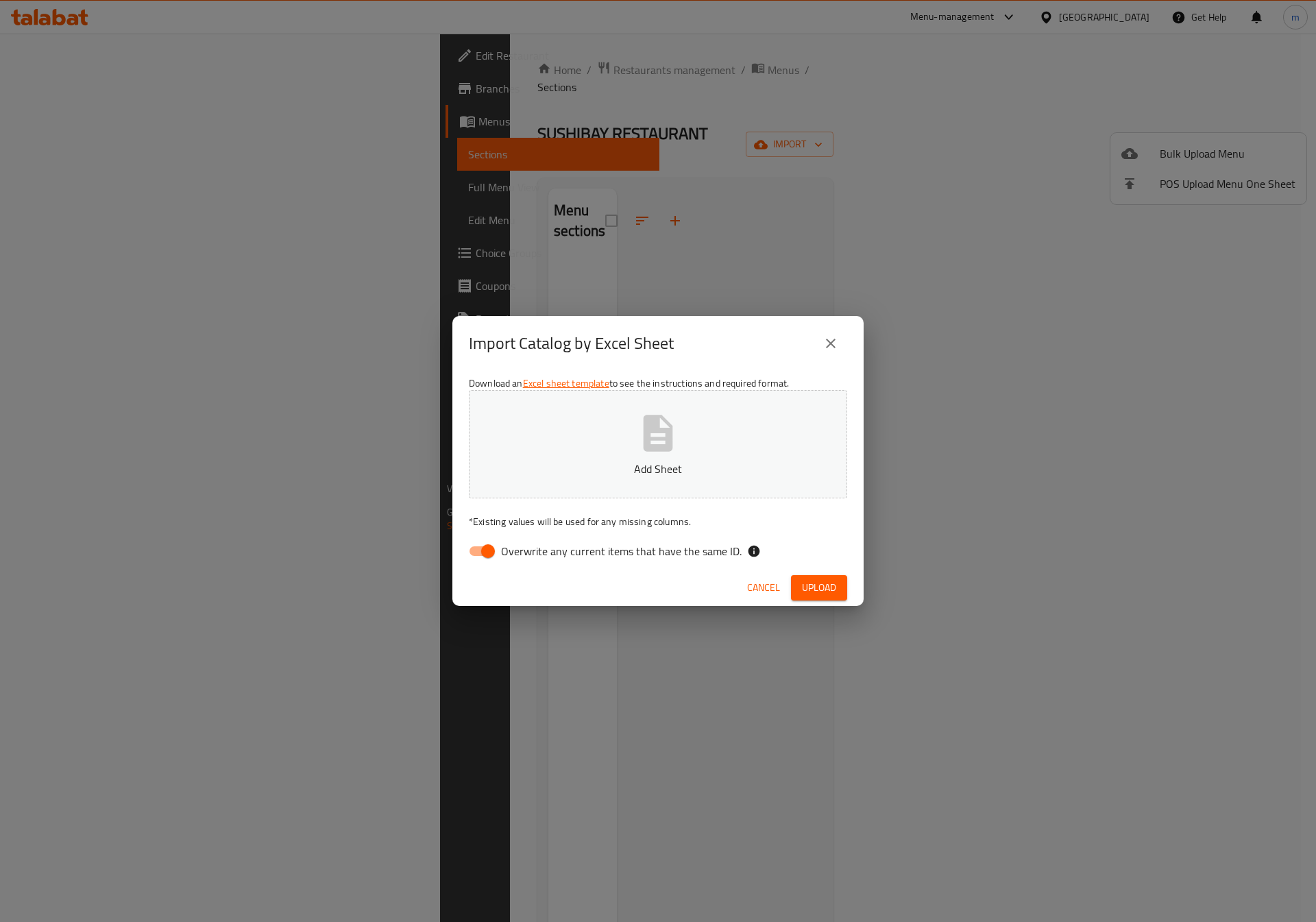
click at [504, 544] on span "Overwrite any current items that have the same ID." at bounding box center [622, 551] width 241 height 16
click at [504, 544] on input "Overwrite any current items that have the same ID." at bounding box center [487, 552] width 78 height 26
checkbox input "false"
click at [631, 436] on button "Add Sheet" at bounding box center [658, 444] width 379 height 109
click at [814, 587] on span "Upload" at bounding box center [819, 588] width 34 height 17
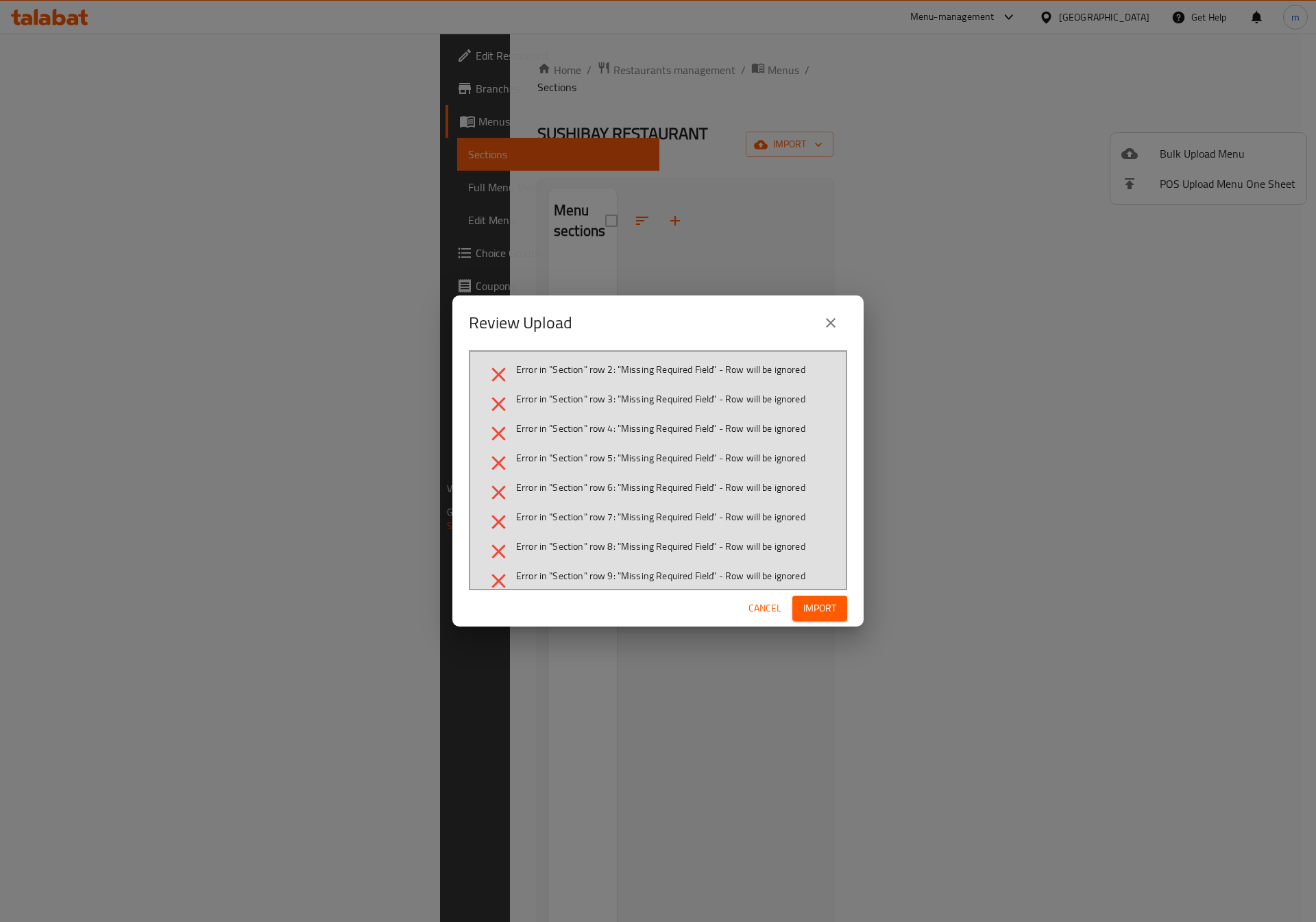
click at [835, 620] on button "Import" at bounding box center [820, 608] width 55 height 26
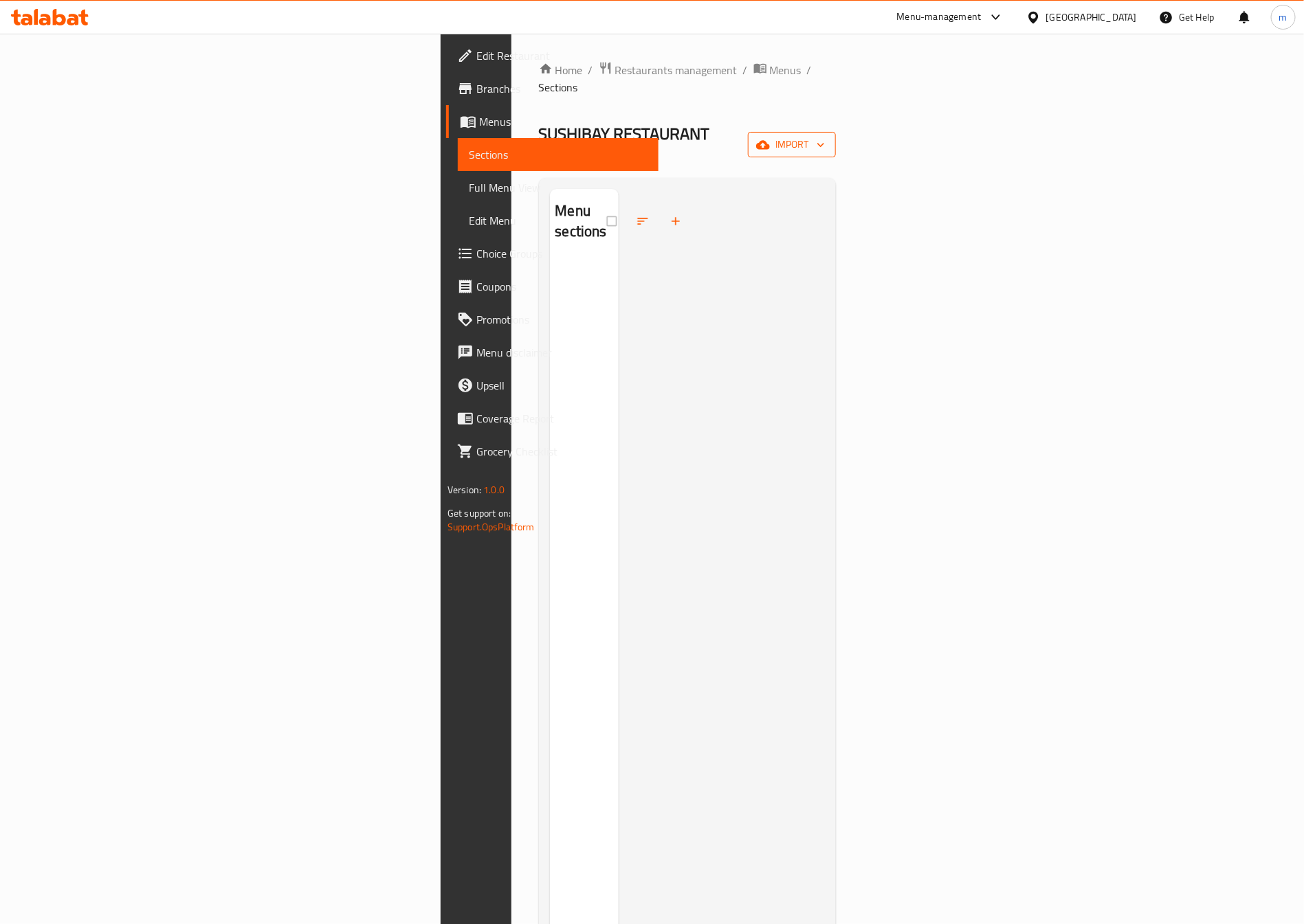
click at [836, 132] on button "import" at bounding box center [792, 144] width 88 height 26
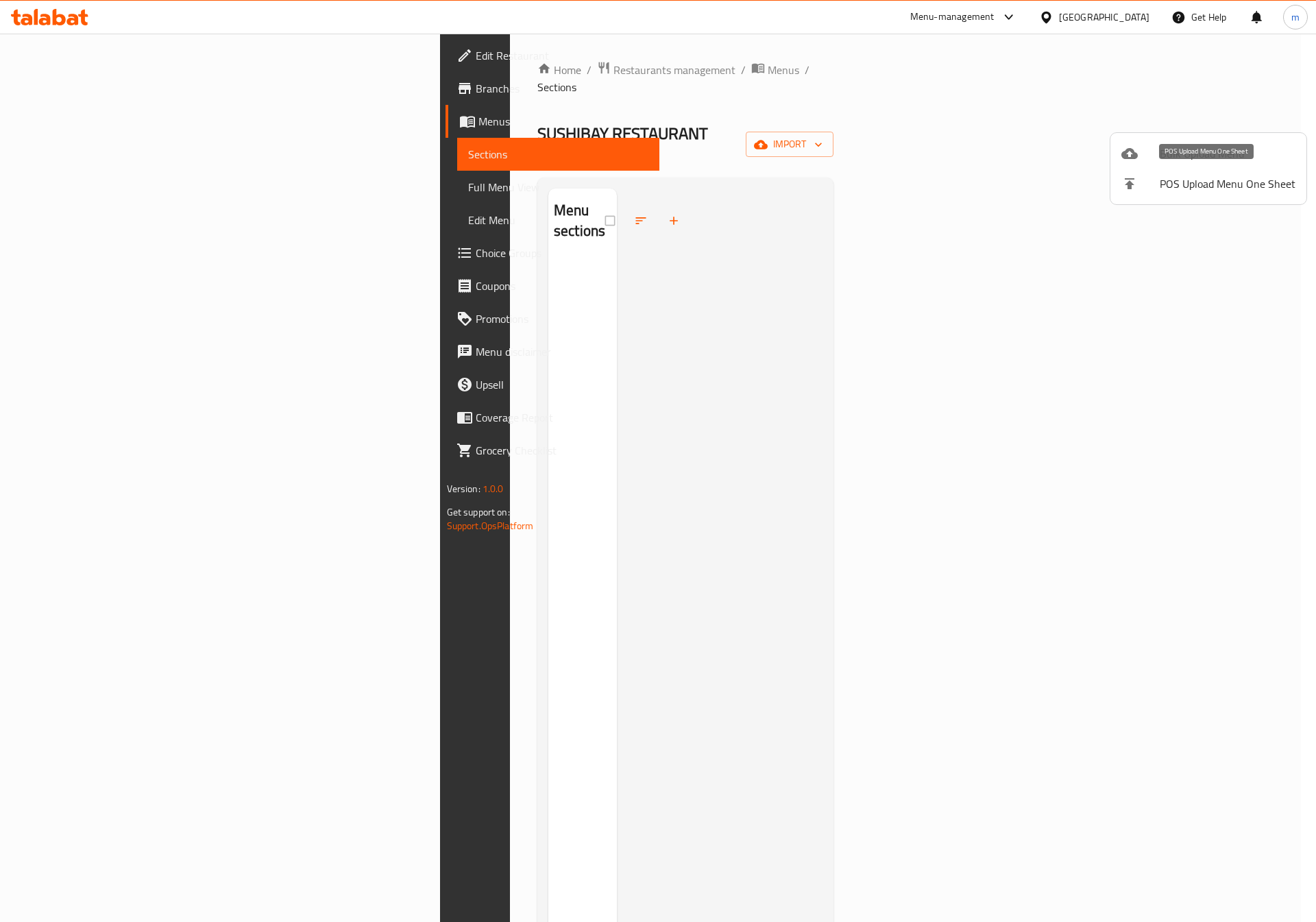
click at [1152, 162] on li "Bulk Upload Menu" at bounding box center [1209, 154] width 197 height 30
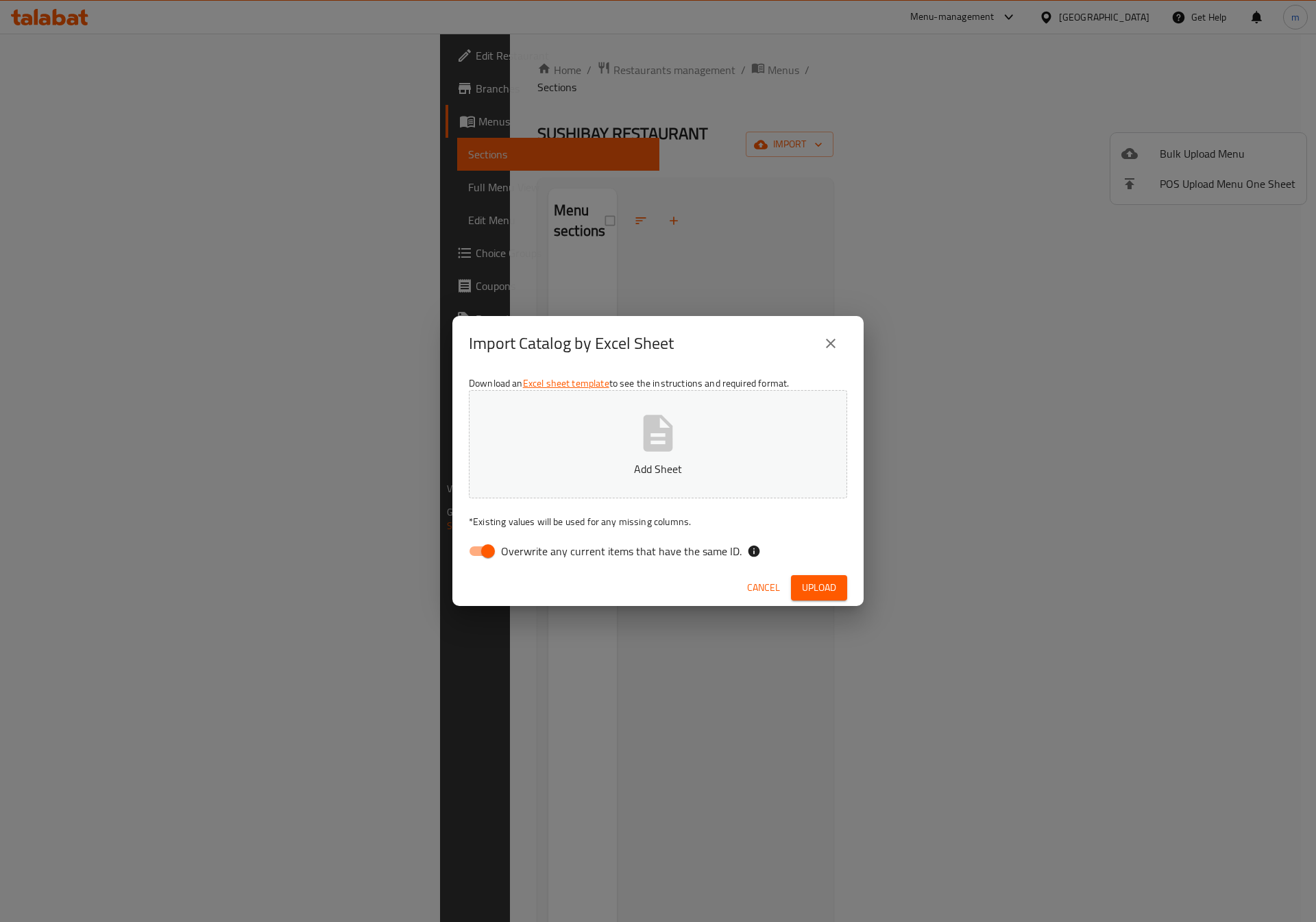
click at [506, 556] on span "Overwrite any current items that have the same ID." at bounding box center [622, 551] width 241 height 16
click at [506, 556] on input "Overwrite any current items that have the same ID." at bounding box center [487, 552] width 78 height 26
checkbox input "false"
click at [628, 441] on button "Add Sheet" at bounding box center [658, 444] width 379 height 109
click at [827, 582] on span "Upload" at bounding box center [819, 588] width 34 height 17
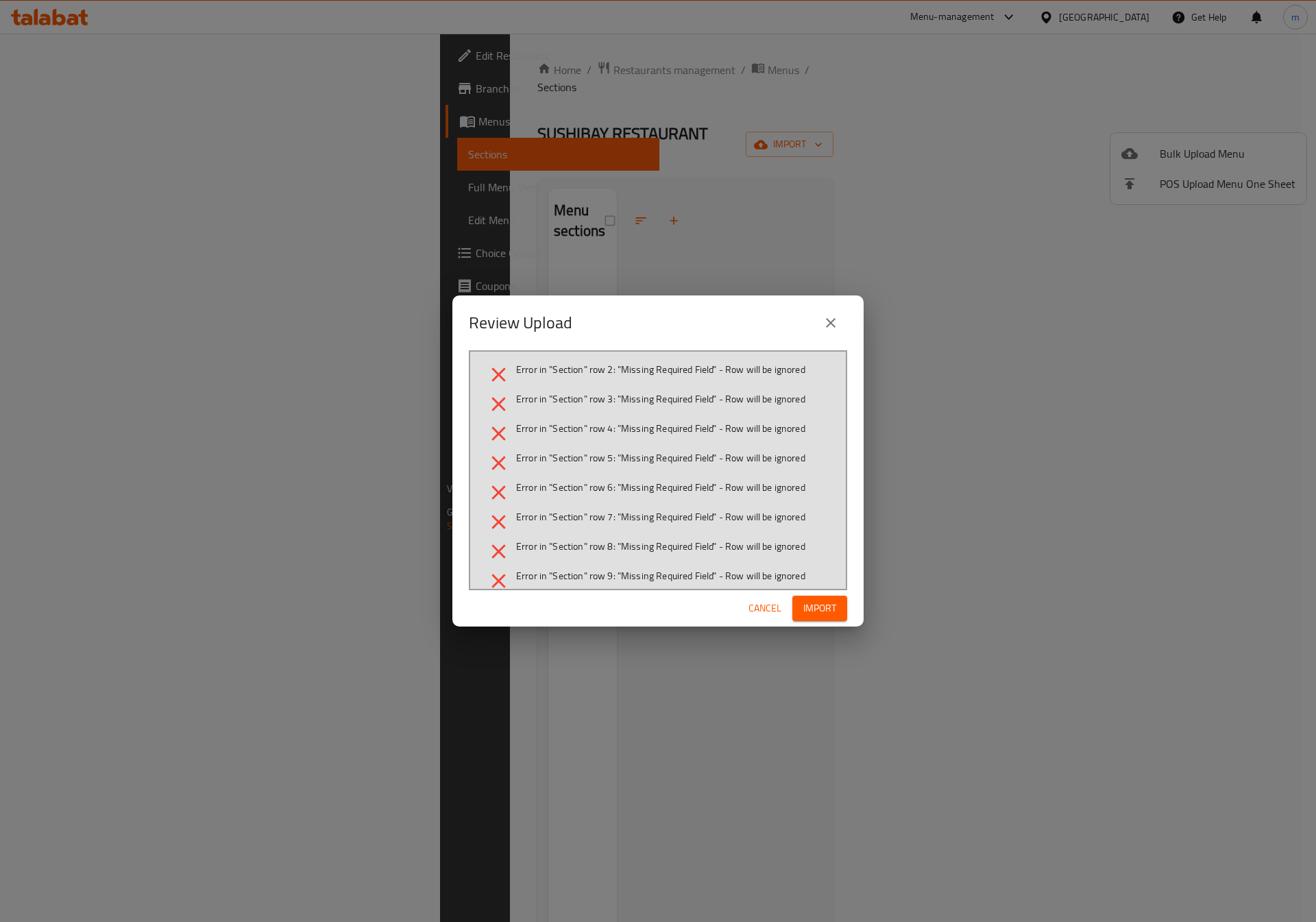
click at [805, 600] on span "Import" at bounding box center [820, 608] width 33 height 17
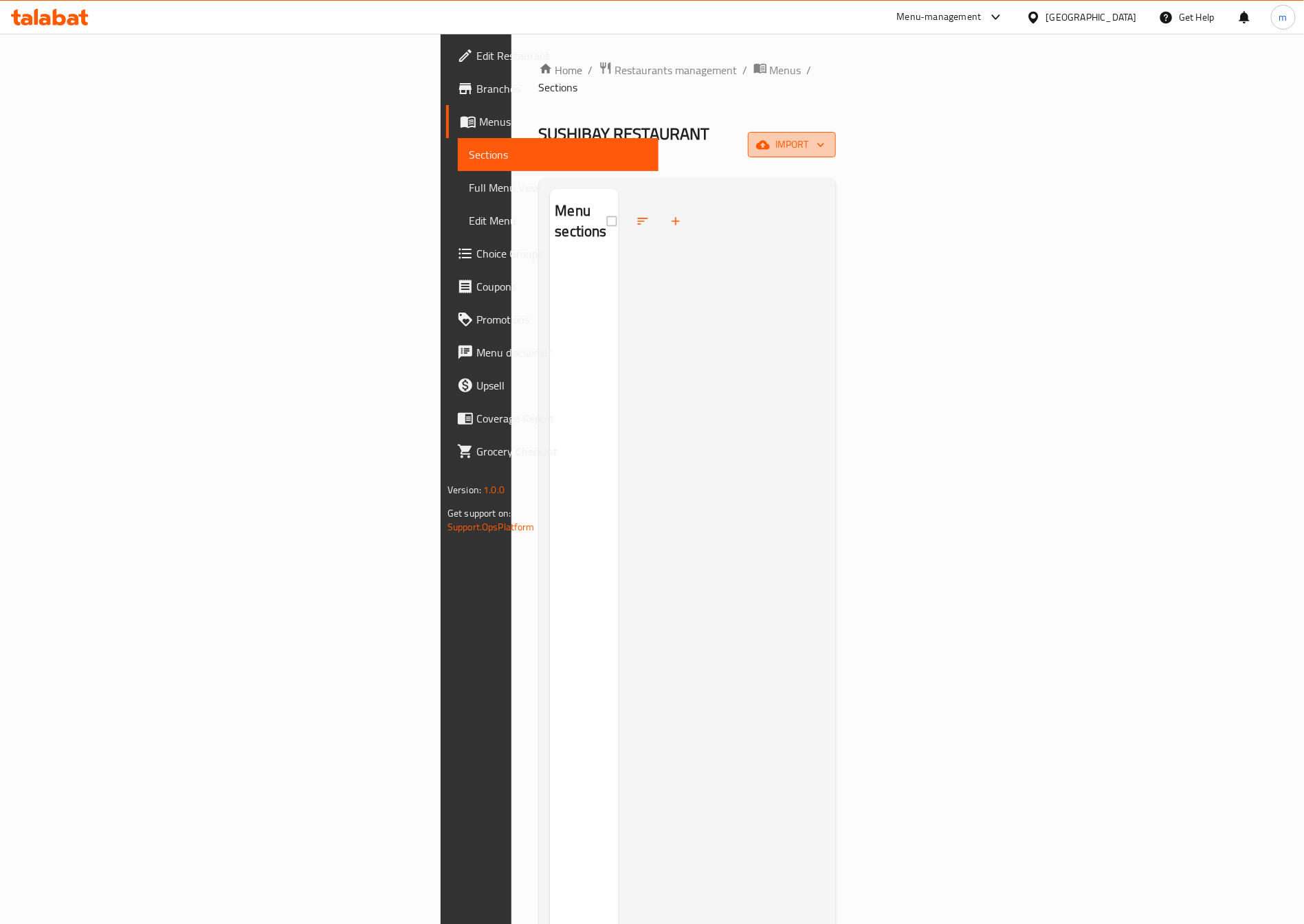
click at [825, 136] on span "import" at bounding box center [792, 145] width 66 height 17
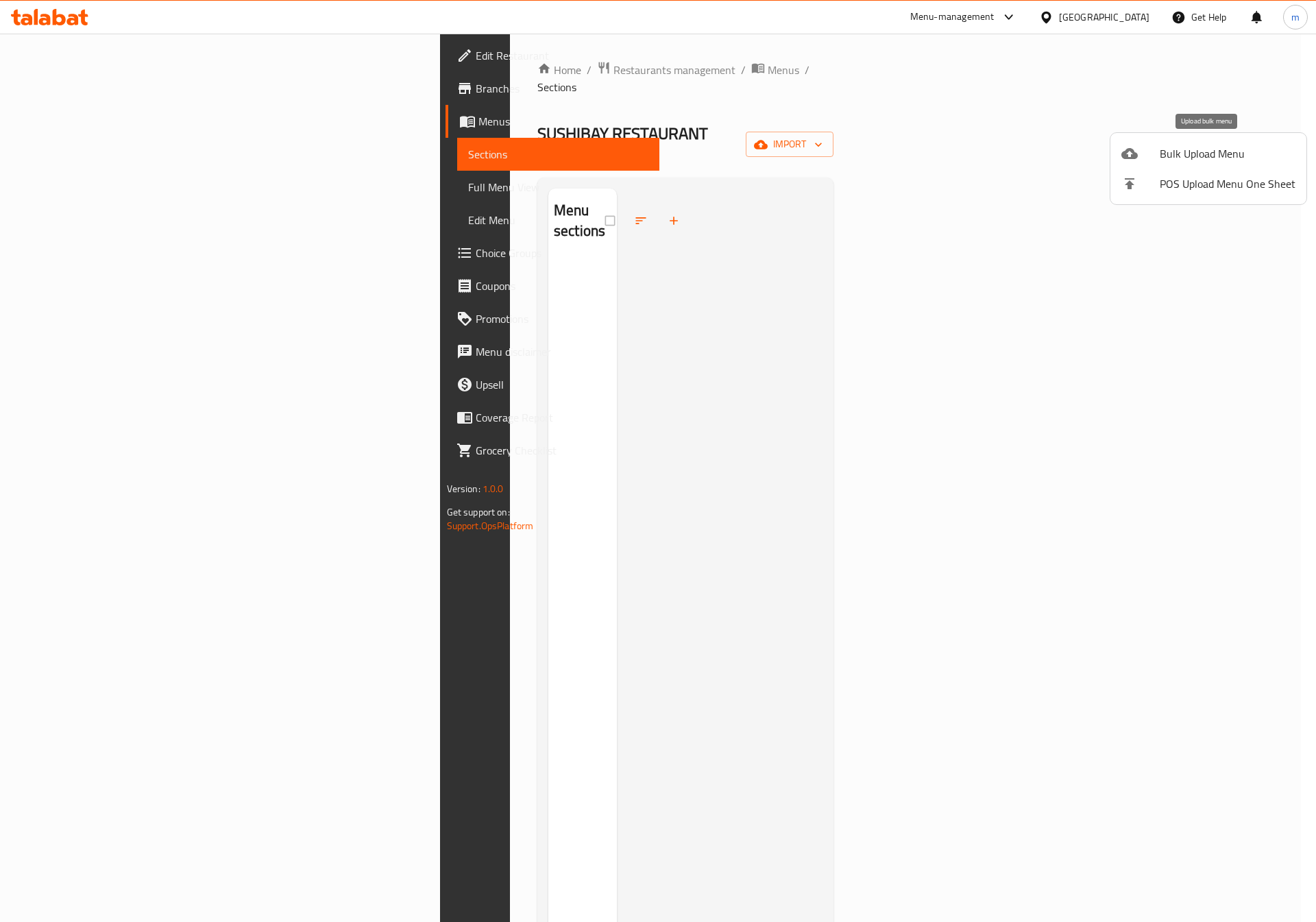
click at [1221, 145] on span "Bulk Upload Menu" at bounding box center [1228, 153] width 136 height 16
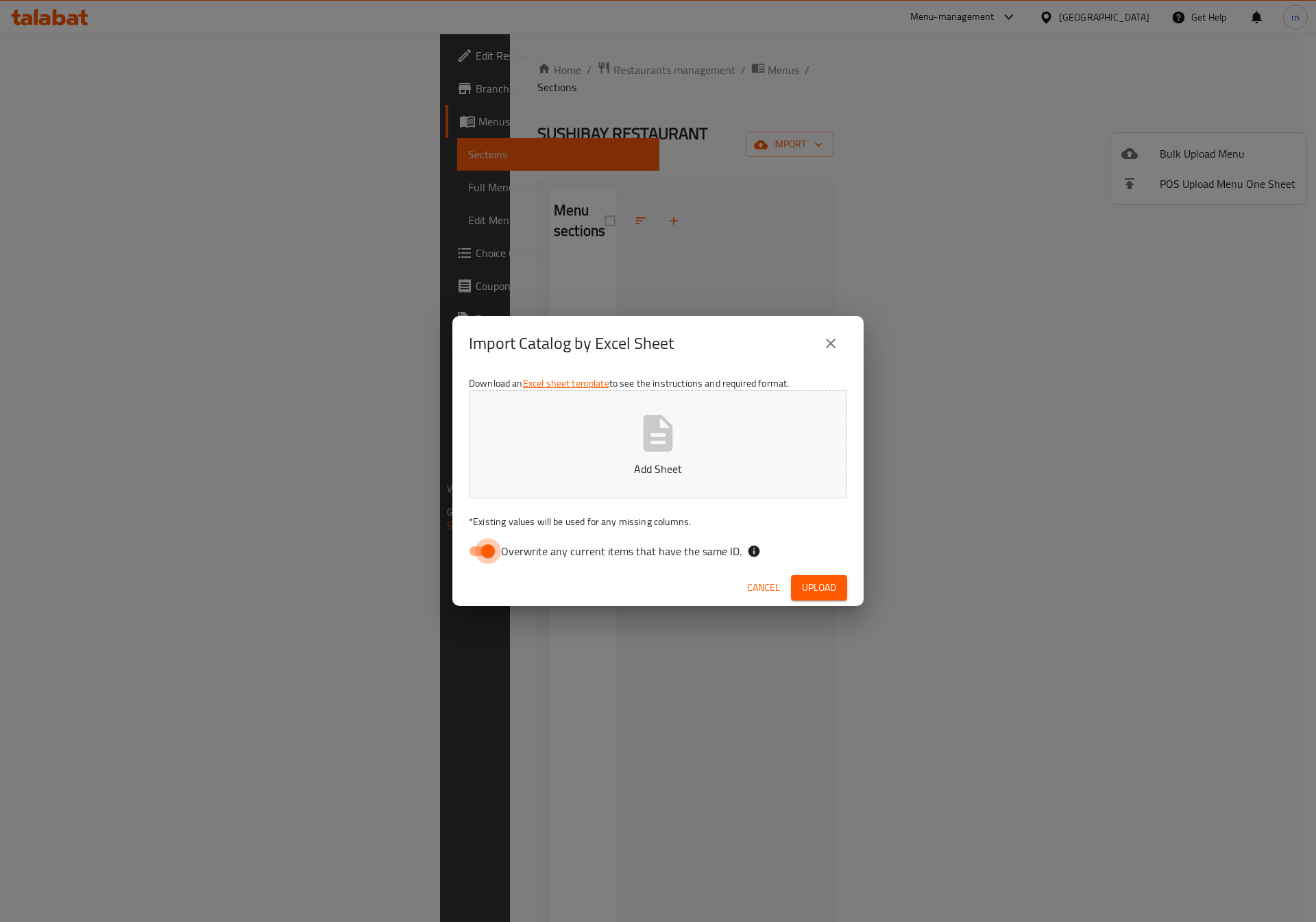
click at [479, 560] on input "Overwrite any current items that have the same ID." at bounding box center [487, 552] width 78 height 26
checkbox input "false"
click at [636, 435] on icon "button" at bounding box center [658, 433] width 43 height 43
click at [648, 461] on p "Add Sheet" at bounding box center [658, 469] width 336 height 16
click at [821, 599] on button "Upload" at bounding box center [820, 588] width 57 height 26
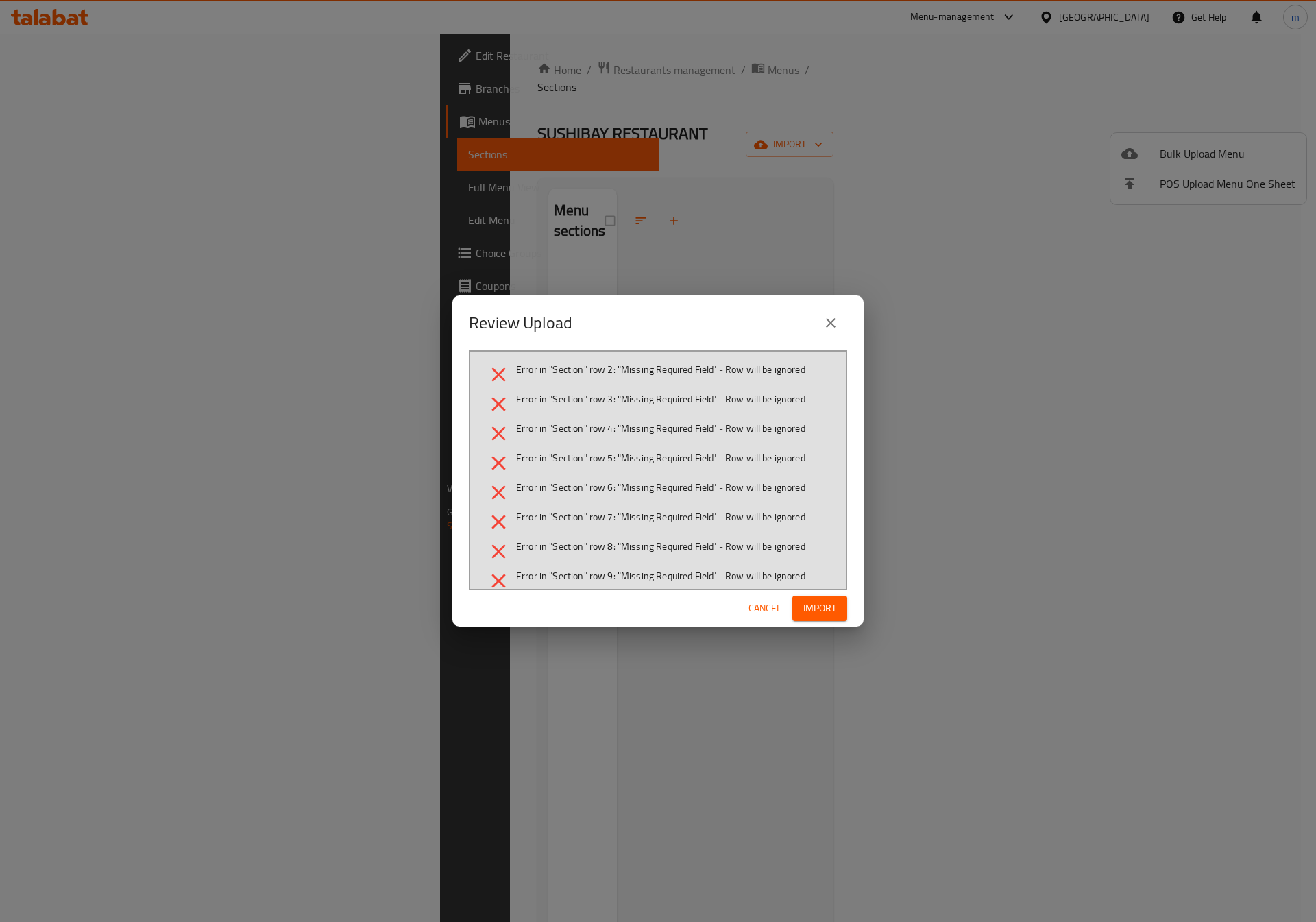
click at [816, 599] on button "Import" at bounding box center [820, 608] width 55 height 26
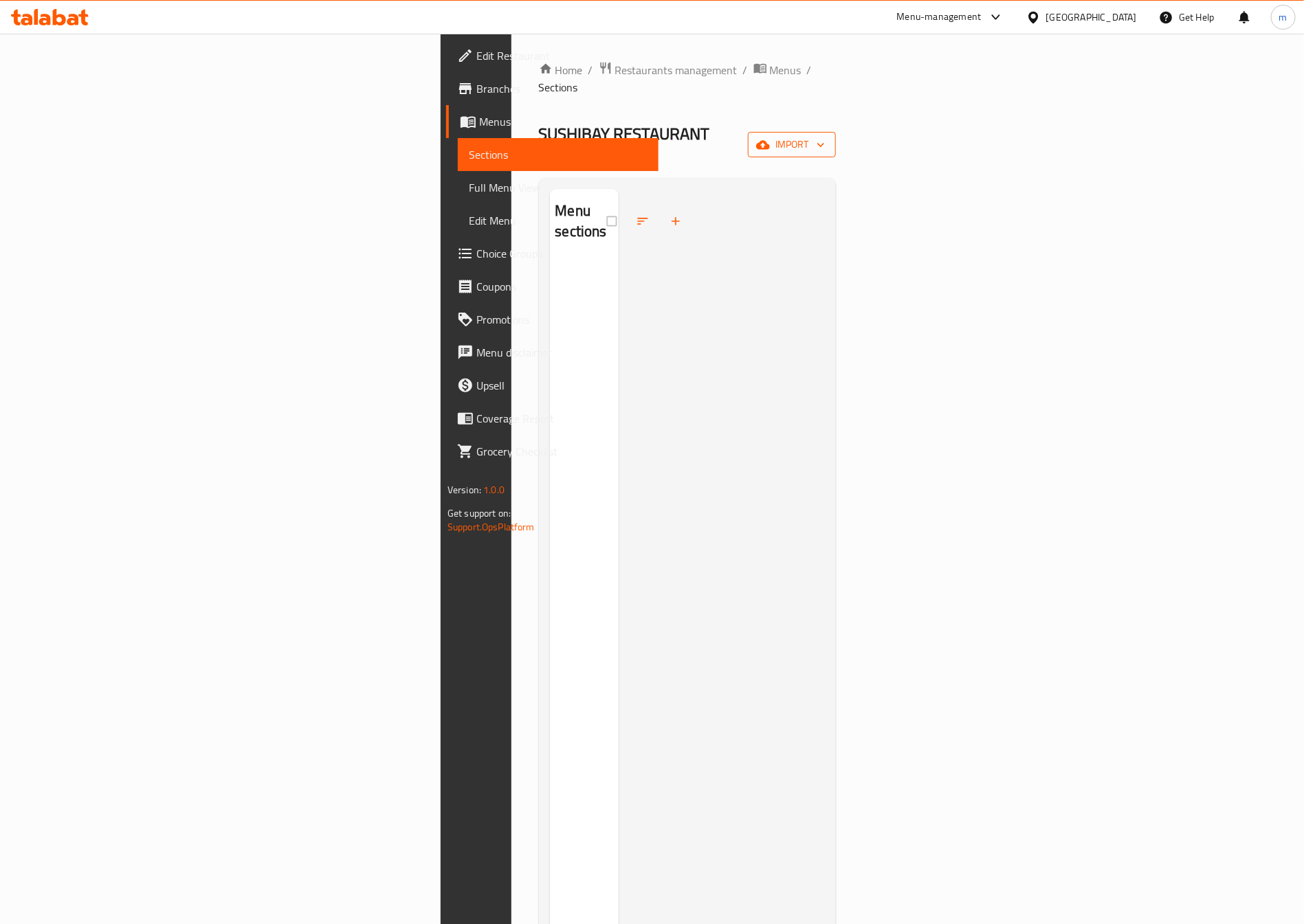
click at [825, 136] on span "import" at bounding box center [792, 145] width 66 height 17
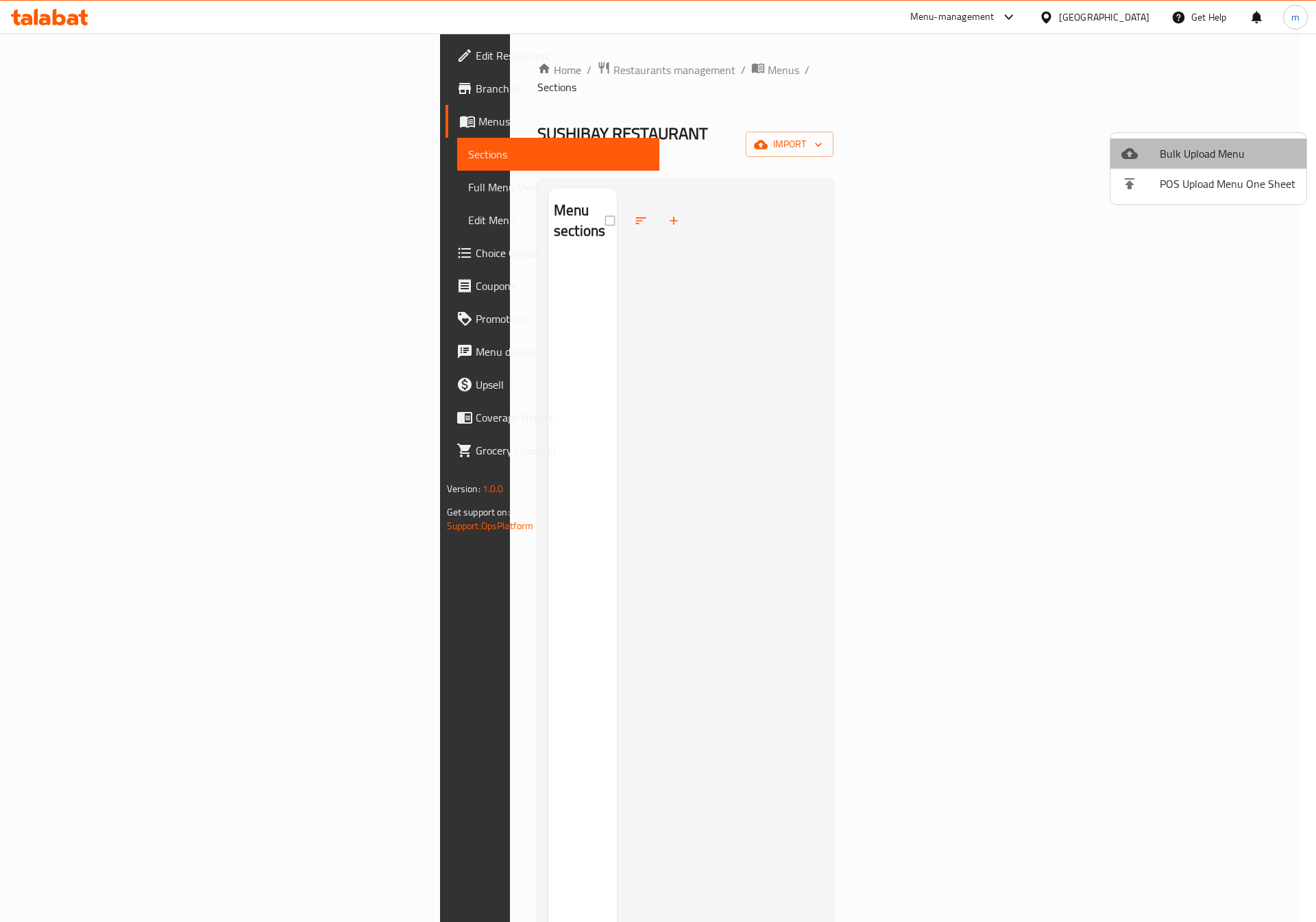
click at [1220, 165] on li "Bulk Upload Menu" at bounding box center [1209, 154] width 197 height 30
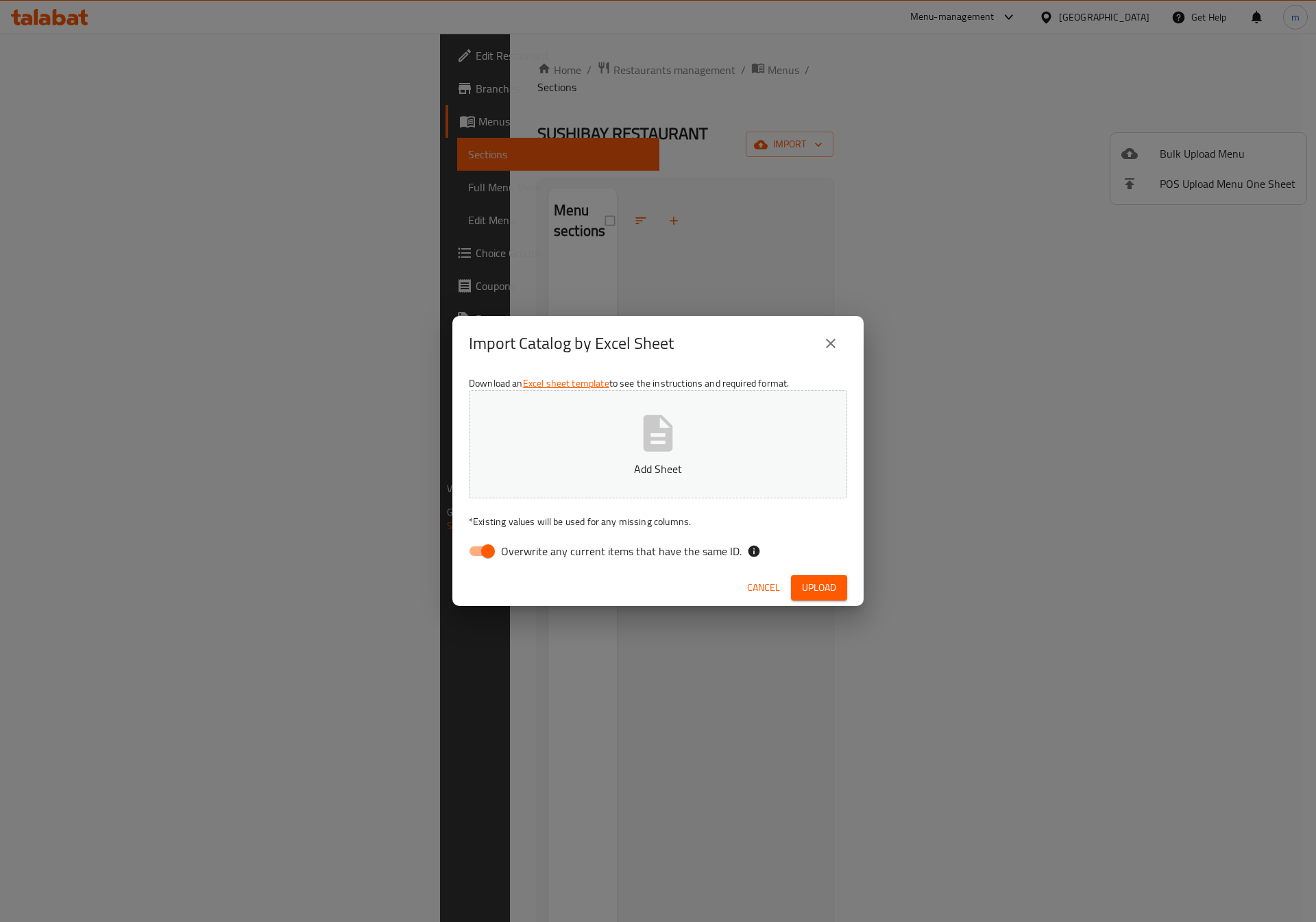
click at [534, 544] on span "Overwrite any current items that have the same ID." at bounding box center [622, 551] width 241 height 16
click at [527, 544] on input "Overwrite any current items that have the same ID." at bounding box center [487, 552] width 78 height 26
checkbox input "false"
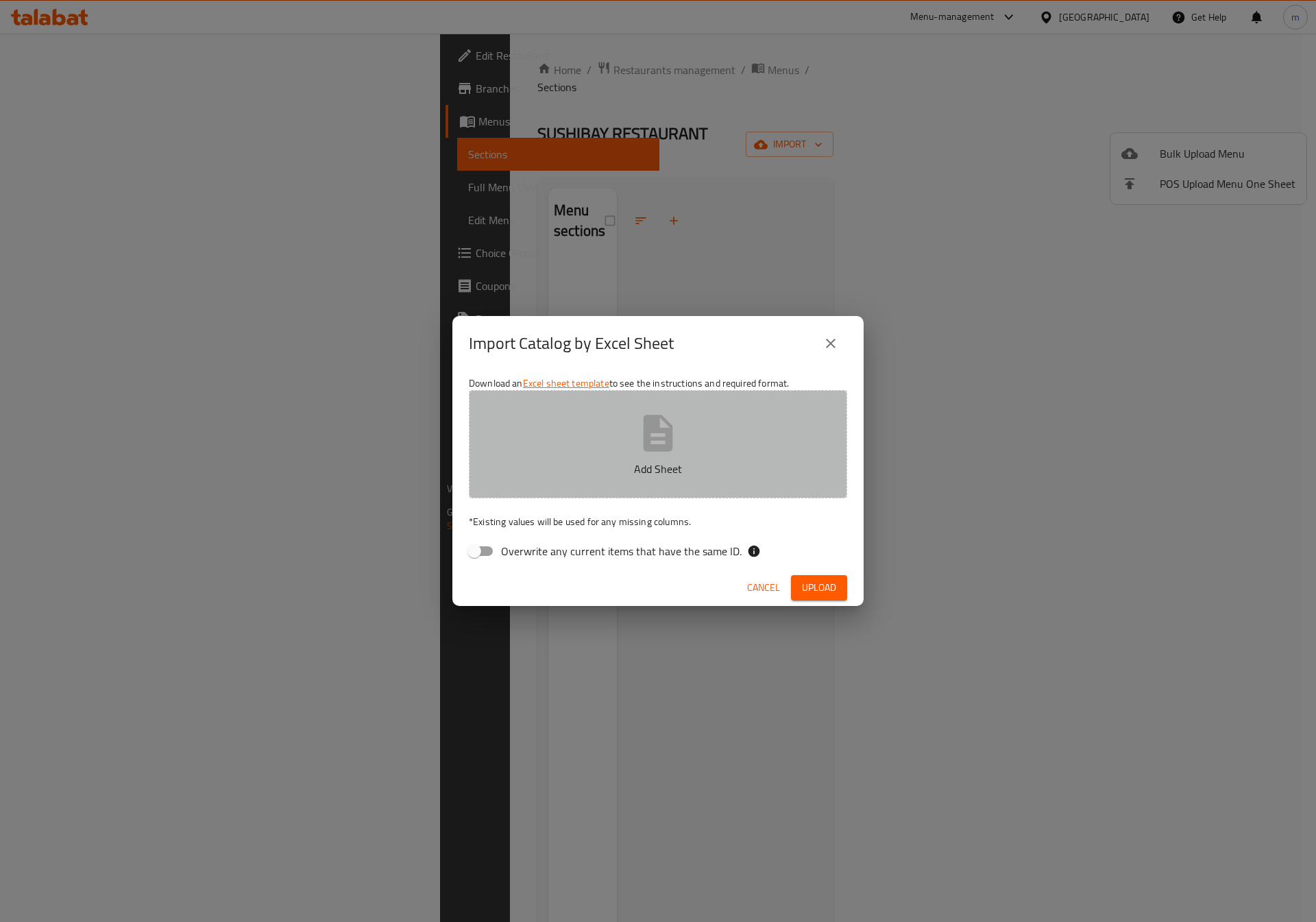
click at [576, 484] on button "Add Sheet" at bounding box center [658, 444] width 379 height 109
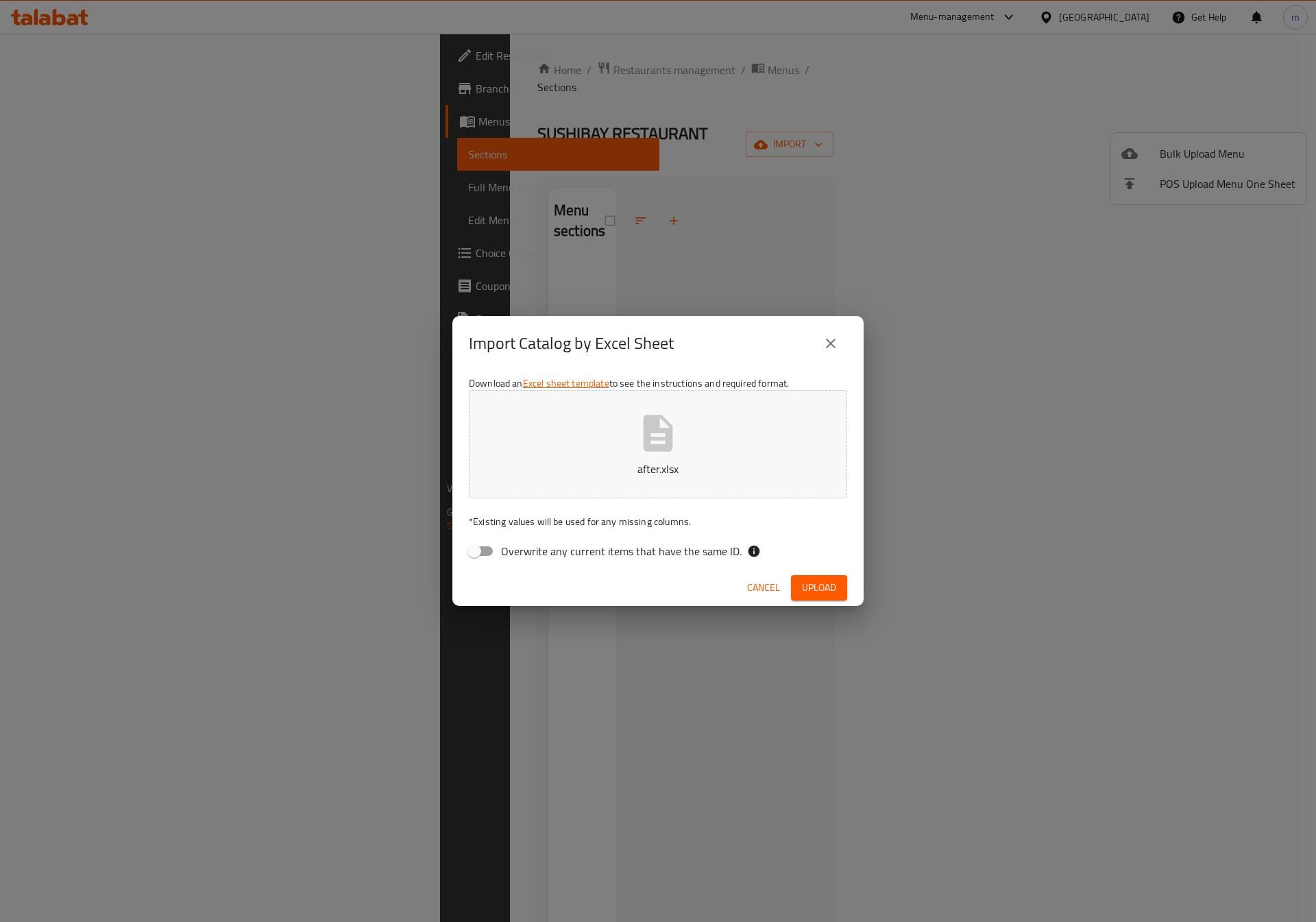
click at [815, 580] on span "Upload" at bounding box center [819, 588] width 34 height 17
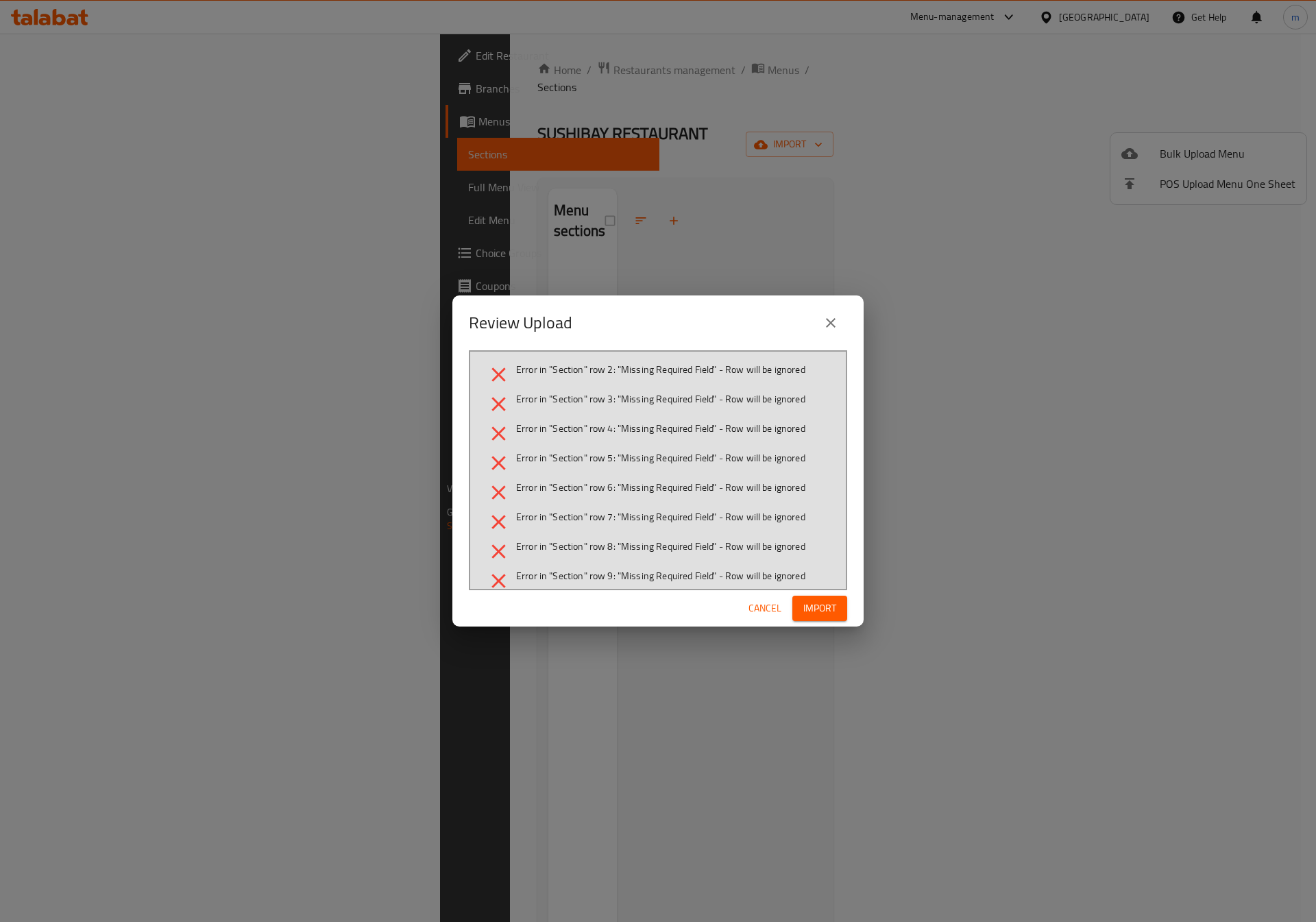
click at [571, 371] on span "Error in "Section" row 2: "Missing Required Field" - Row will be ignored" at bounding box center [660, 369] width 289 height 14
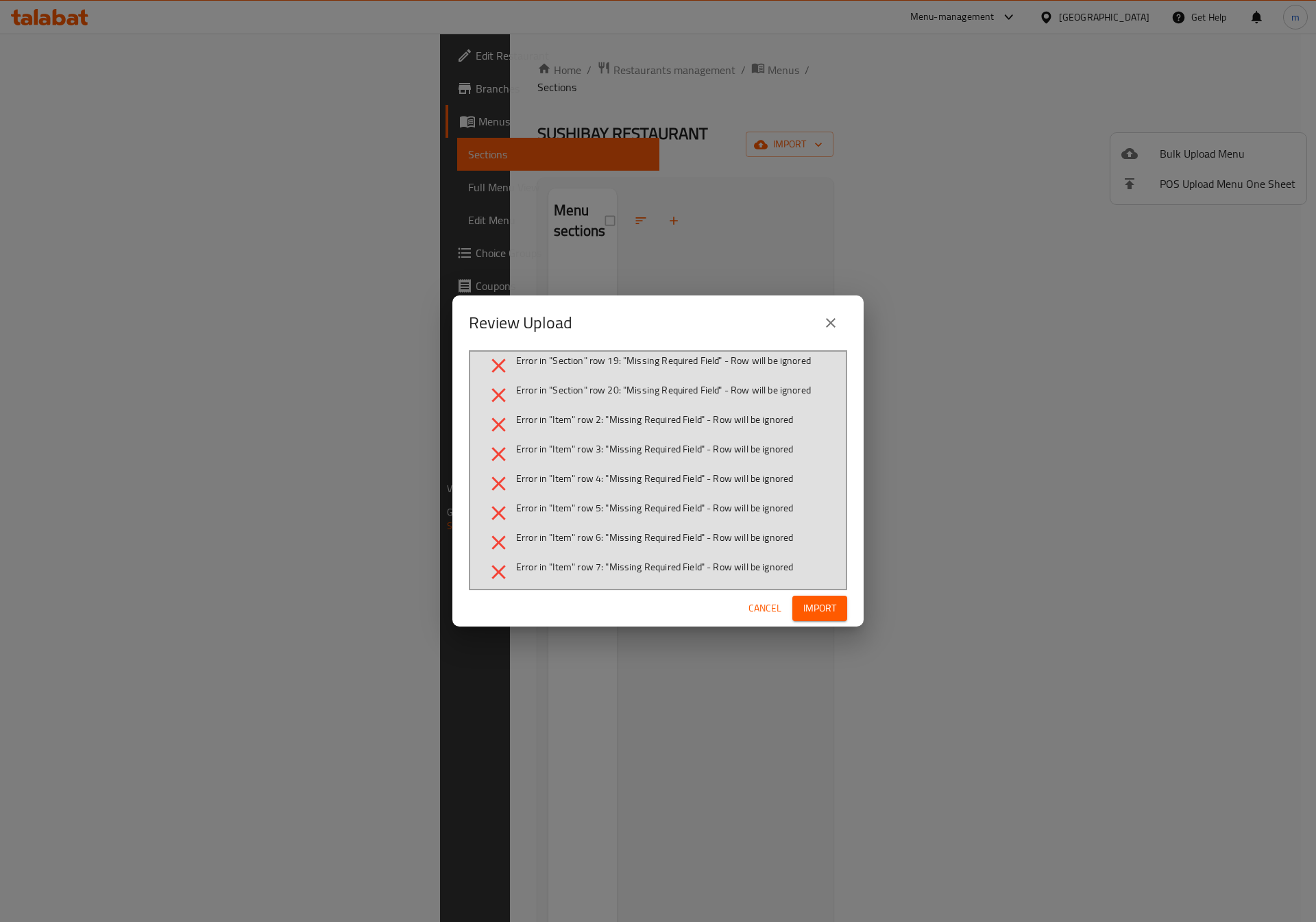
scroll to position [514, 0]
drag, startPoint x: 592, startPoint y: 418, endPoint x: 604, endPoint y: 418, distance: 12.0
click at [604, 418] on span "Error in "Item" row 2: "Missing Required Field" - Row will be ignored" at bounding box center [654, 416] width 277 height 14
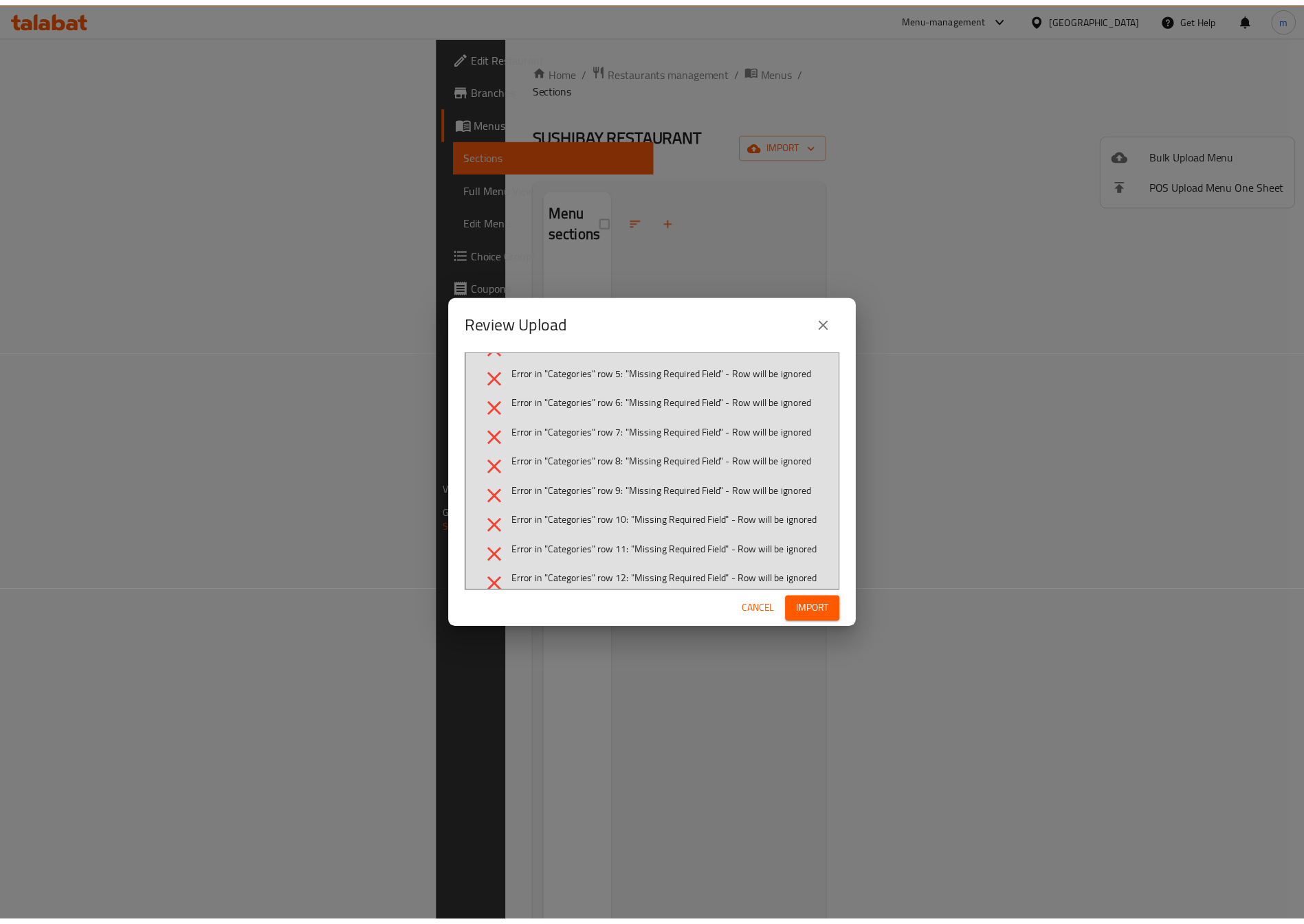
scroll to position [4225, 0]
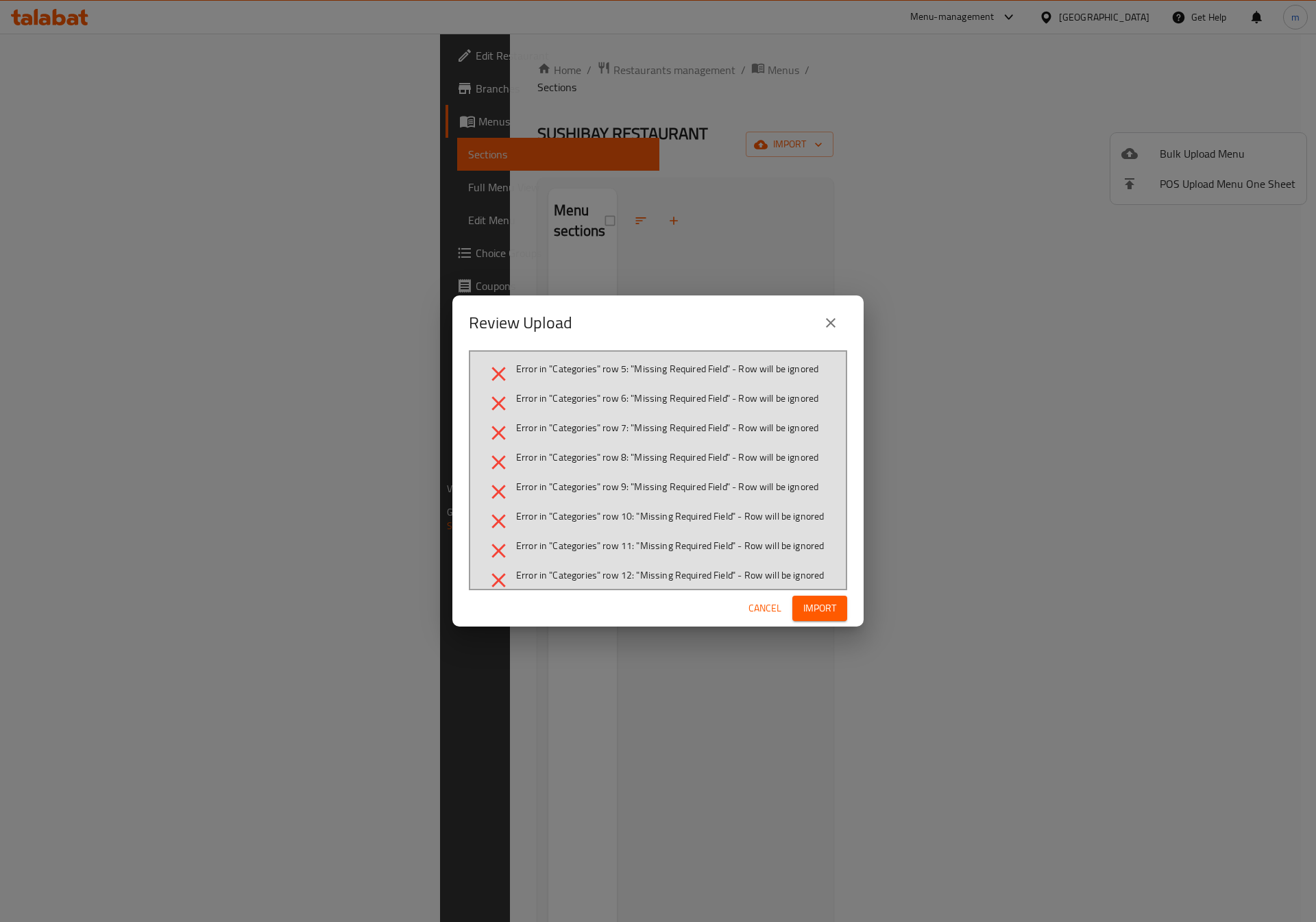
click at [760, 605] on span "Cancel" at bounding box center [765, 608] width 33 height 17
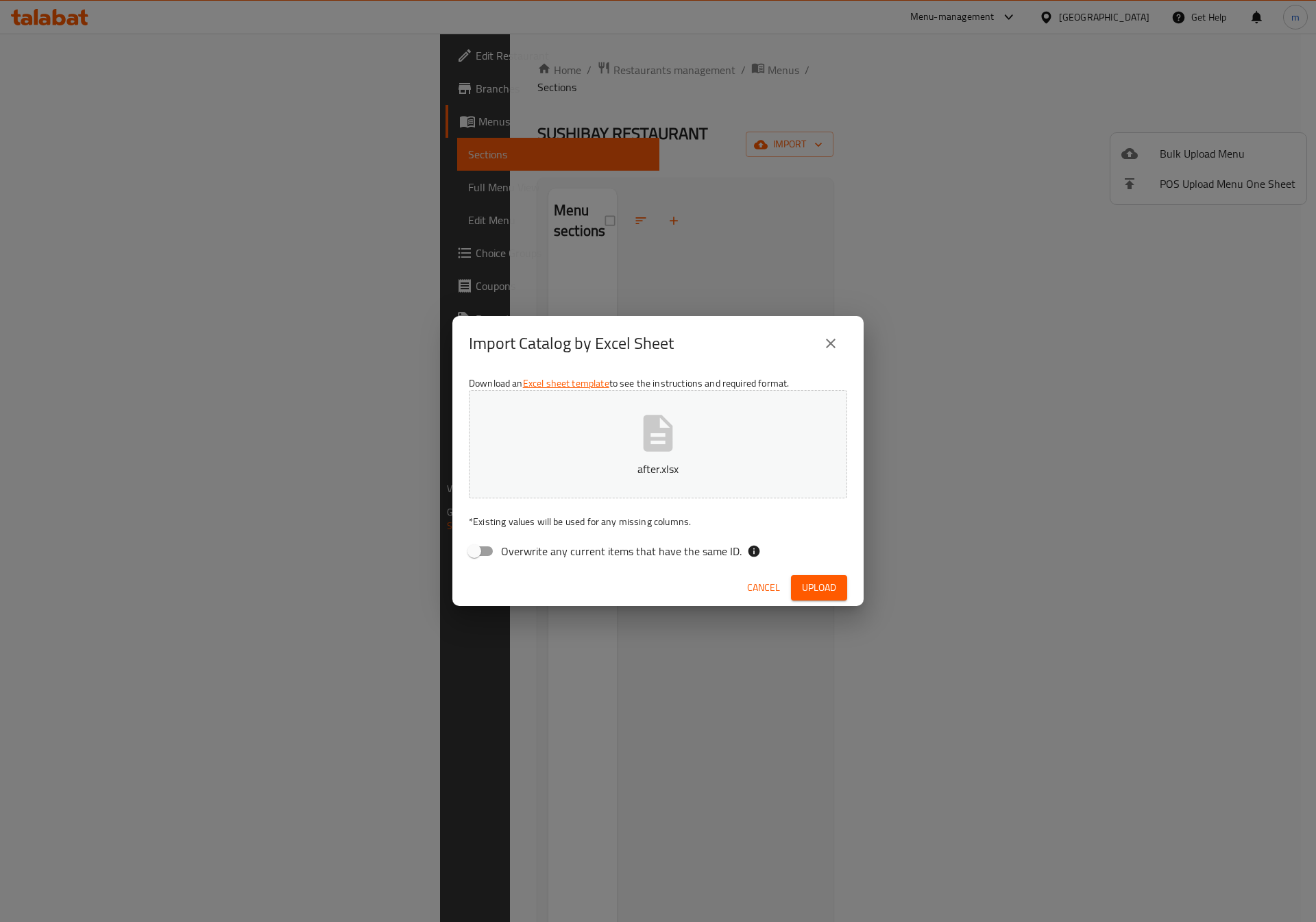
click at [812, 453] on button "after.xlsx" at bounding box center [658, 444] width 379 height 109
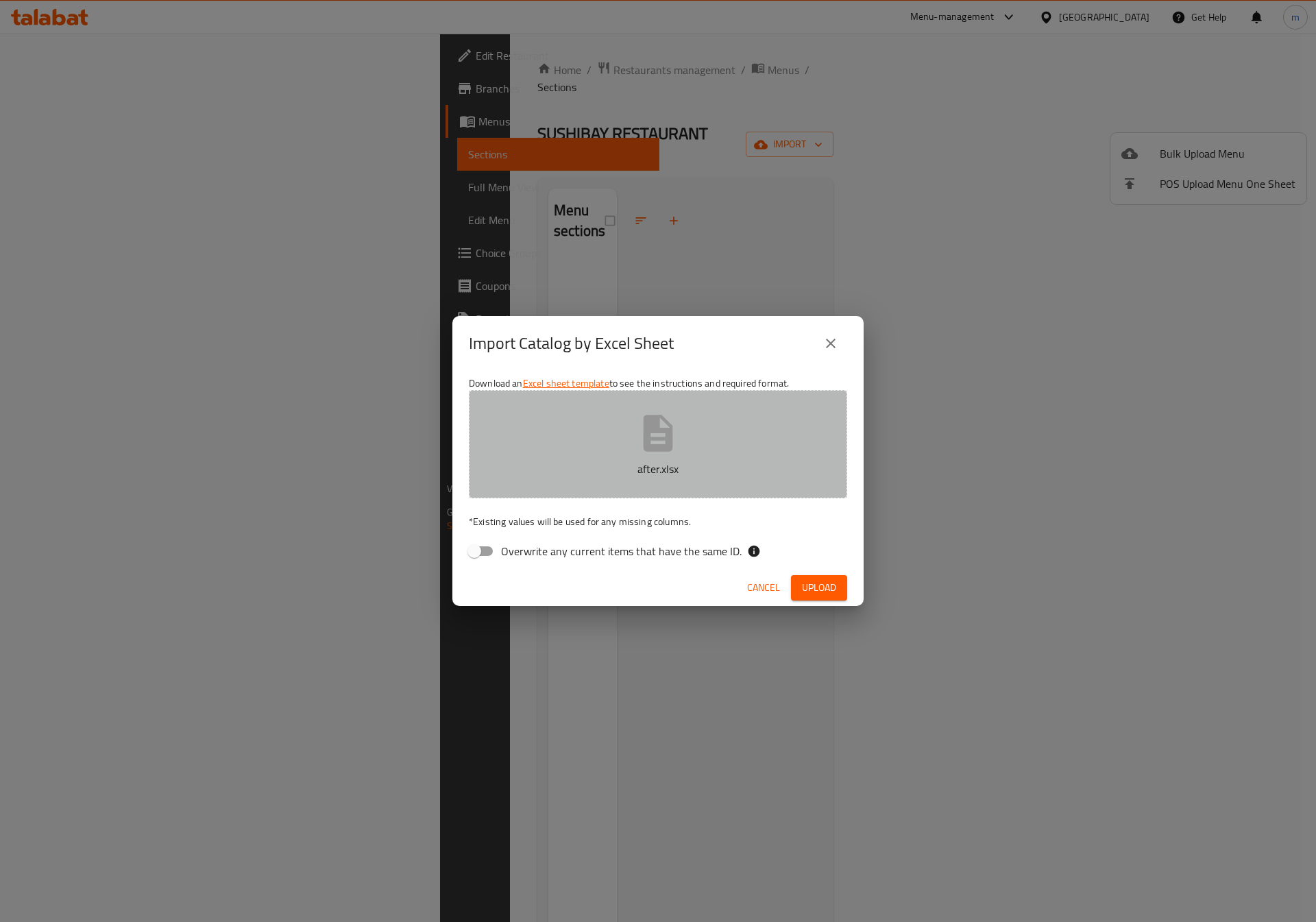
click at [655, 436] on icon "button" at bounding box center [658, 433] width 43 height 43
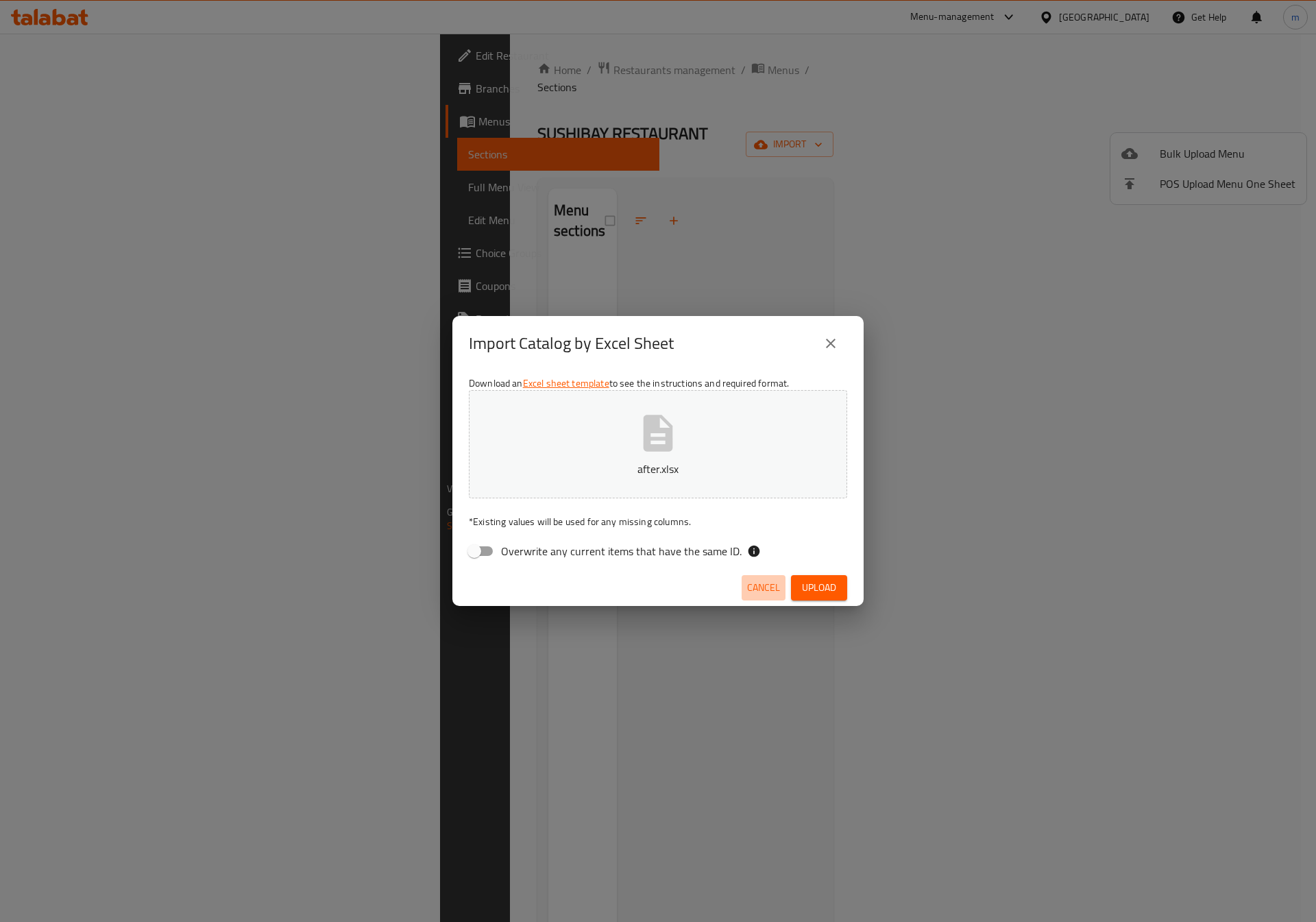
click at [766, 582] on span "Cancel" at bounding box center [763, 588] width 33 height 17
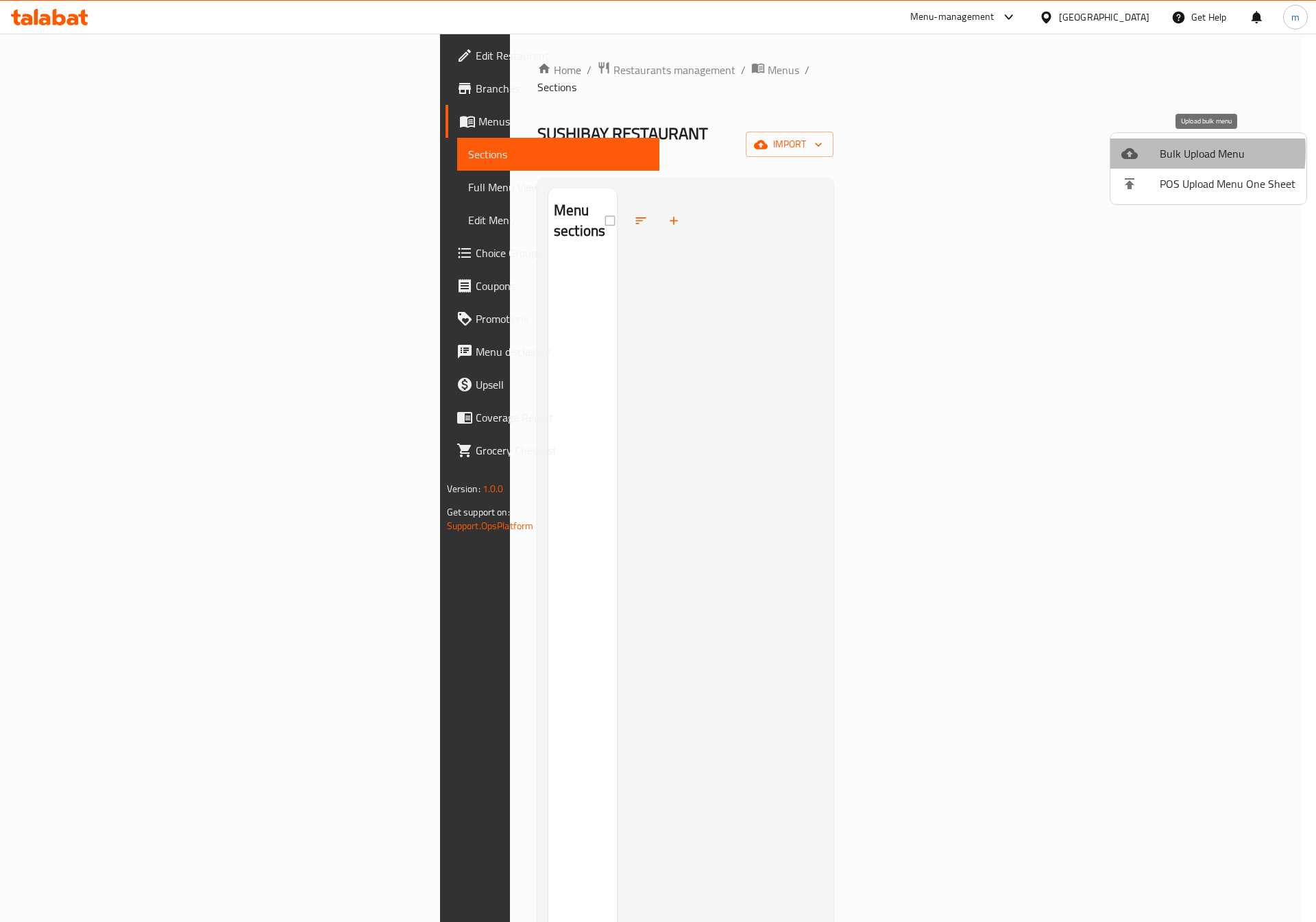
click at [1153, 151] on div at bounding box center [1140, 153] width 39 height 16
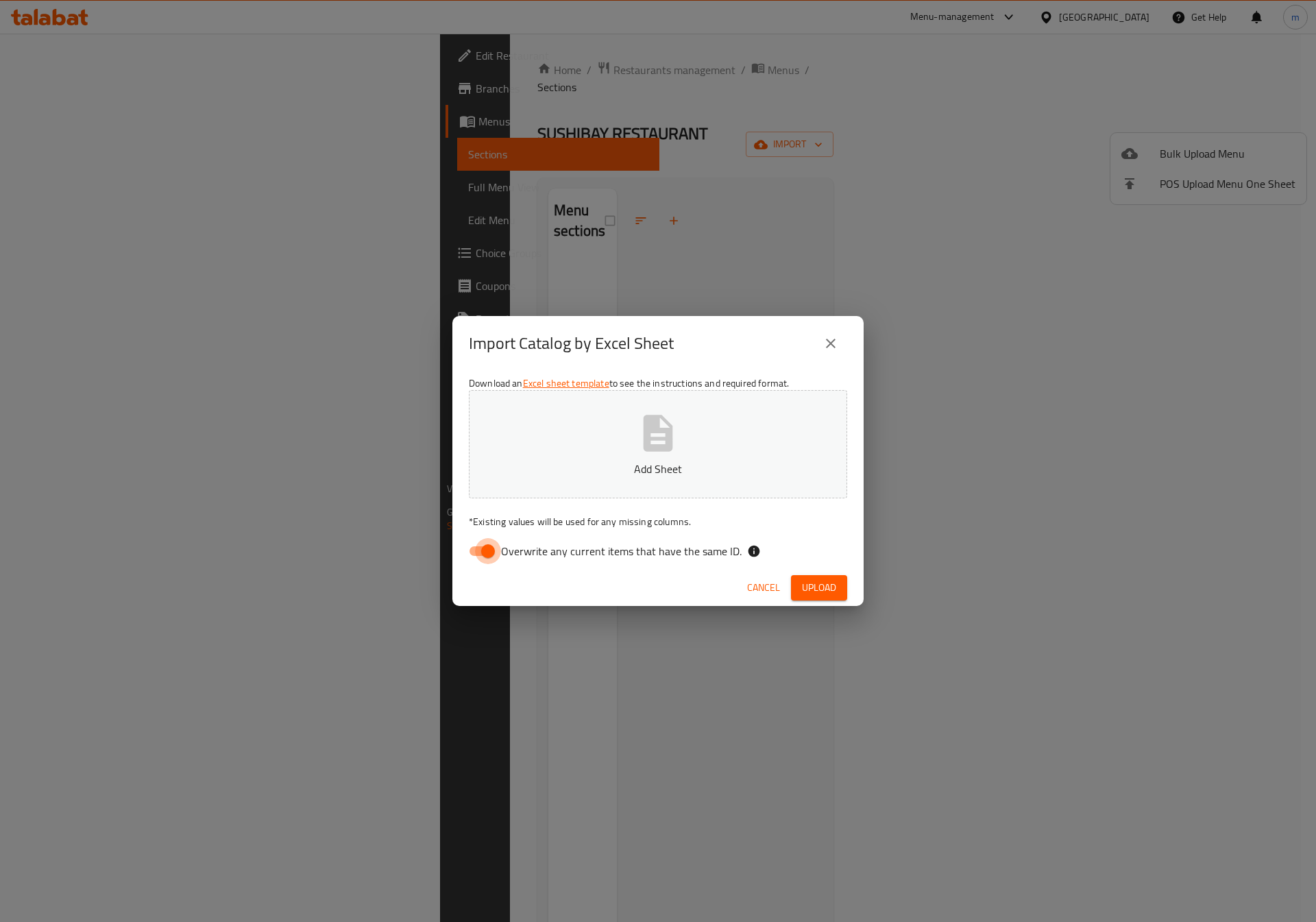
click at [491, 548] on input "Overwrite any current items that have the same ID." at bounding box center [487, 552] width 78 height 26
checkbox input "false"
click at [556, 432] on button "Add Sheet" at bounding box center [658, 444] width 379 height 109
click at [812, 593] on span "Upload" at bounding box center [819, 588] width 34 height 17
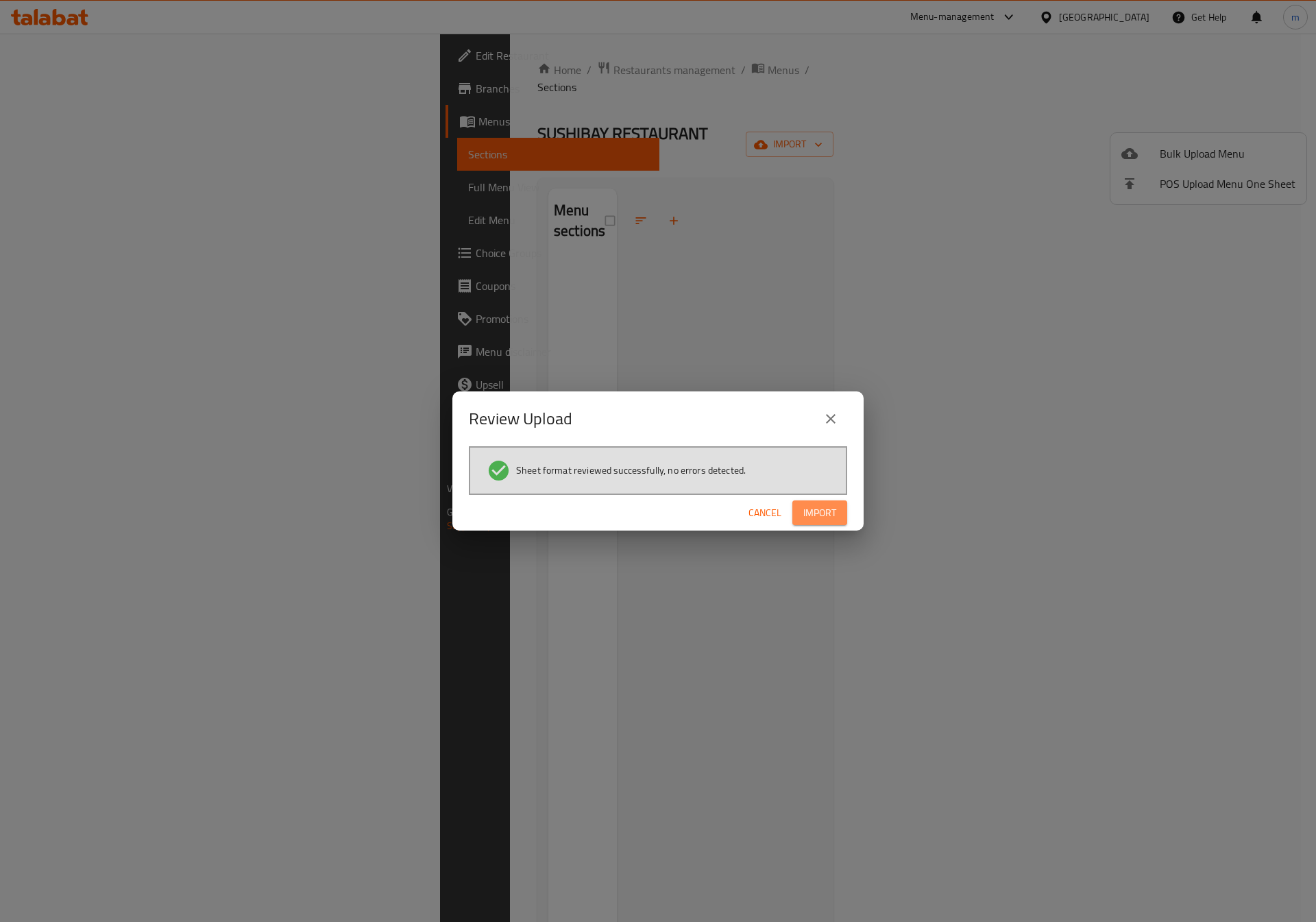
click at [814, 517] on span "Import" at bounding box center [820, 513] width 33 height 17
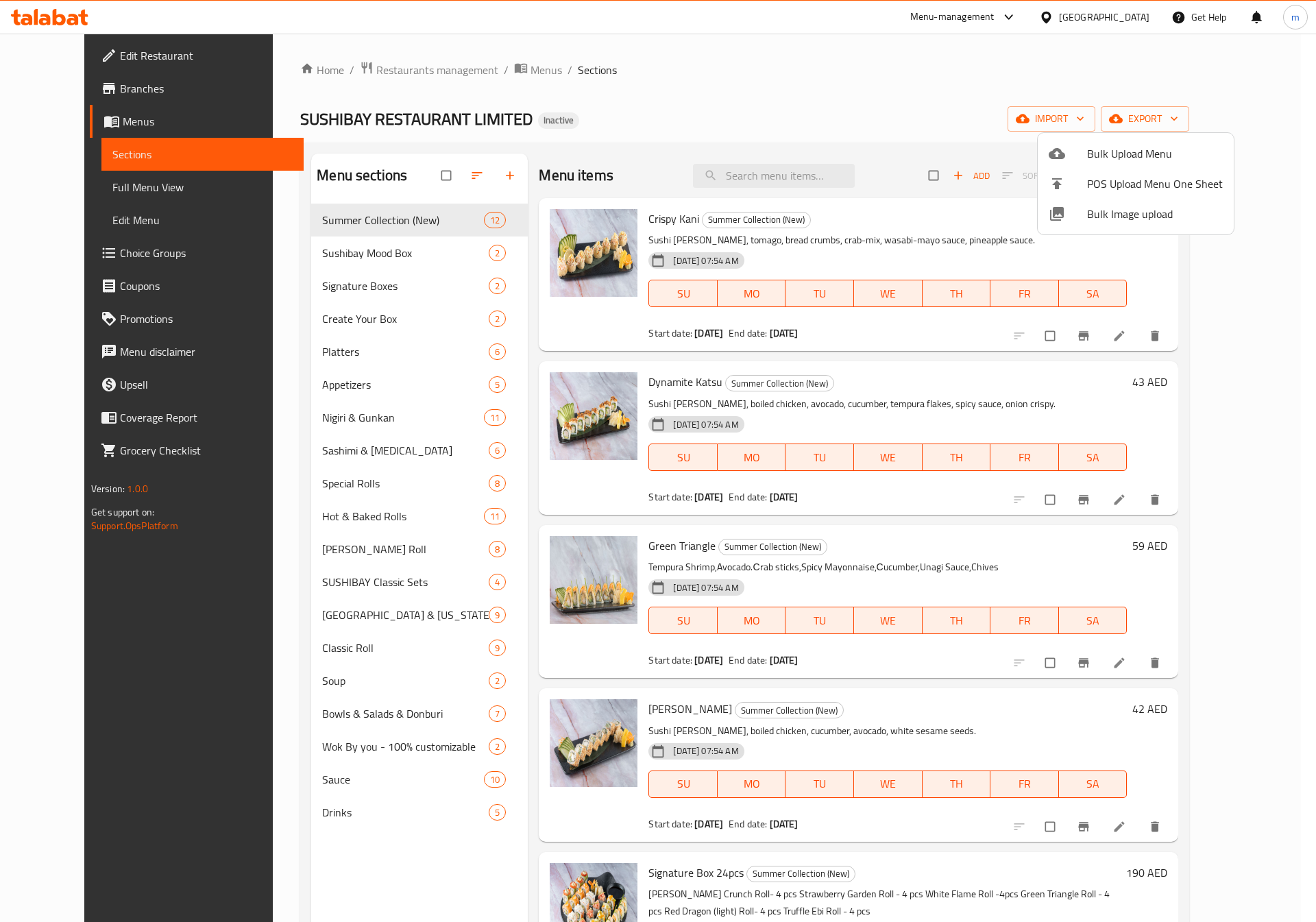
drag, startPoint x: 1254, startPoint y: 208, endPoint x: 1251, endPoint y: 262, distance: 54.1
click at [1258, 271] on div at bounding box center [658, 461] width 1316 height 922
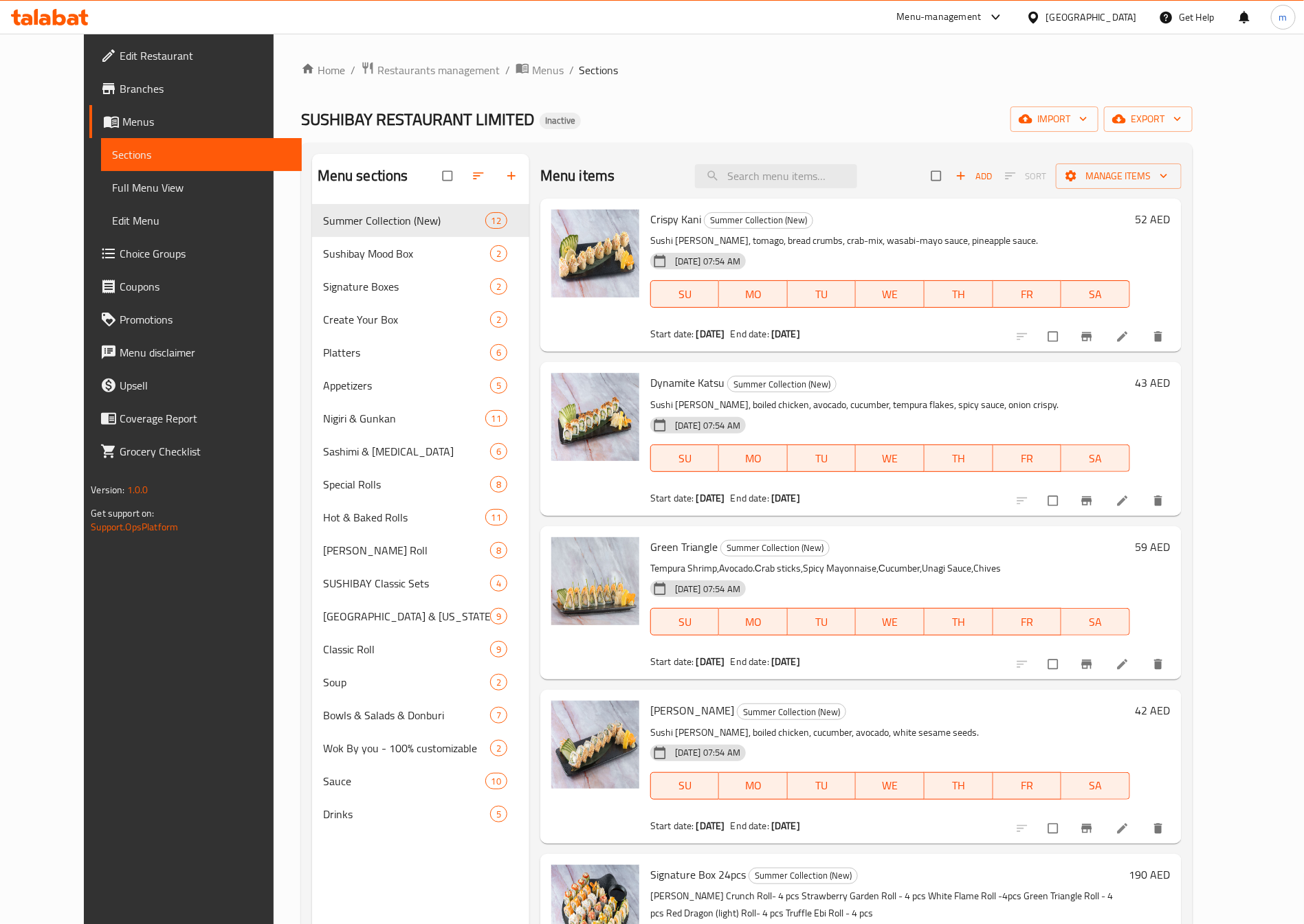
click at [1192, 224] on div "Menu sections Summer Collection (New) 12 Sushibay Mood Box 2 Signature Boxes 2 …" at bounding box center [746, 615] width 891 height 946
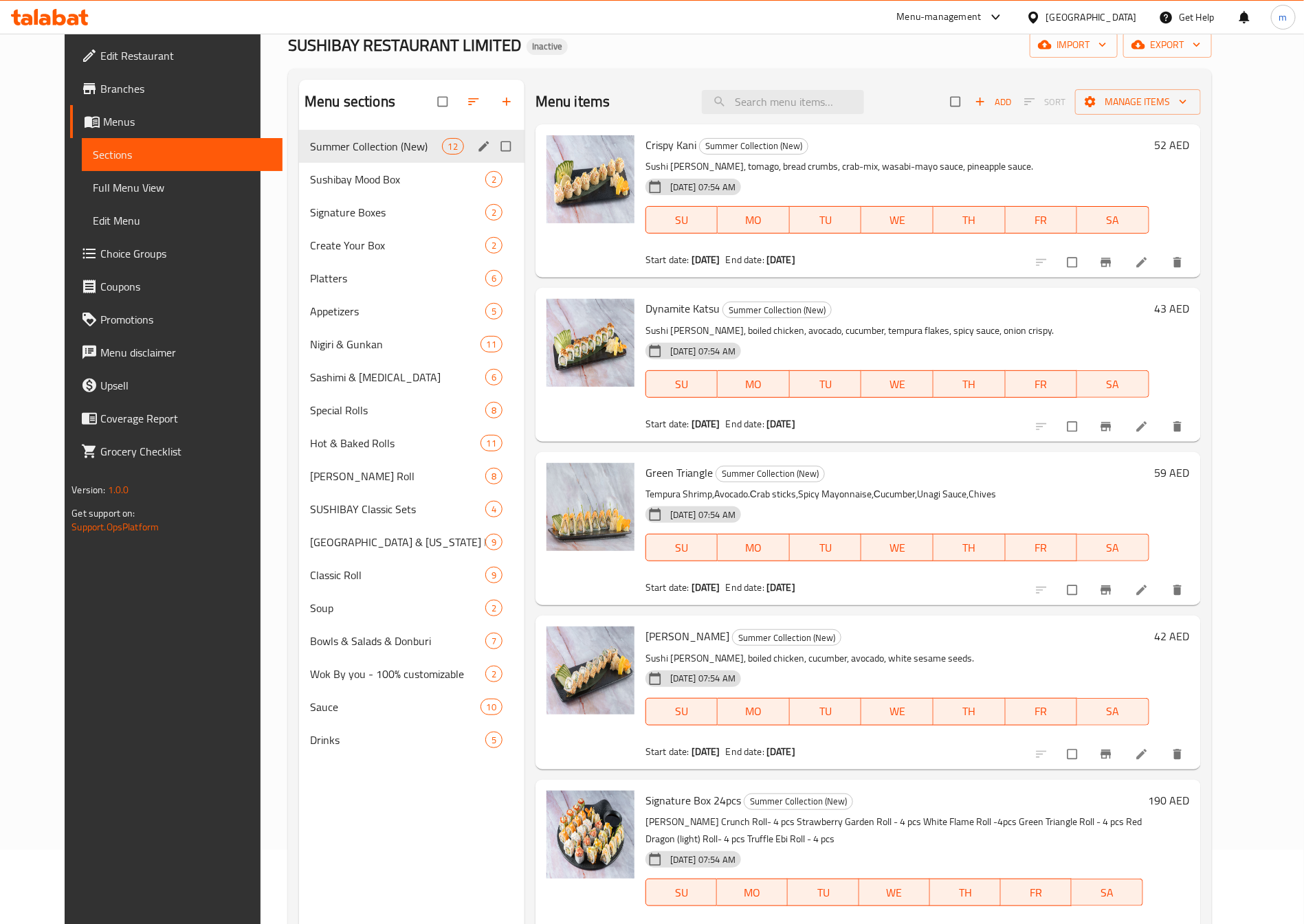
scroll to position [0, 0]
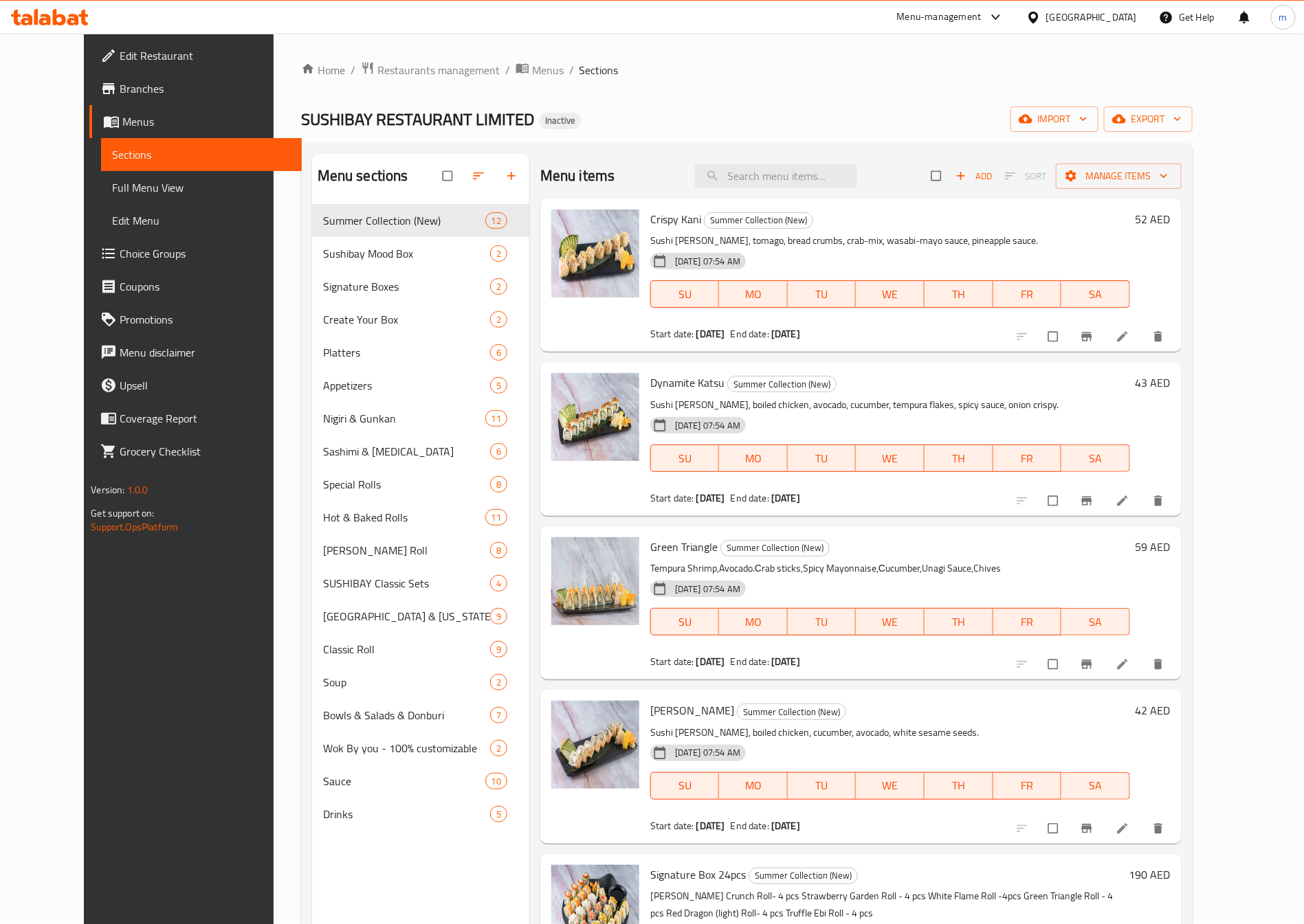
click at [122, 124] on span "Menus" at bounding box center [206, 121] width 169 height 16
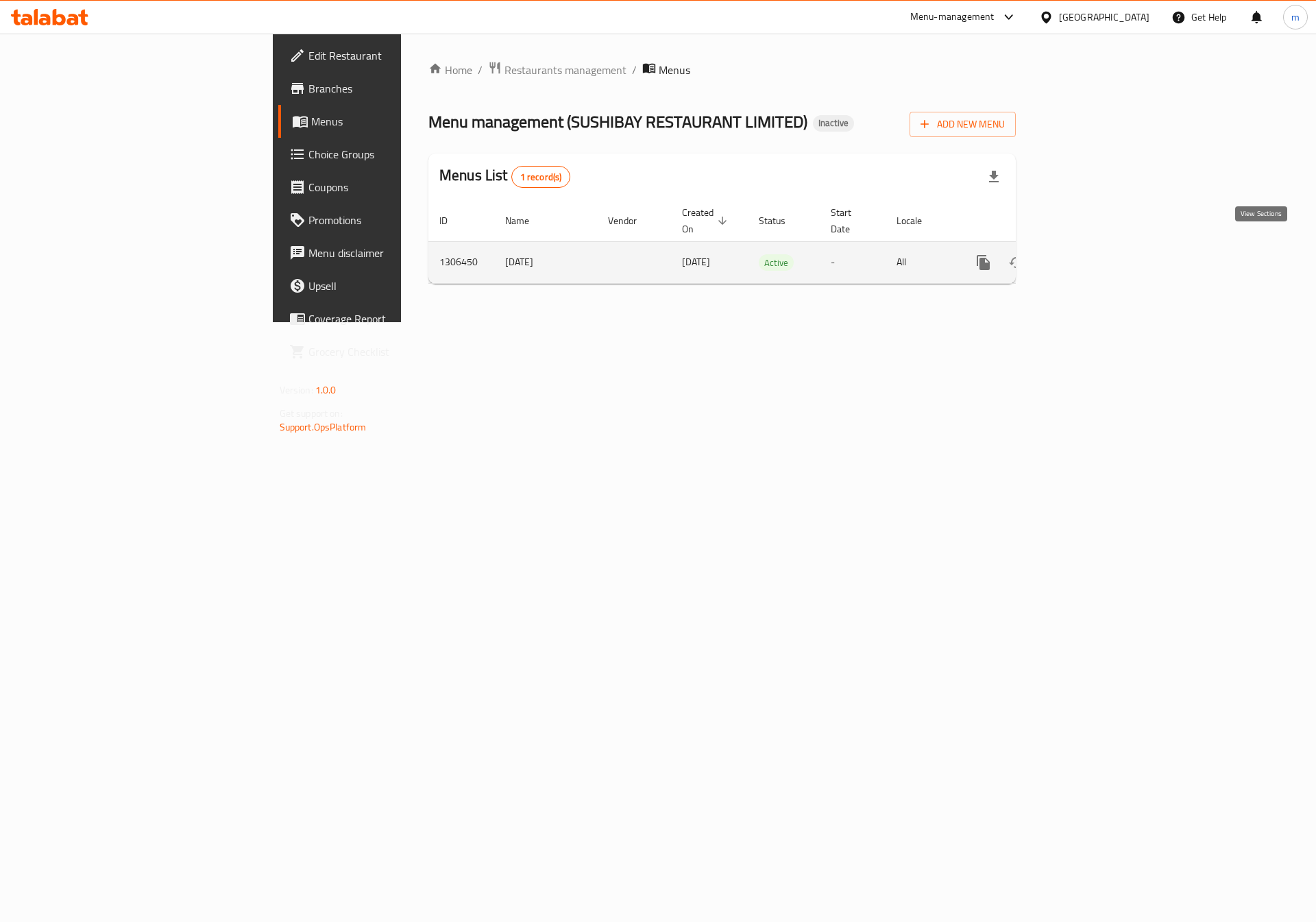
click at [1091, 254] on icon "enhanced table" at bounding box center [1082, 262] width 16 height 16
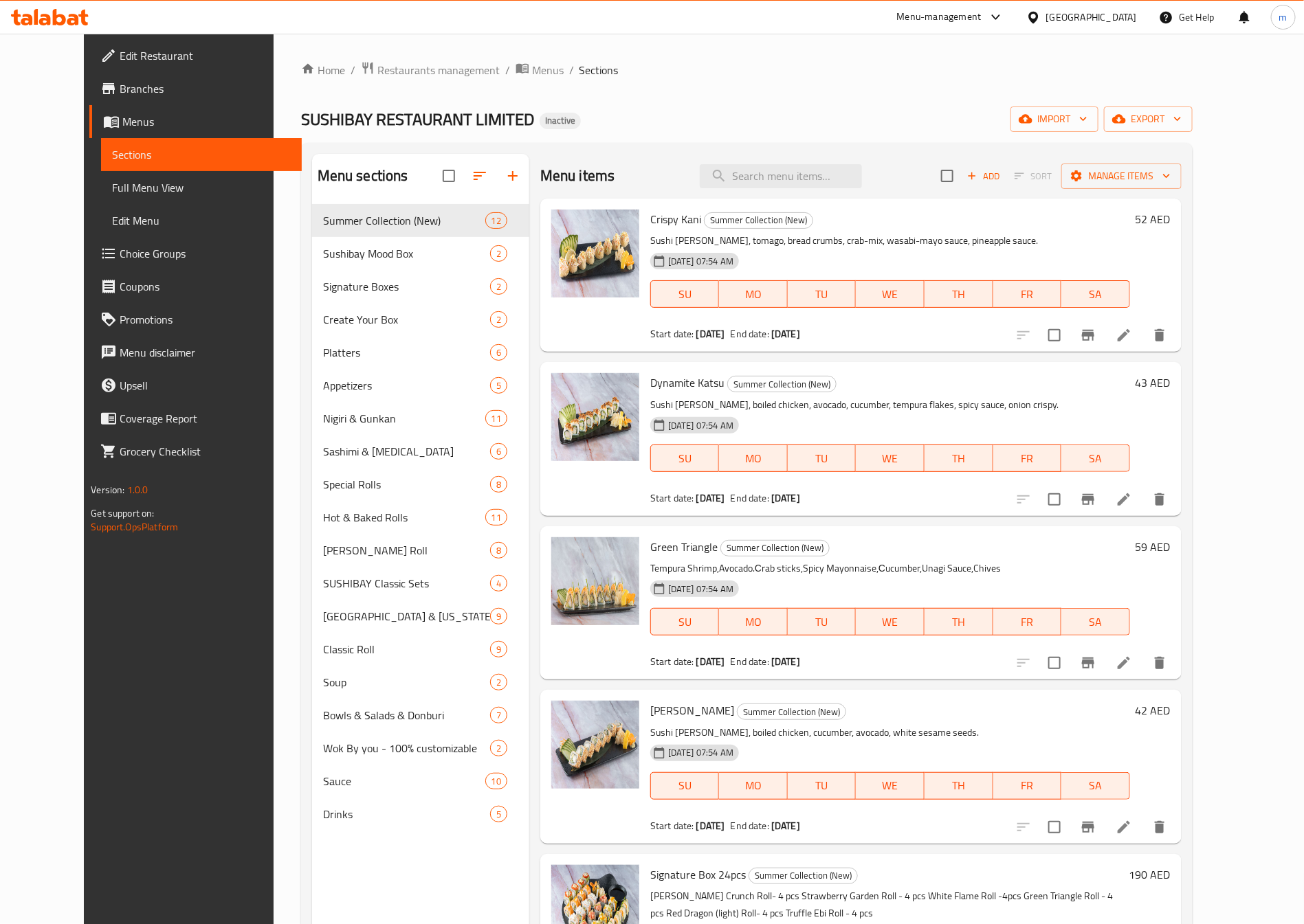
click at [132, 155] on span "Sections" at bounding box center [201, 154] width 179 height 16
click at [122, 124] on span "Menus" at bounding box center [206, 121] width 169 height 16
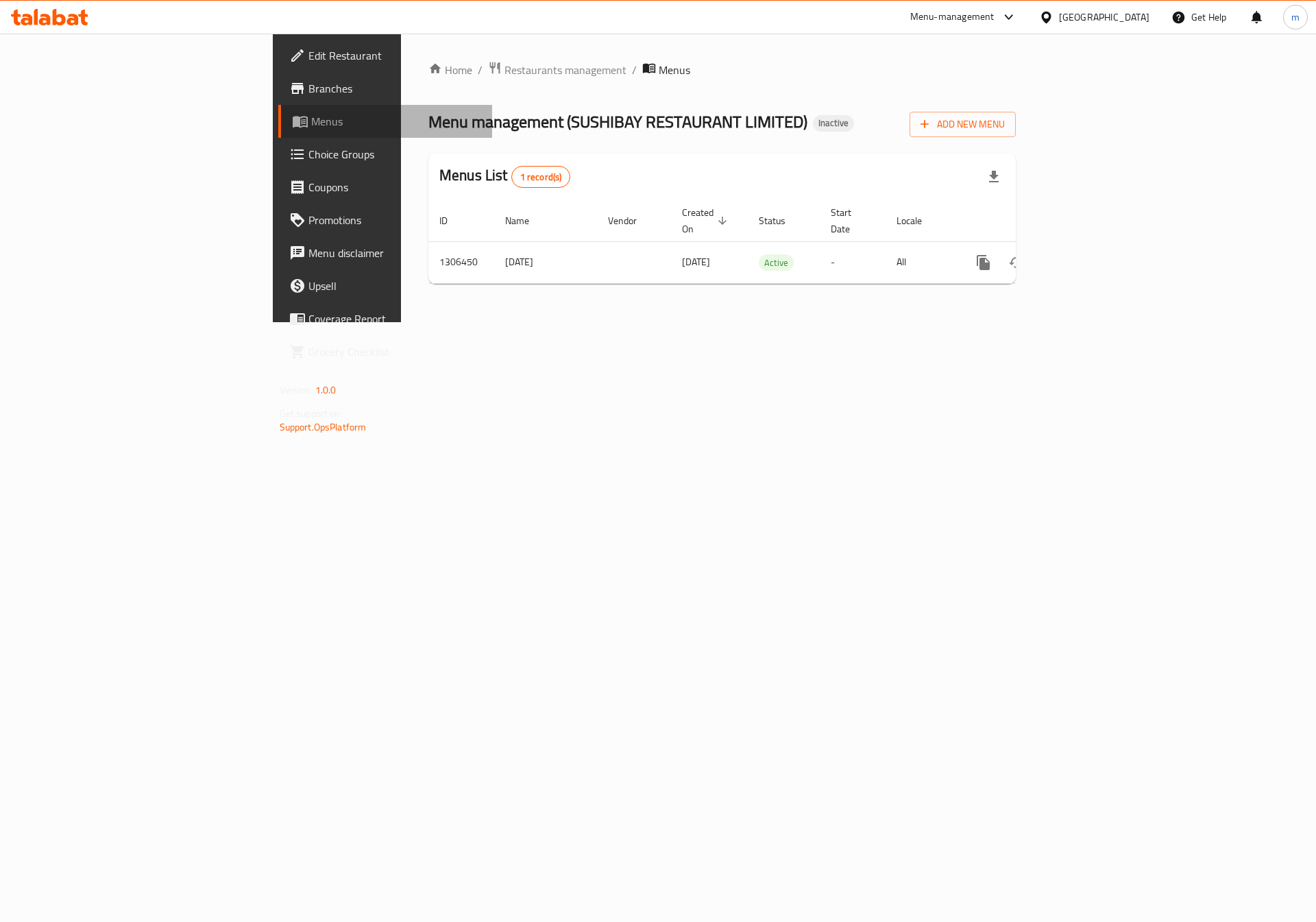
click at [311, 118] on span "Menus" at bounding box center [396, 121] width 171 height 16
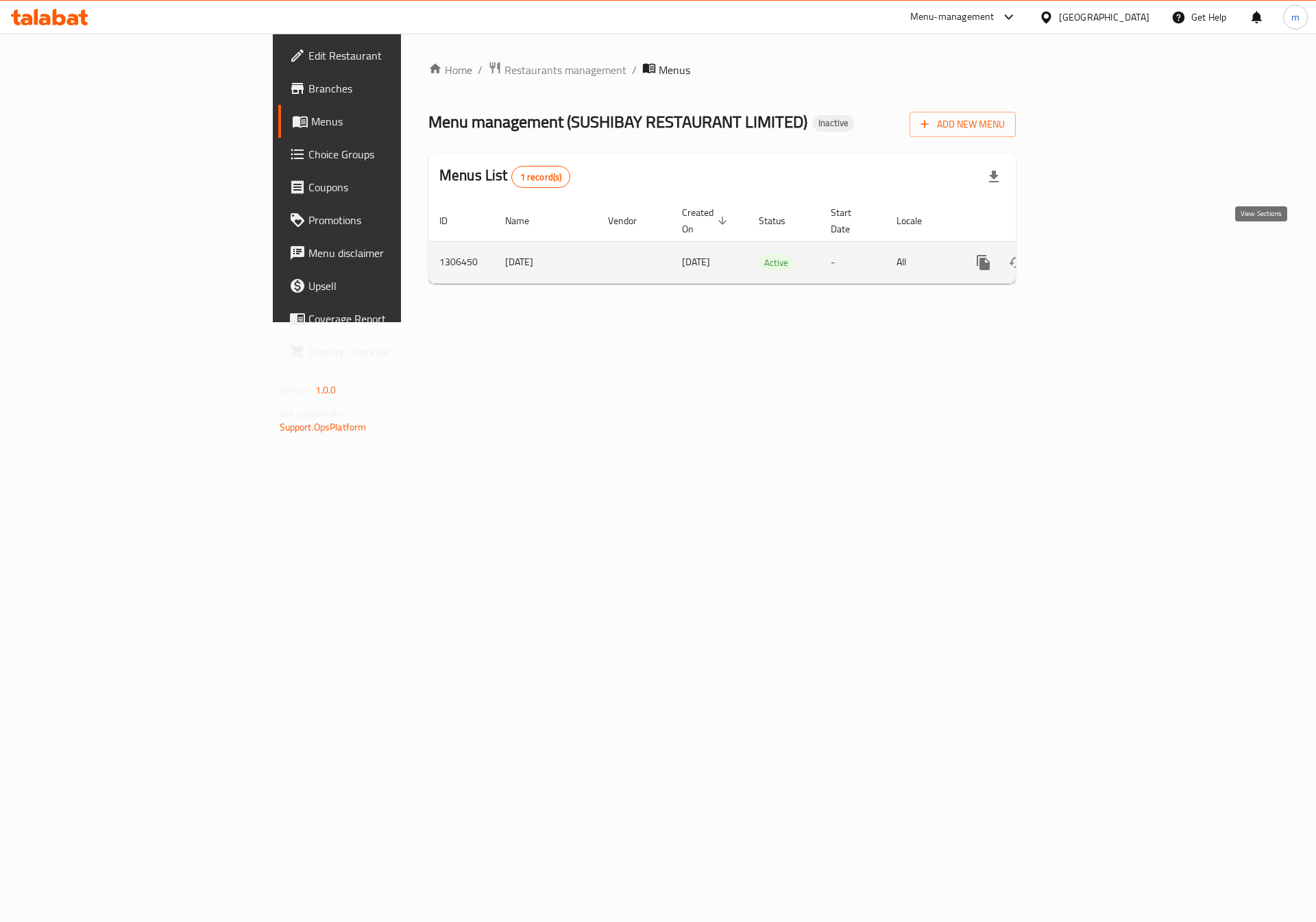
click at [1099, 247] on link "enhanced table" at bounding box center [1083, 263] width 33 height 33
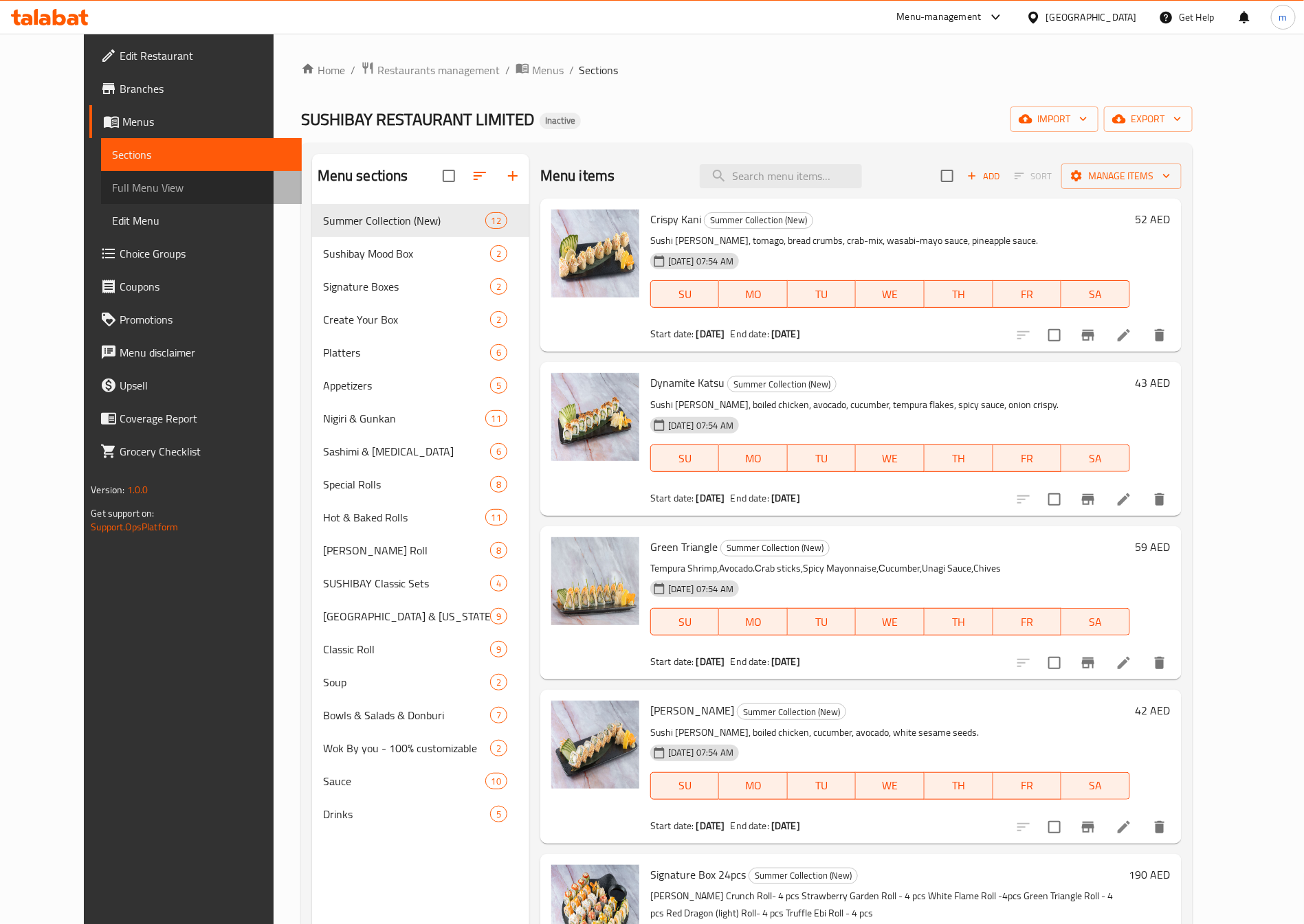
click at [112, 184] on span "Full Menu View" at bounding box center [201, 187] width 179 height 16
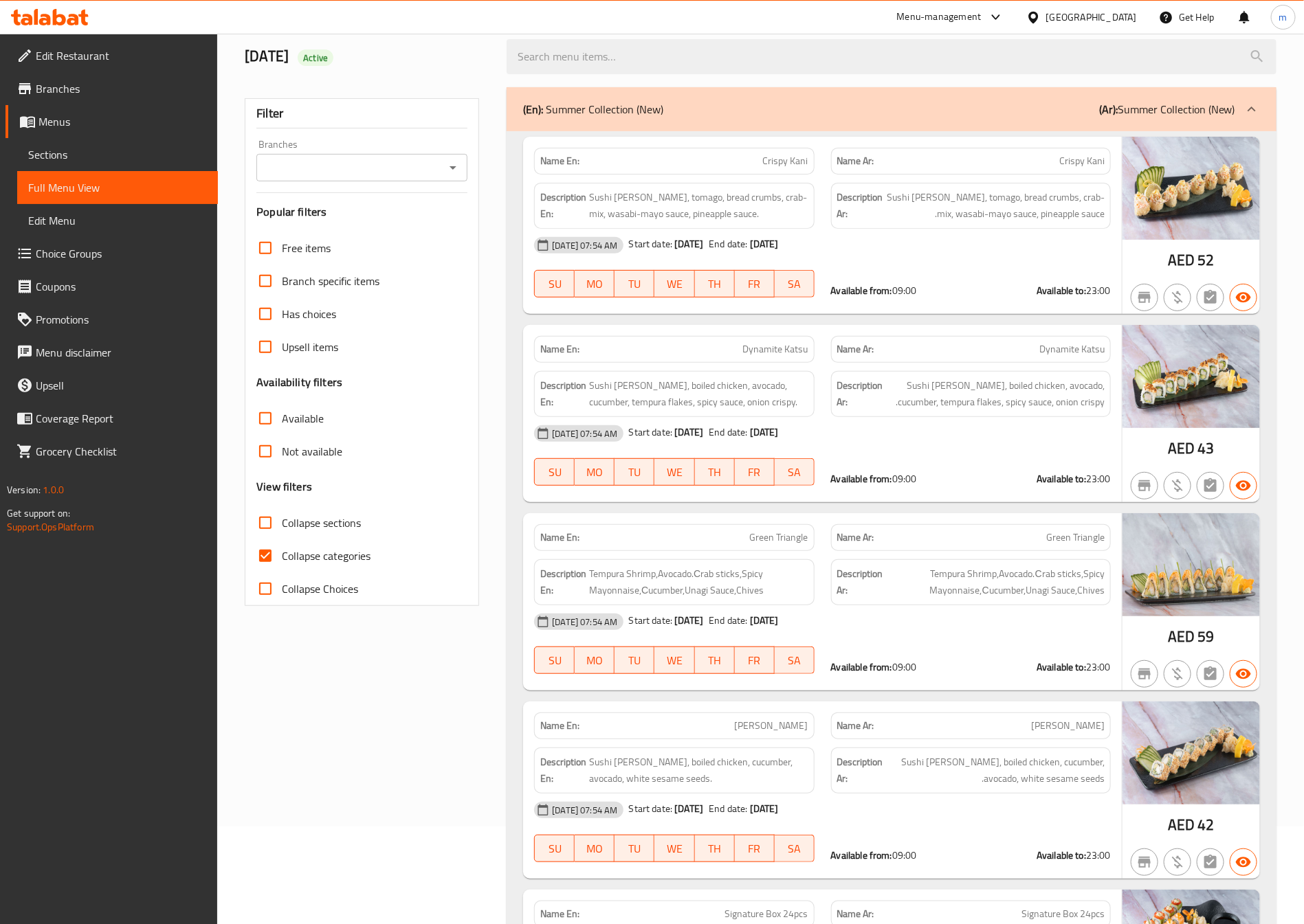
scroll to position [103, 0]
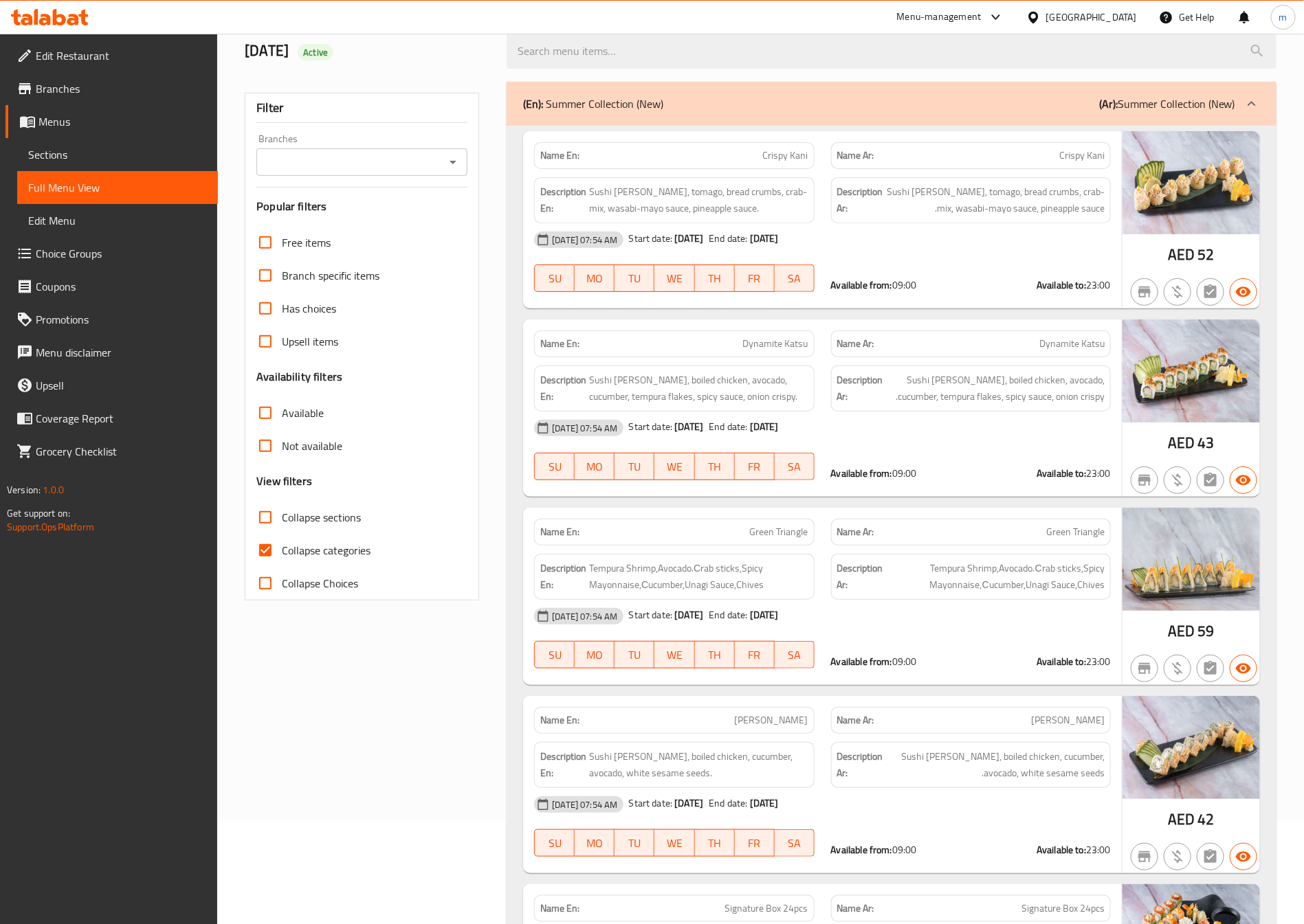
click at [293, 535] on label "Collapse categories" at bounding box center [310, 550] width 121 height 33
click at [282, 535] on input "Collapse categories" at bounding box center [265, 550] width 33 height 33
checkbox input "false"
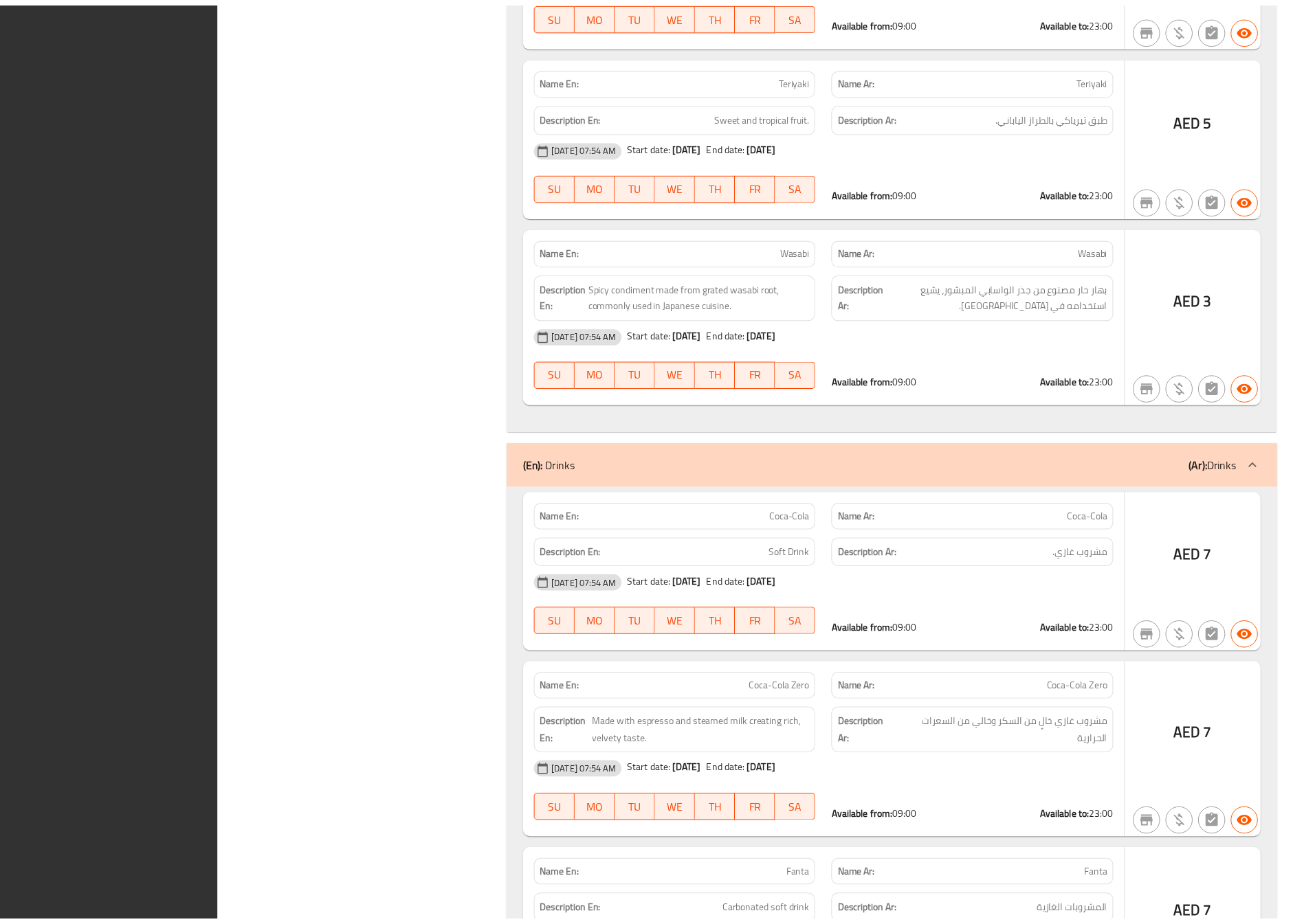
scroll to position [35905, 0]
